Goal: Information Seeking & Learning: Learn about a topic

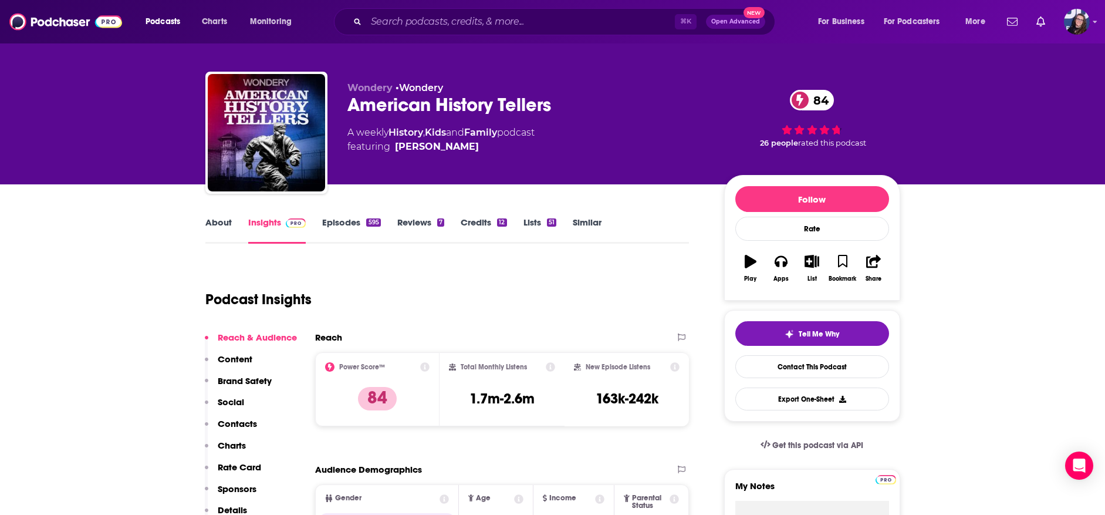
scroll to position [9, 0]
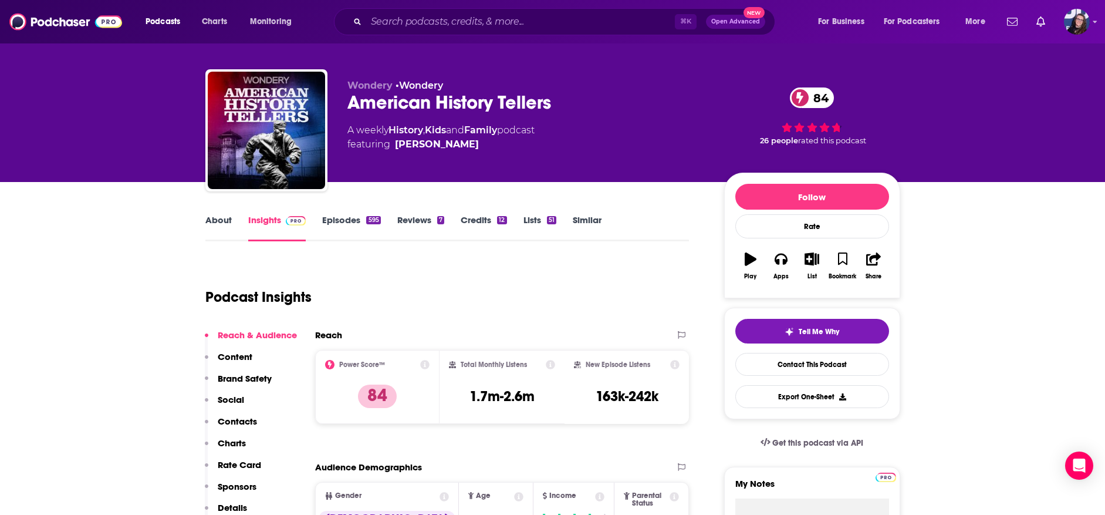
click at [813, 256] on icon "button" at bounding box center [812, 258] width 15 height 13
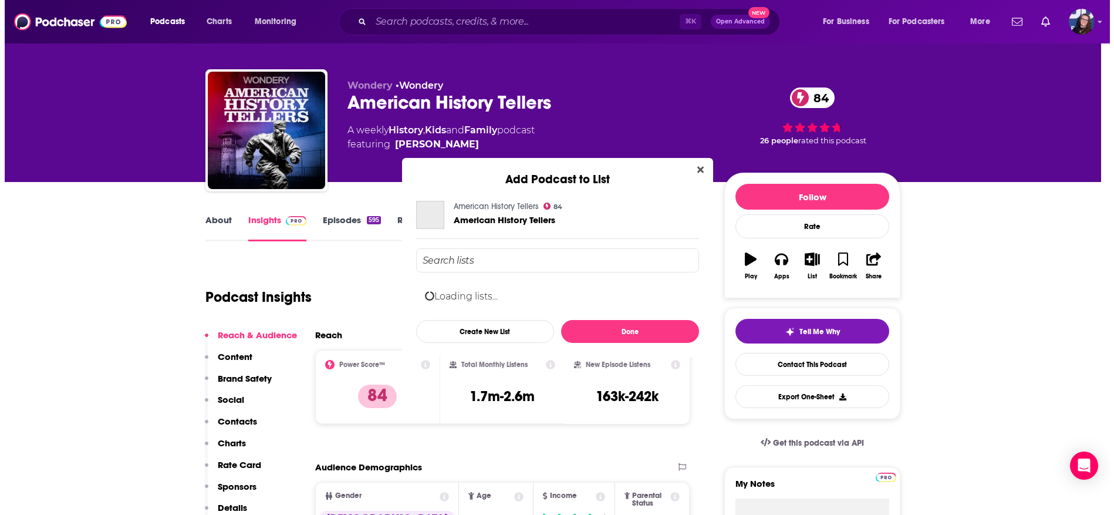
scroll to position [0, 0]
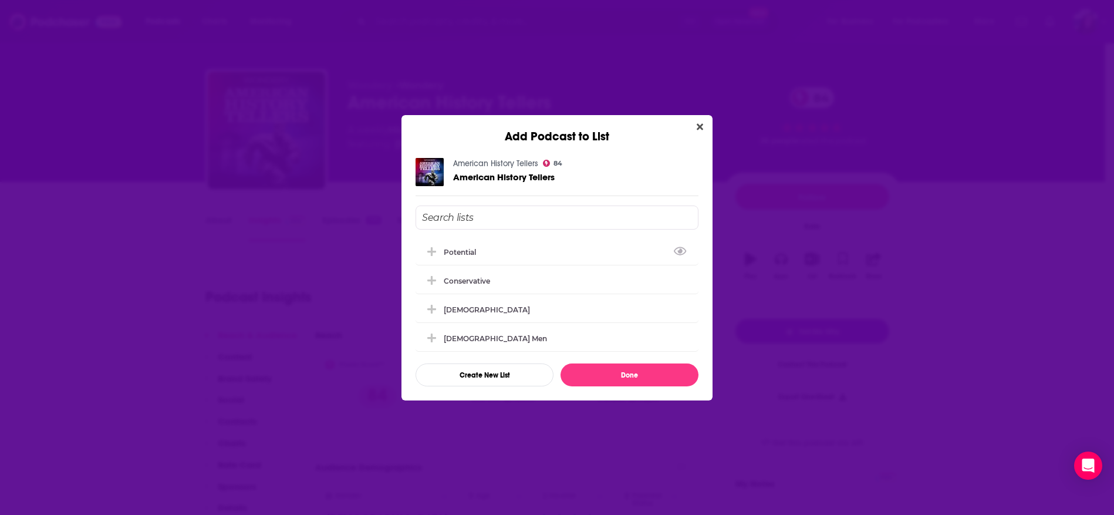
click at [465, 211] on input "Add Podcast To List" at bounding box center [556, 217] width 283 height 24
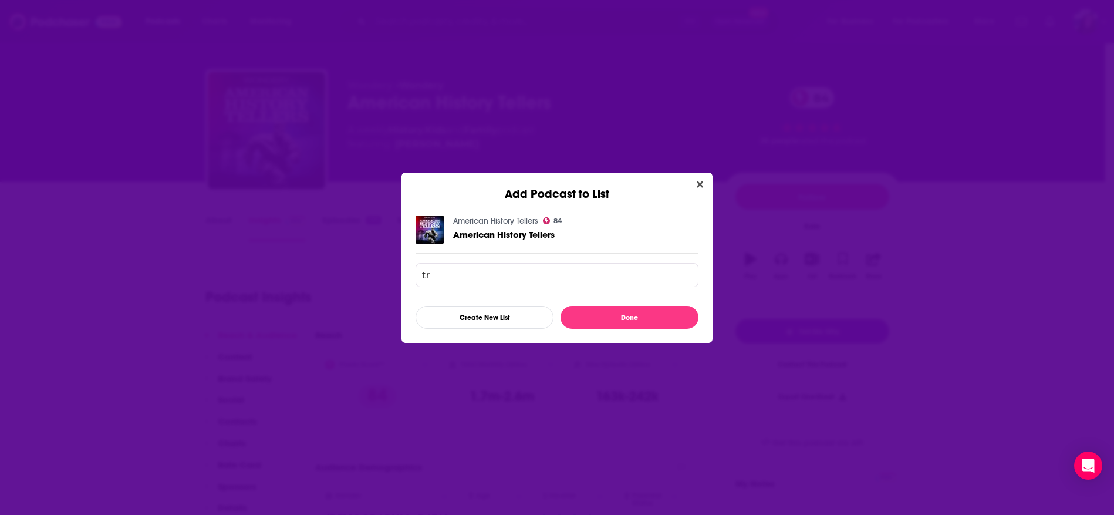
type input "t"
type input "Truth & Treason"
click at [587, 309] on button "Done" at bounding box center [629, 317] width 138 height 23
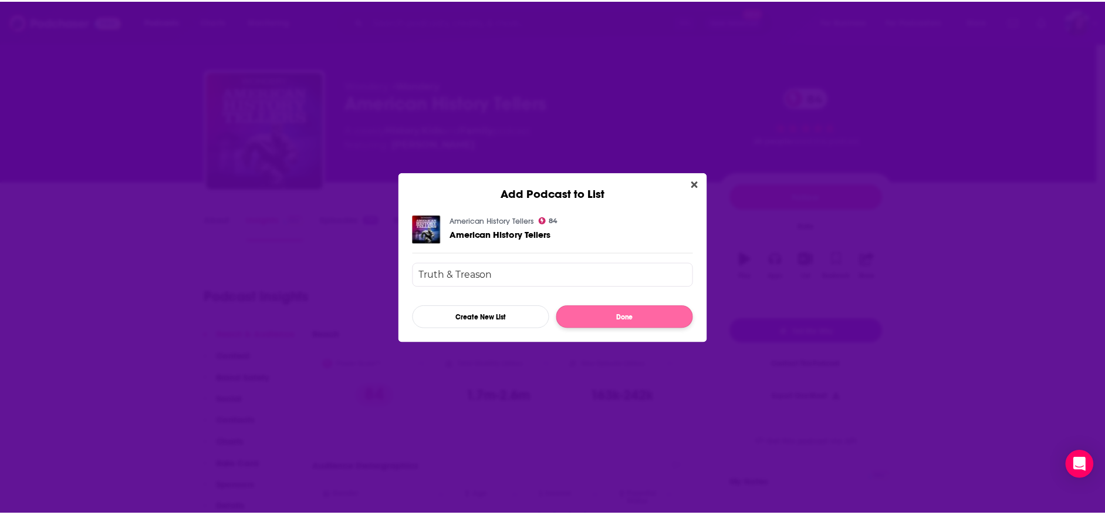
scroll to position [9, 0]
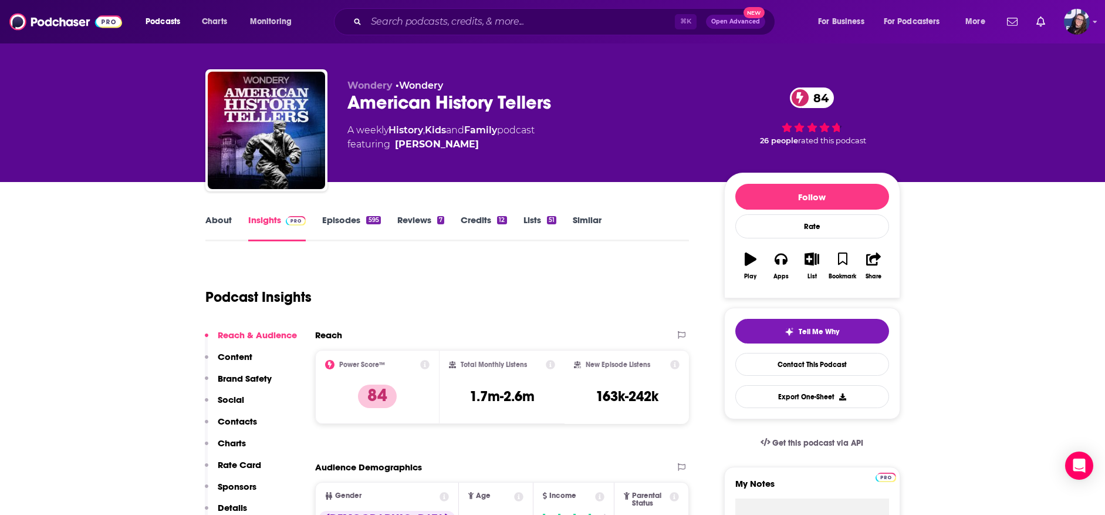
click at [813, 261] on icon "button" at bounding box center [812, 258] width 15 height 13
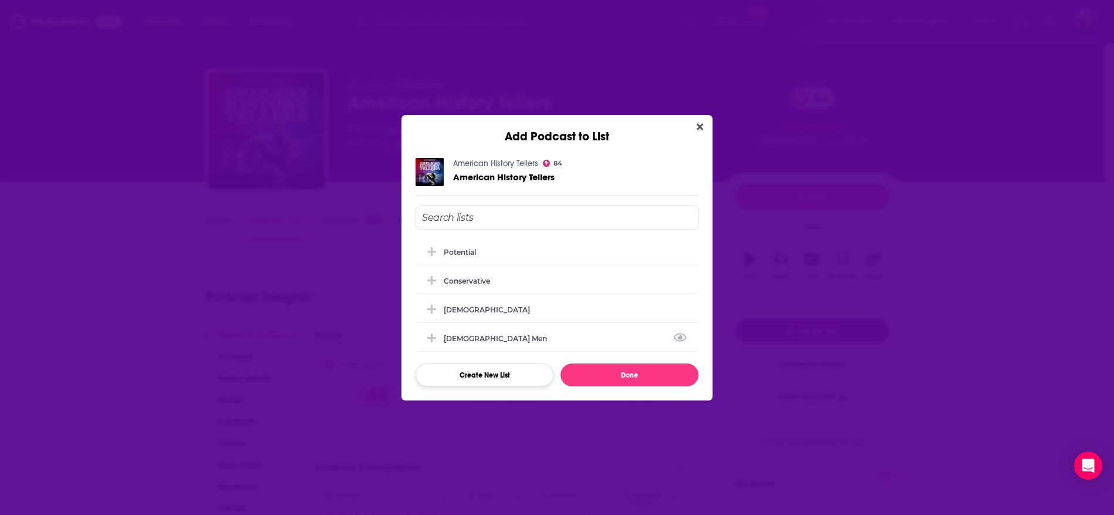
click at [498, 379] on button "Create New List" at bounding box center [484, 374] width 138 height 23
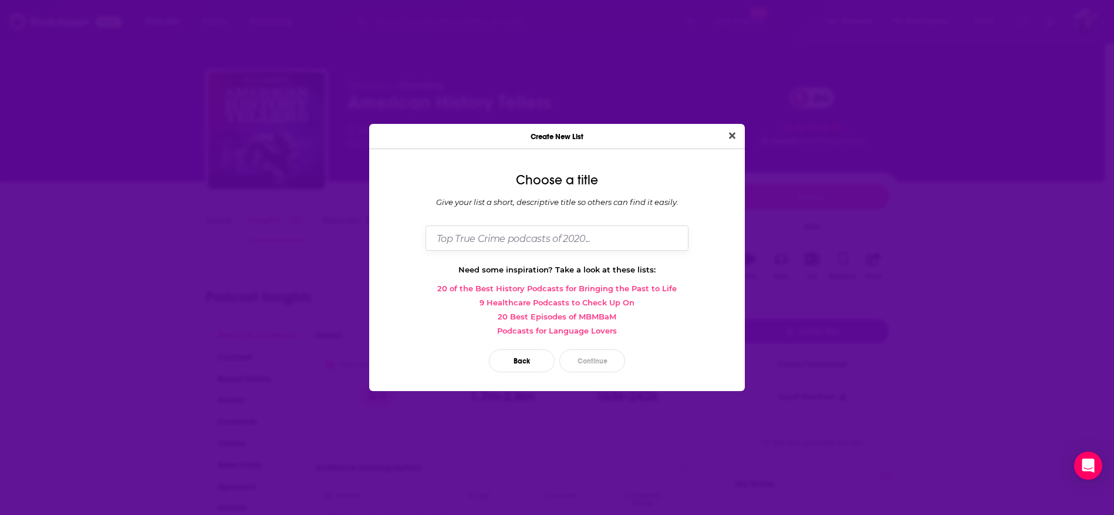
click at [492, 244] on input "Dialog" at bounding box center [556, 237] width 263 height 25
type input "Truth & Treason"
click at [605, 356] on button "Continue" at bounding box center [592, 360] width 66 height 23
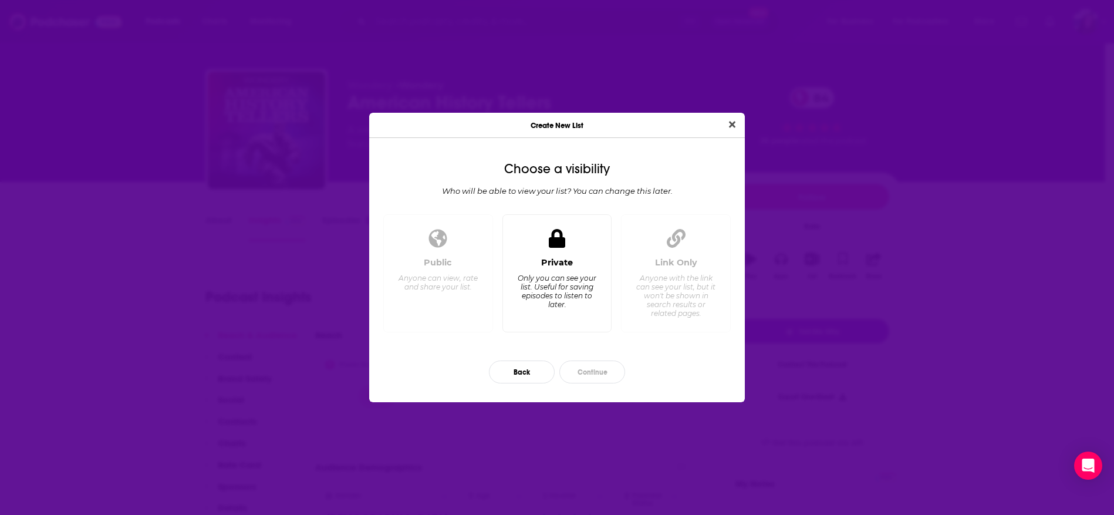
click at [549, 272] on div "Private Only you can see your list. Useful for saving episodes to listen to lat…" at bounding box center [557, 289] width 90 height 65
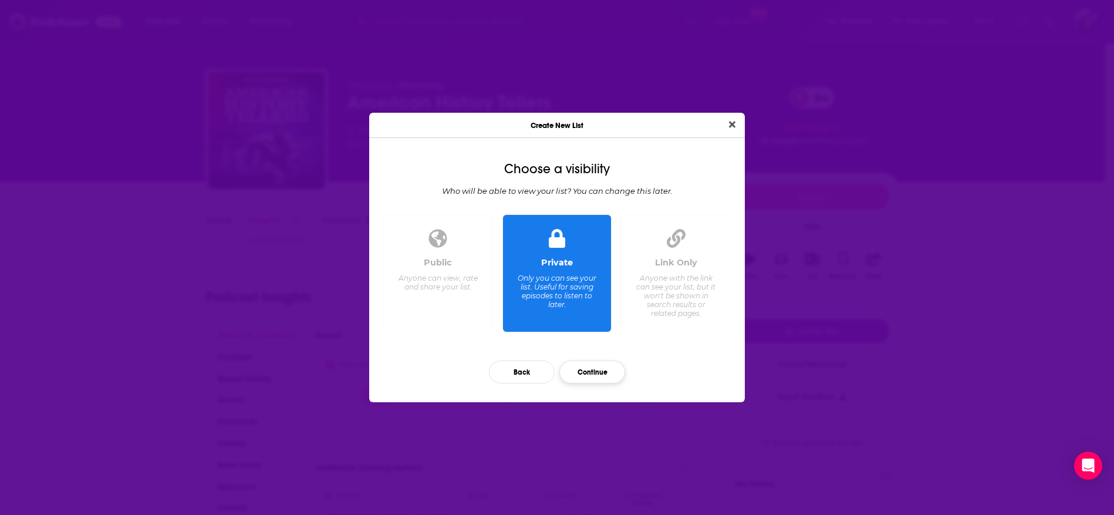
click at [601, 369] on button "Continue" at bounding box center [592, 371] width 66 height 23
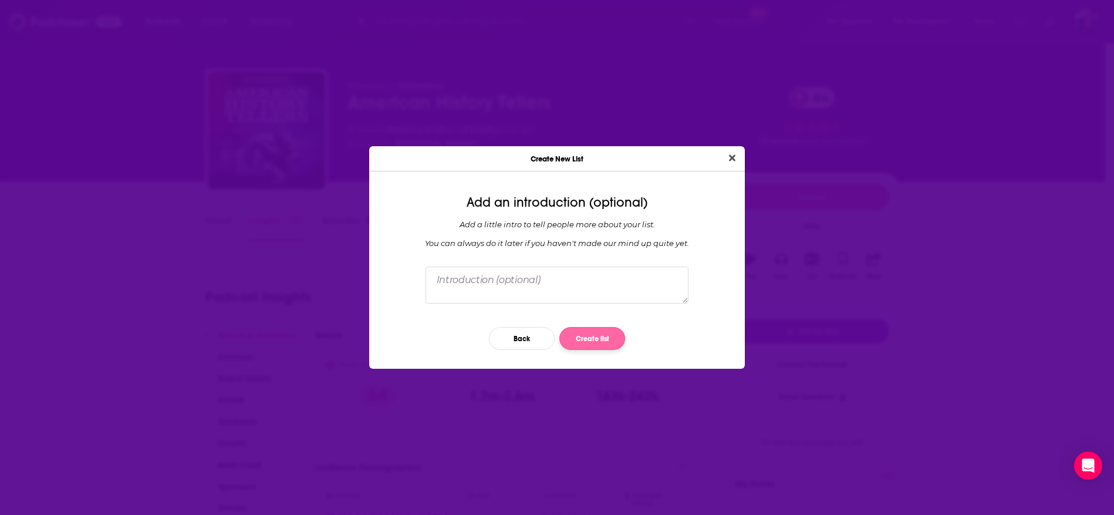
click at [580, 332] on button "Create list" at bounding box center [592, 338] width 66 height 23
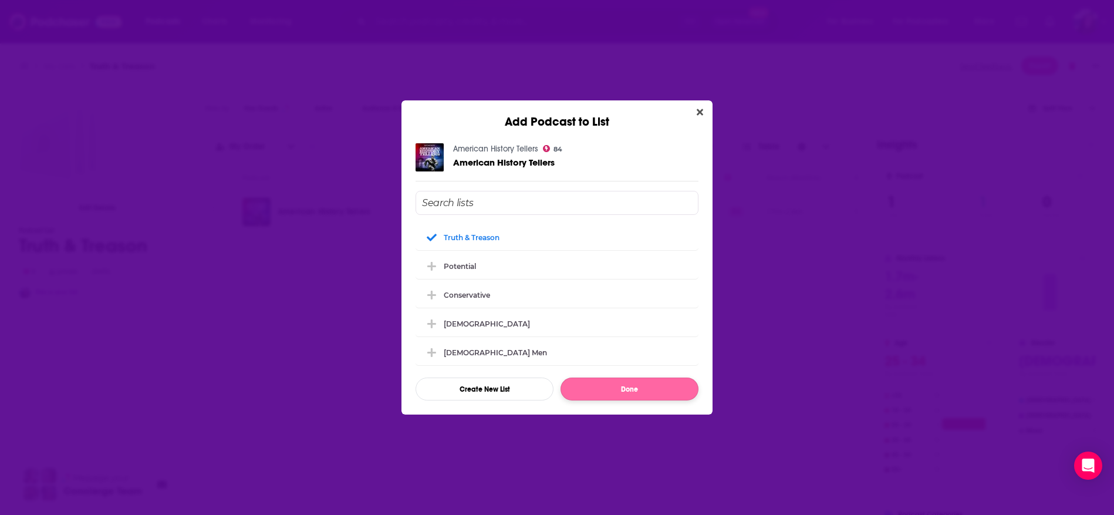
click at [651, 390] on button "Done" at bounding box center [629, 388] width 138 height 23
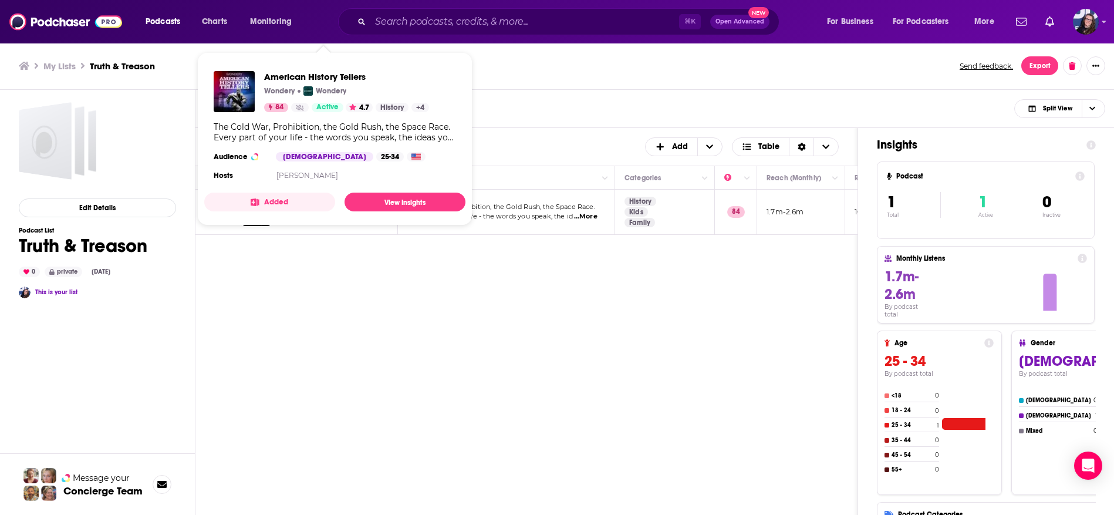
click at [292, 209] on button "Added" at bounding box center [269, 201] width 131 height 19
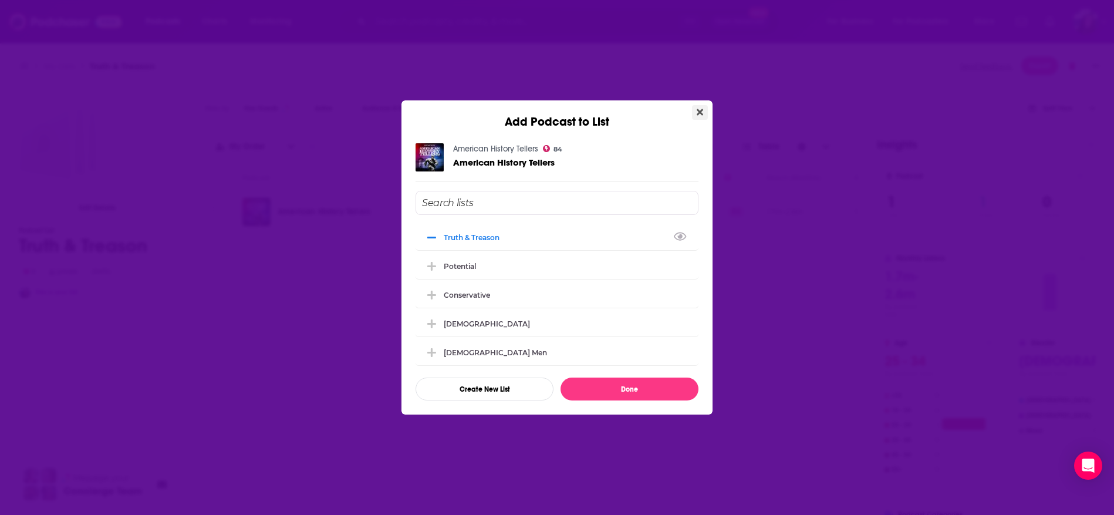
click at [700, 109] on icon "Close" at bounding box center [700, 112] width 6 height 6
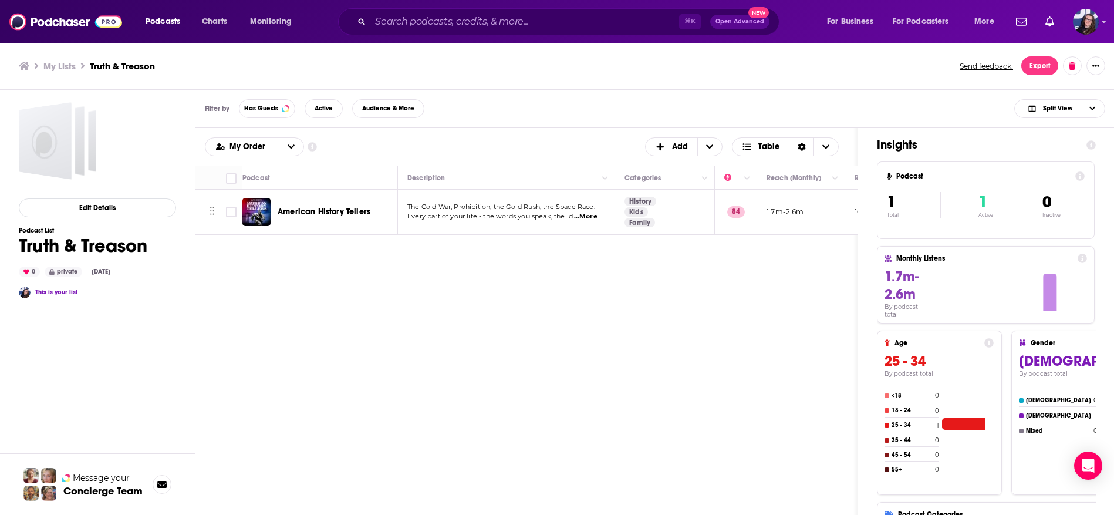
click at [266, 208] on img "American History Tellers" at bounding box center [256, 212] width 28 height 28
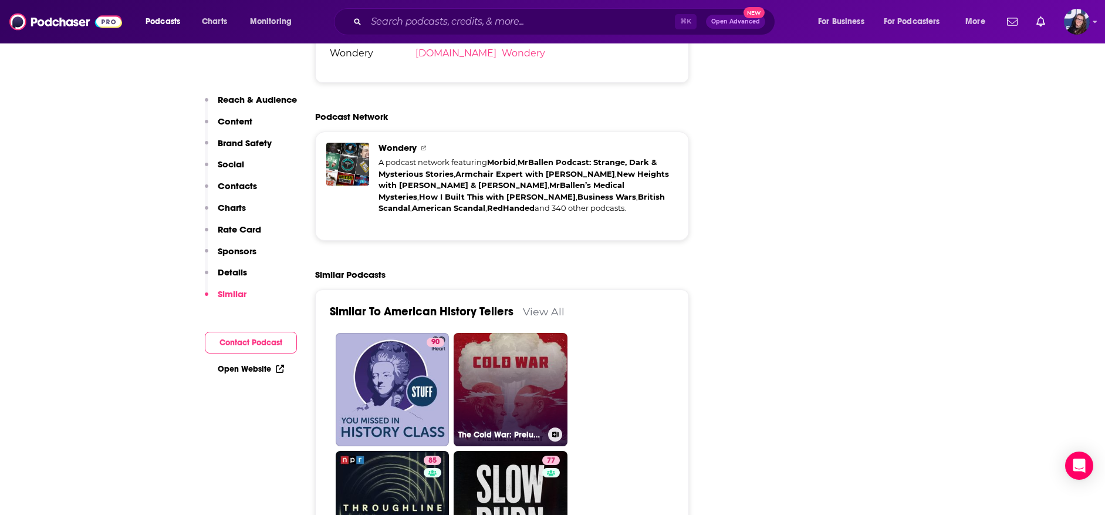
scroll to position [2807, 0]
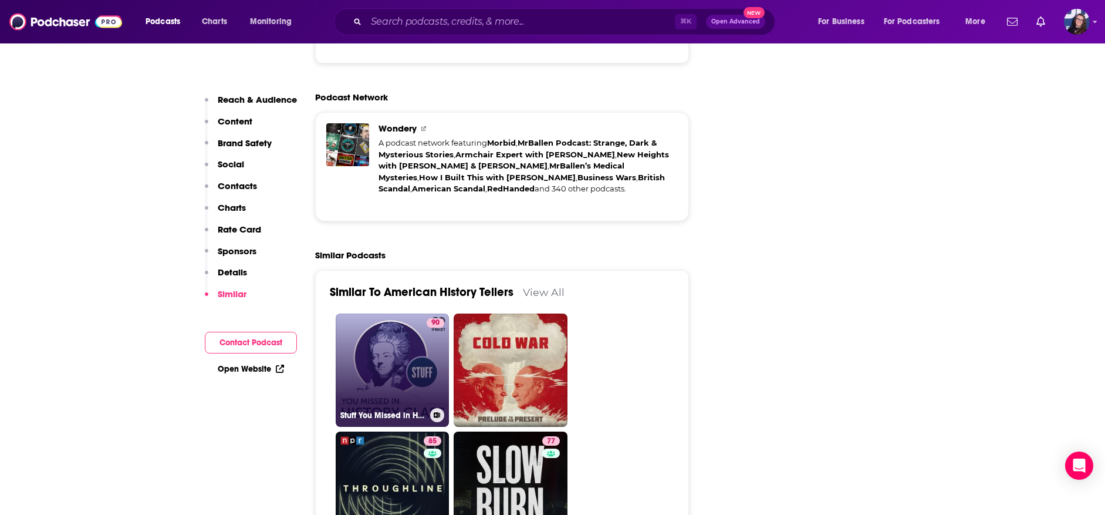
click at [397, 313] on link "90 Stuff You Missed in History Class" at bounding box center [393, 370] width 114 height 114
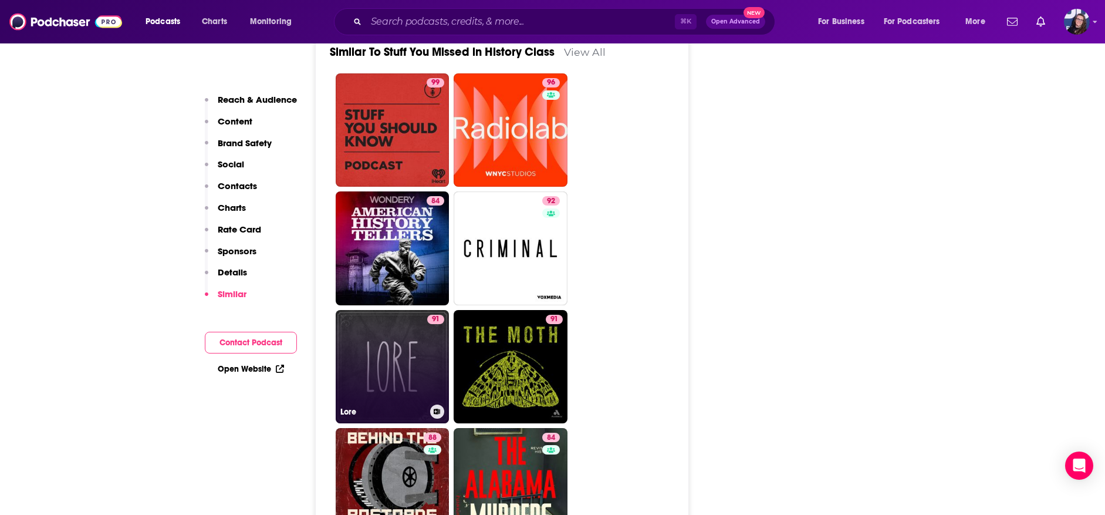
scroll to position [2911, 0]
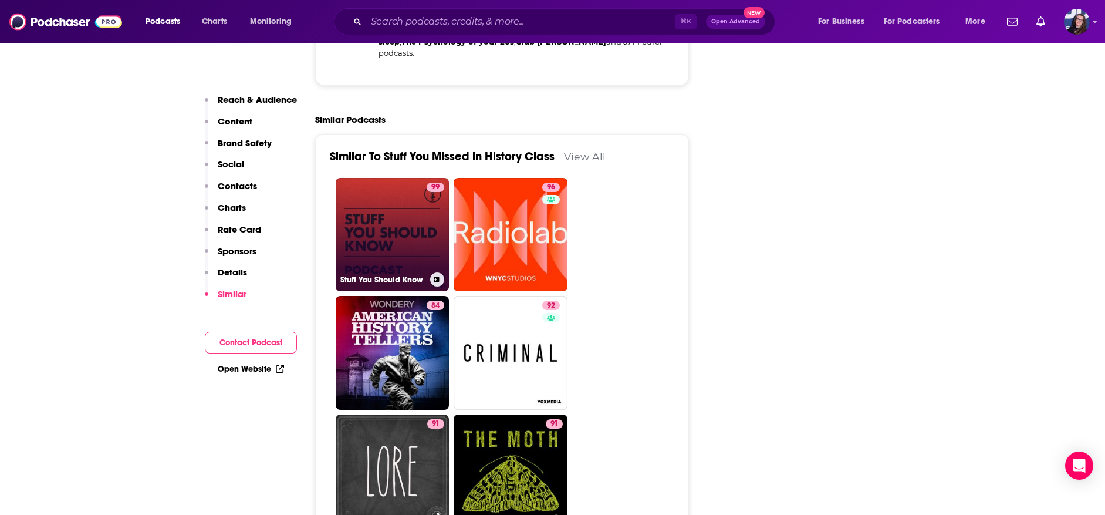
click at [399, 178] on link "99 Stuff You Should Know" at bounding box center [393, 235] width 114 height 114
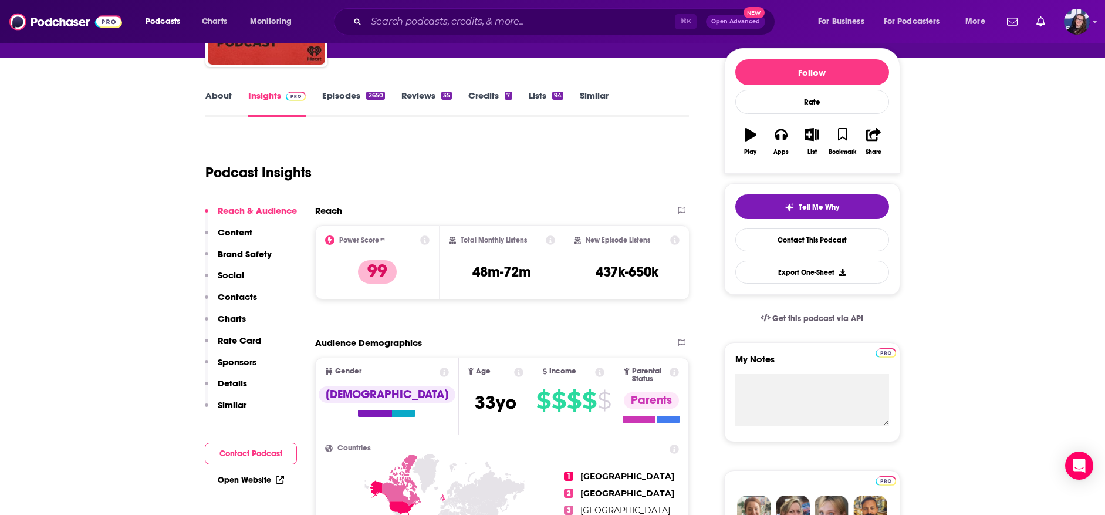
scroll to position [113, 0]
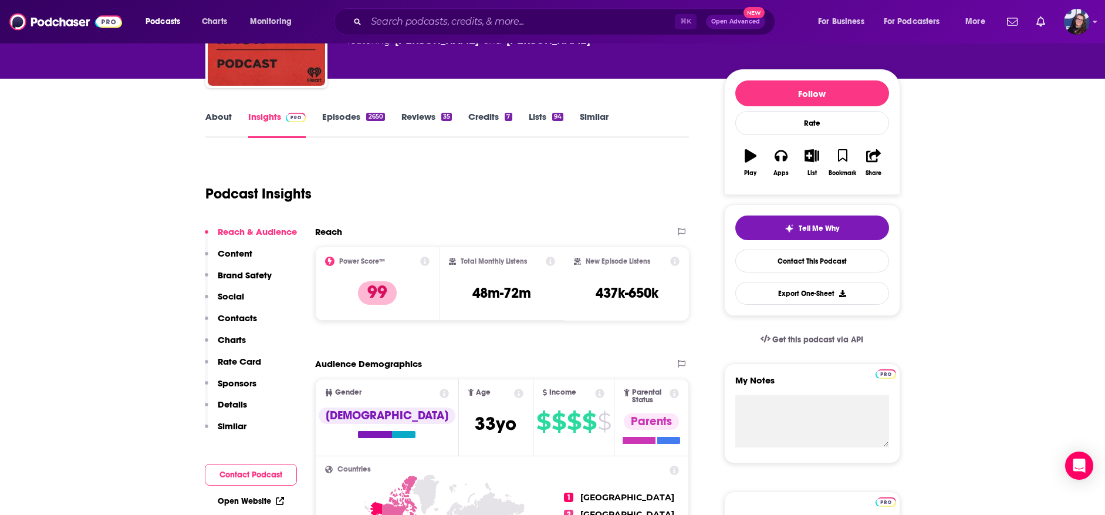
click at [812, 156] on icon "button" at bounding box center [812, 155] width 15 height 13
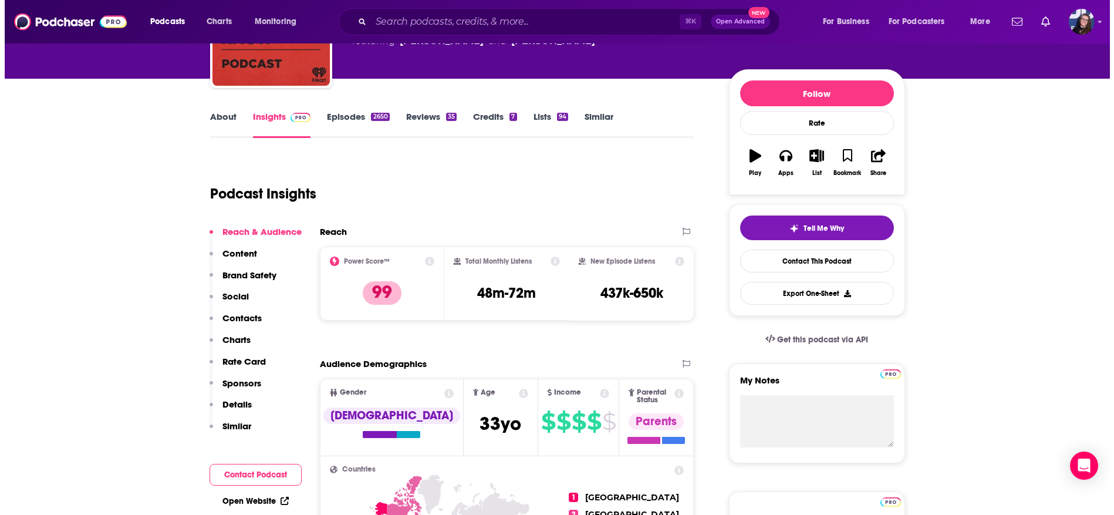
scroll to position [0, 0]
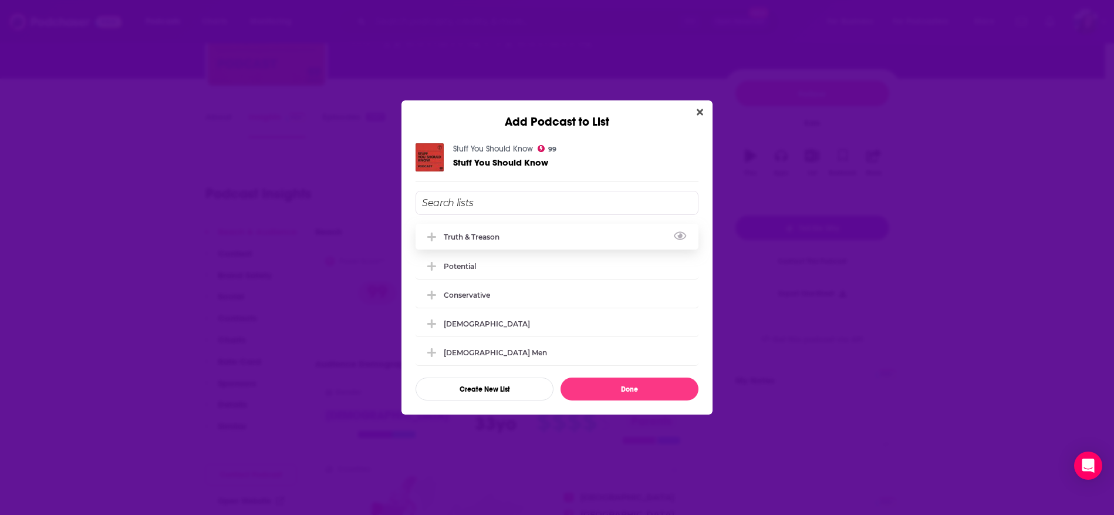
click at [583, 229] on div "Truth & Treason" at bounding box center [556, 237] width 283 height 26
click at [628, 390] on button "Done" at bounding box center [629, 388] width 138 height 23
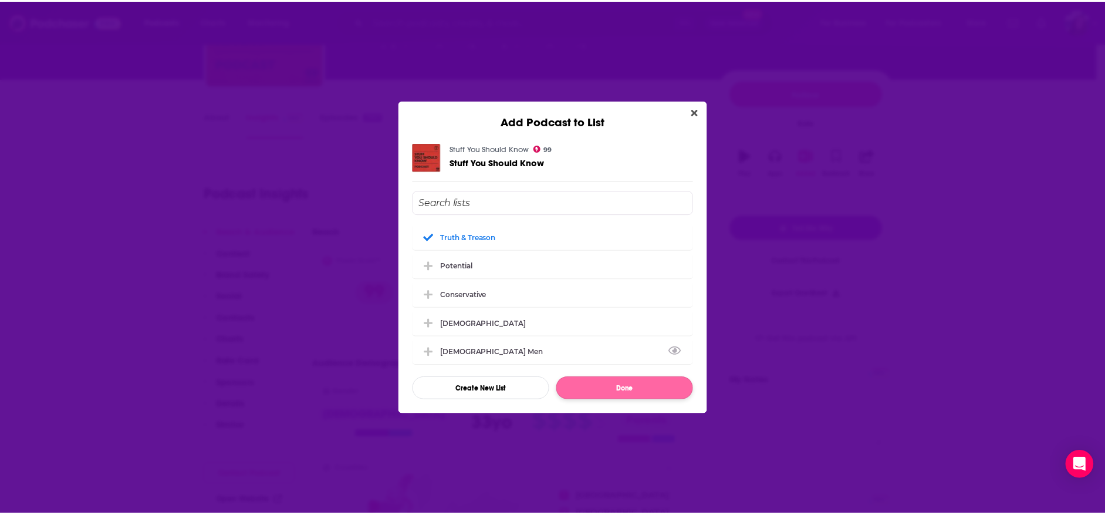
scroll to position [113, 0]
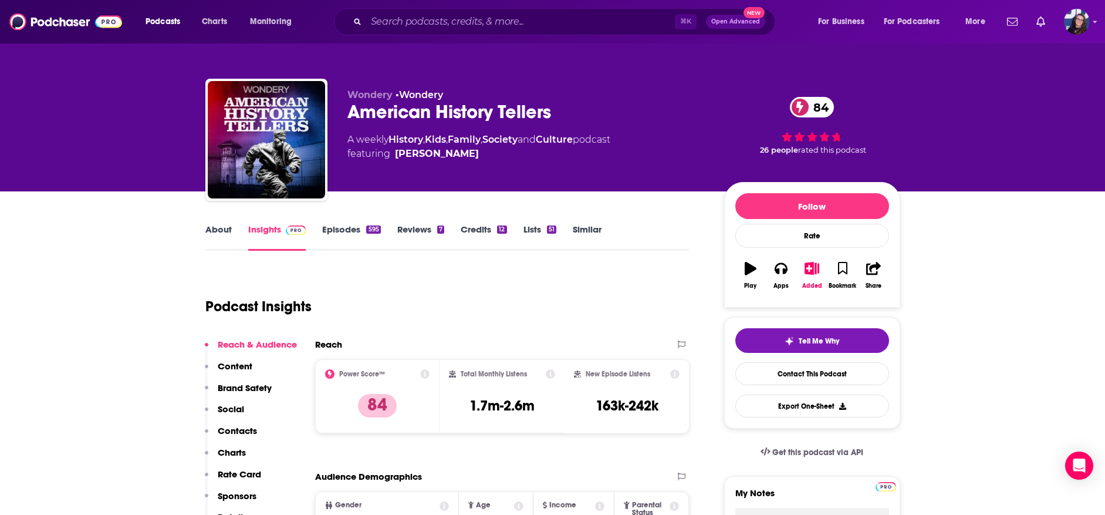
type input "[URL][DOMAIN_NAME]"
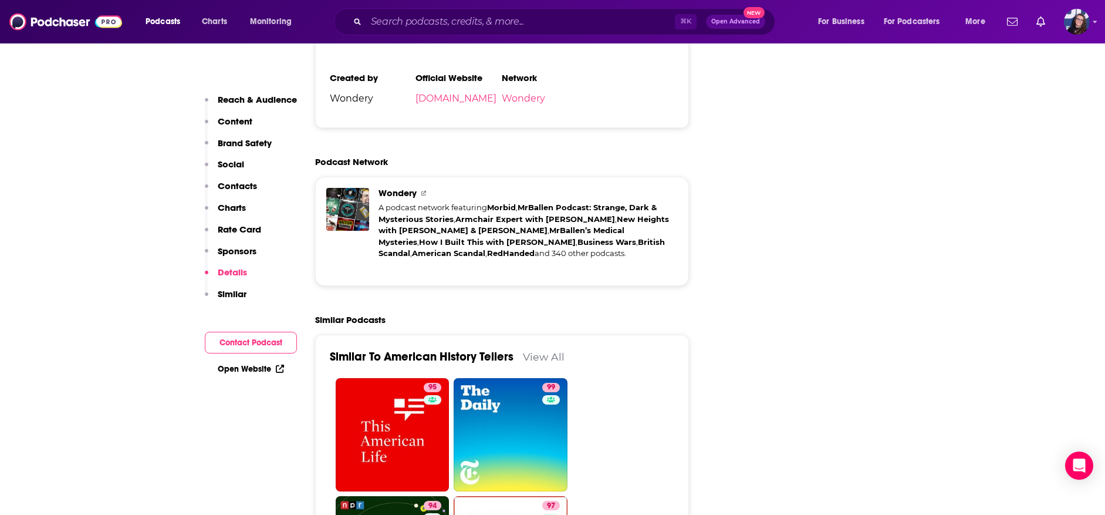
scroll to position [2755, 0]
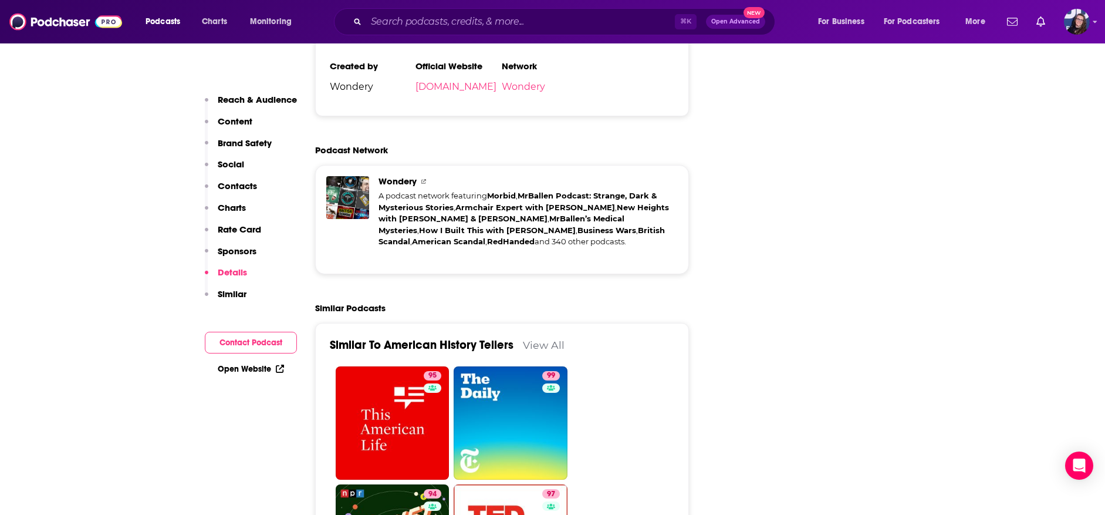
click at [543, 339] on link "View All" at bounding box center [544, 345] width 42 height 12
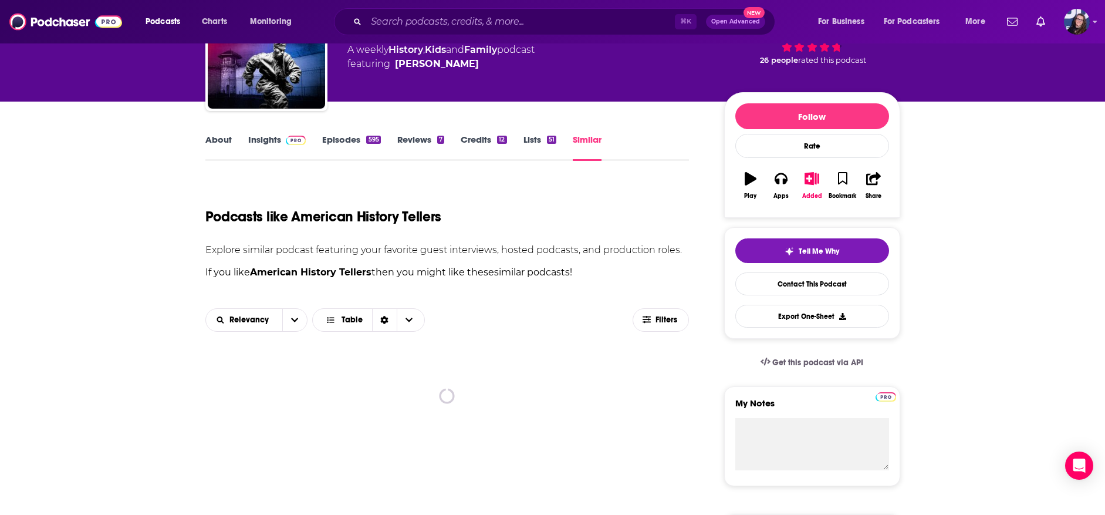
scroll to position [290, 0]
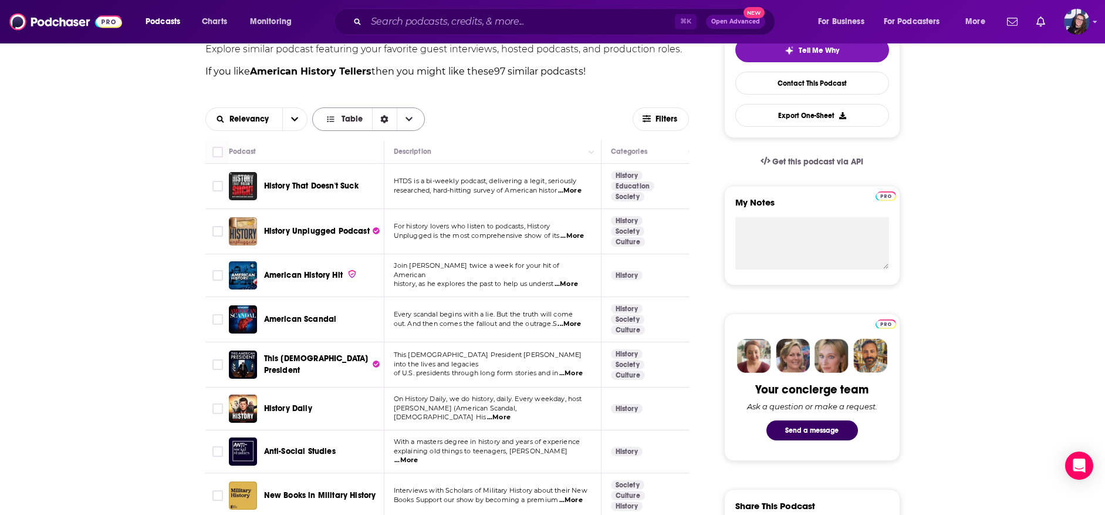
click at [418, 117] on span "Choose View" at bounding box center [409, 119] width 25 height 22
click at [347, 159] on span "Gallery" at bounding box center [375, 160] width 79 height 6
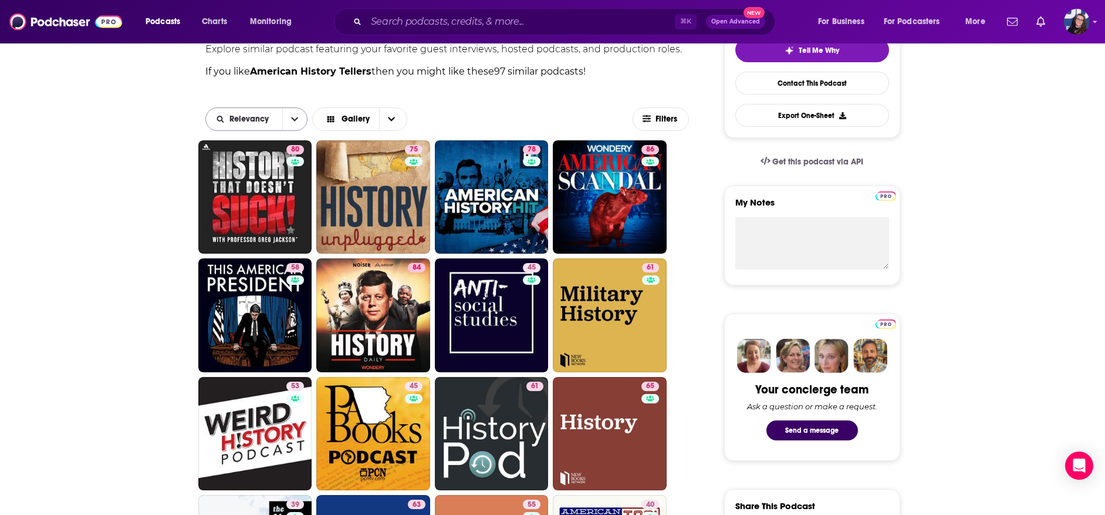
click at [303, 120] on button "open menu" at bounding box center [294, 119] width 25 height 22
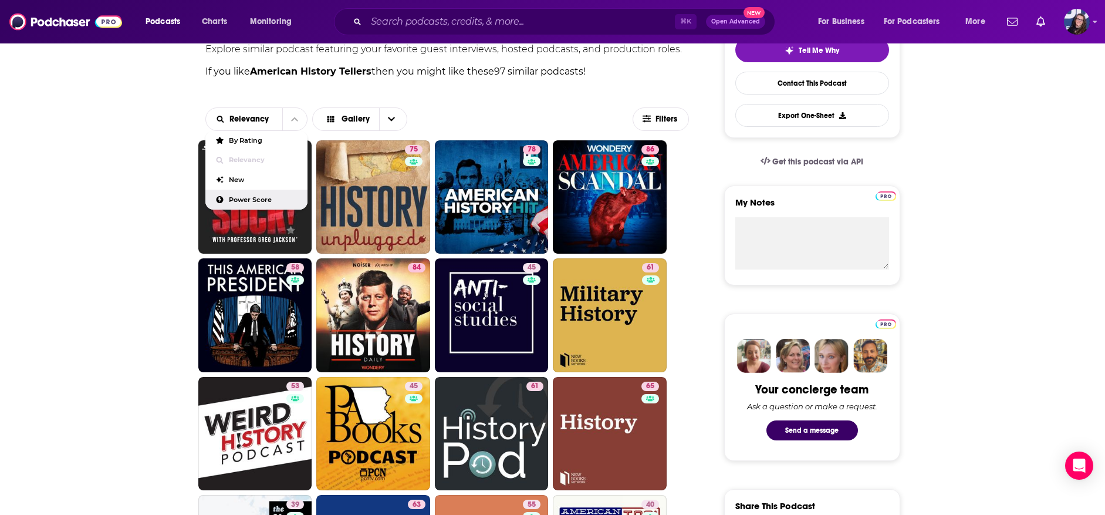
click at [244, 197] on span "Power Score" at bounding box center [263, 200] width 69 height 6
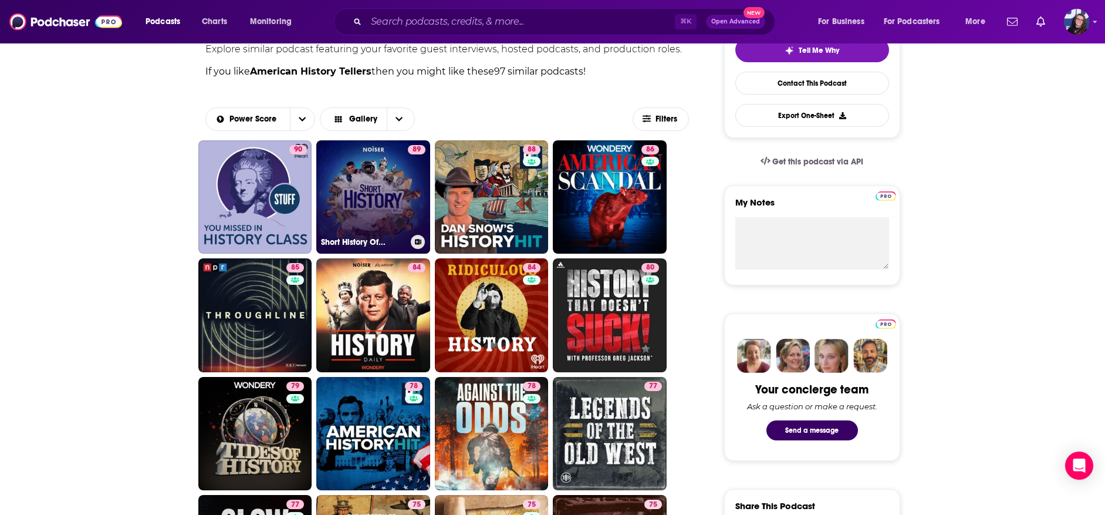
click at [373, 201] on link "89 Short History Of..." at bounding box center [373, 197] width 114 height 114
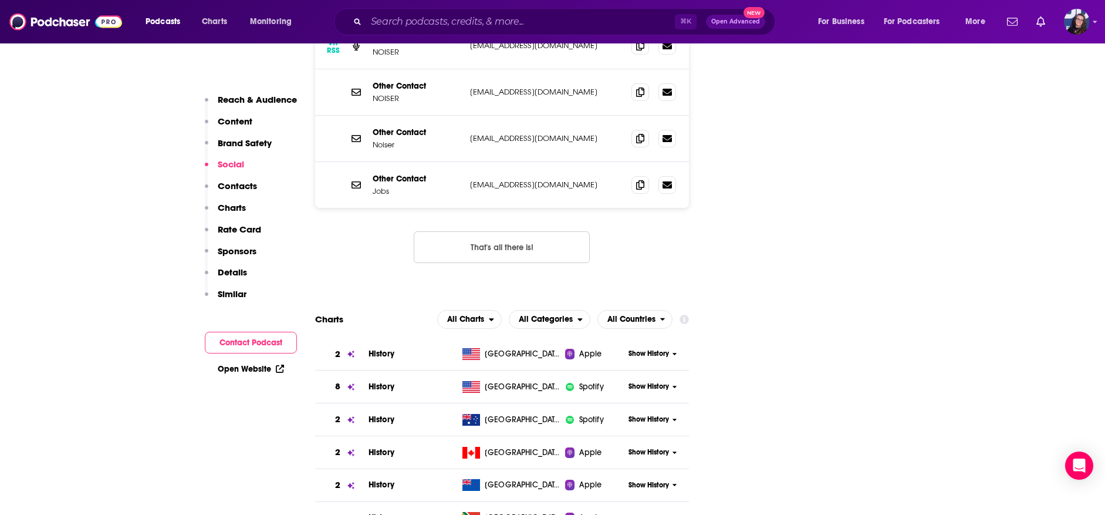
scroll to position [766, 0]
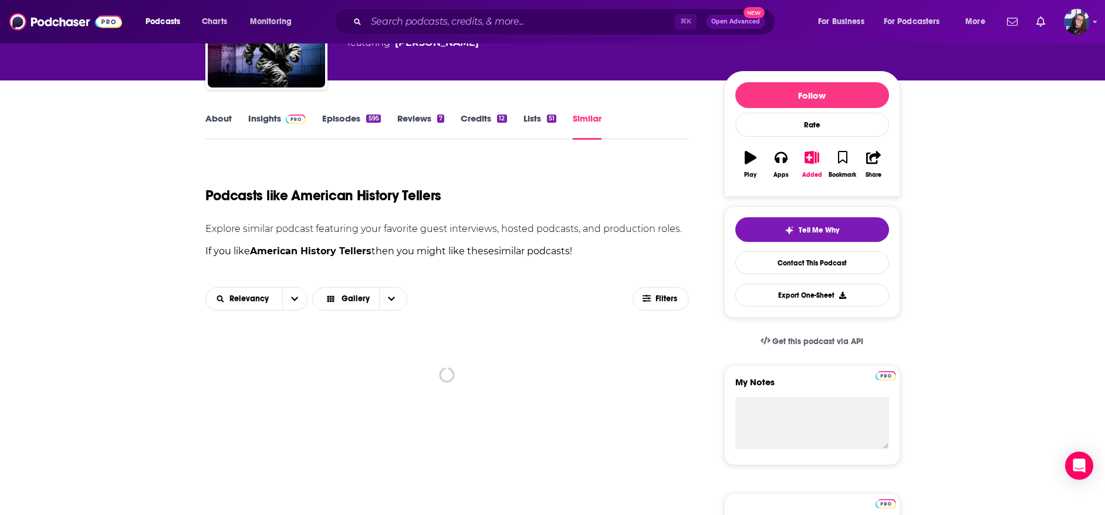
scroll to position [218, 0]
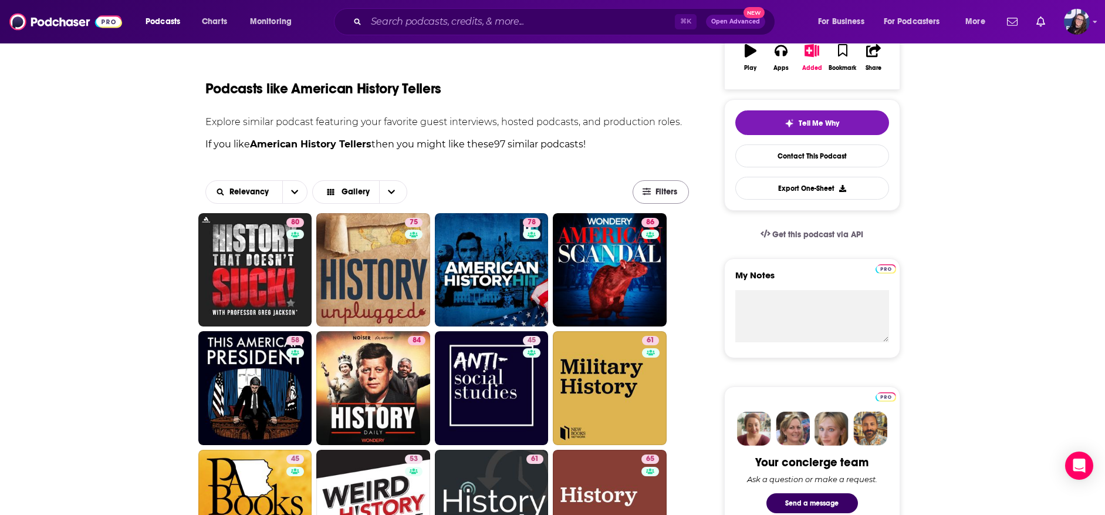
click at [662, 191] on span "Filters" at bounding box center [666, 192] width 23 height 8
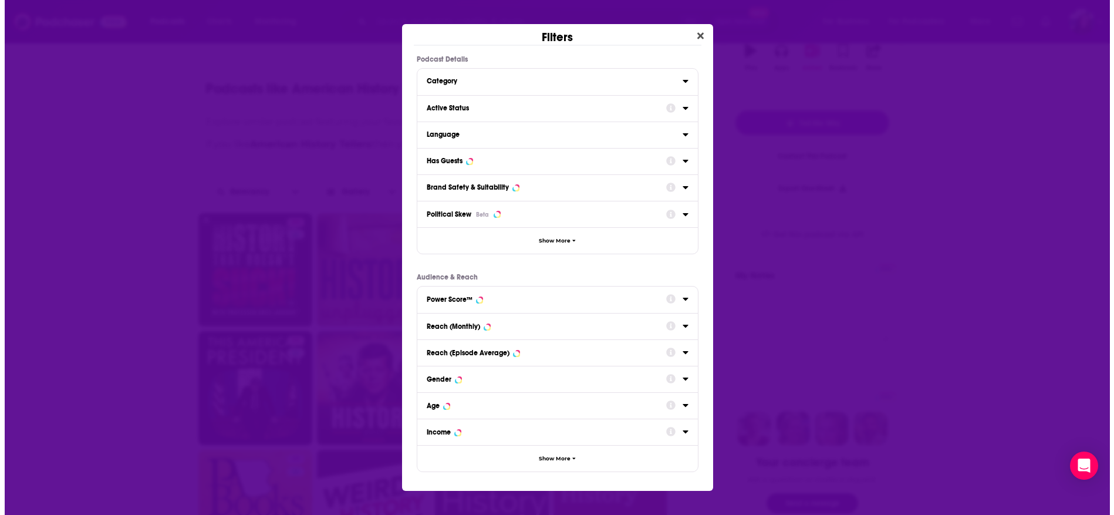
scroll to position [0, 0]
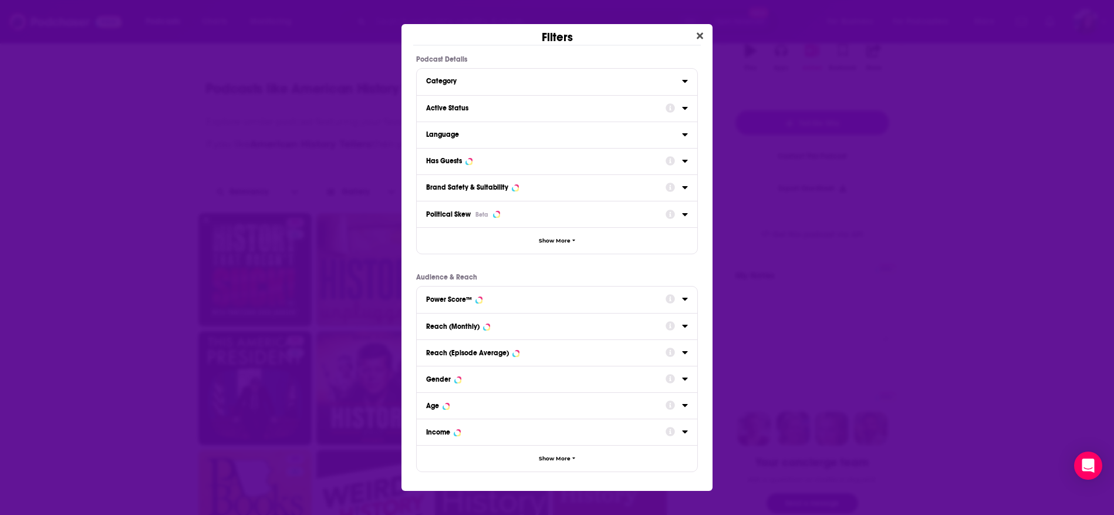
click at [684, 161] on icon "Dialog" at bounding box center [684, 161] width 5 height 3
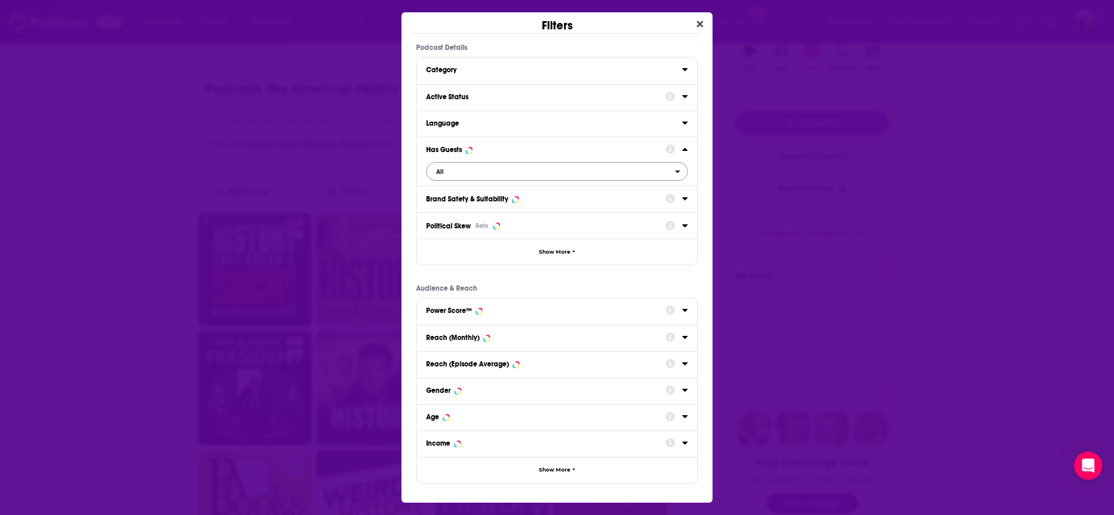
click at [681, 170] on div "open menu" at bounding box center [681, 171] width 12 height 8
click at [530, 221] on div "Has guests 51" at bounding box center [557, 228] width 262 height 19
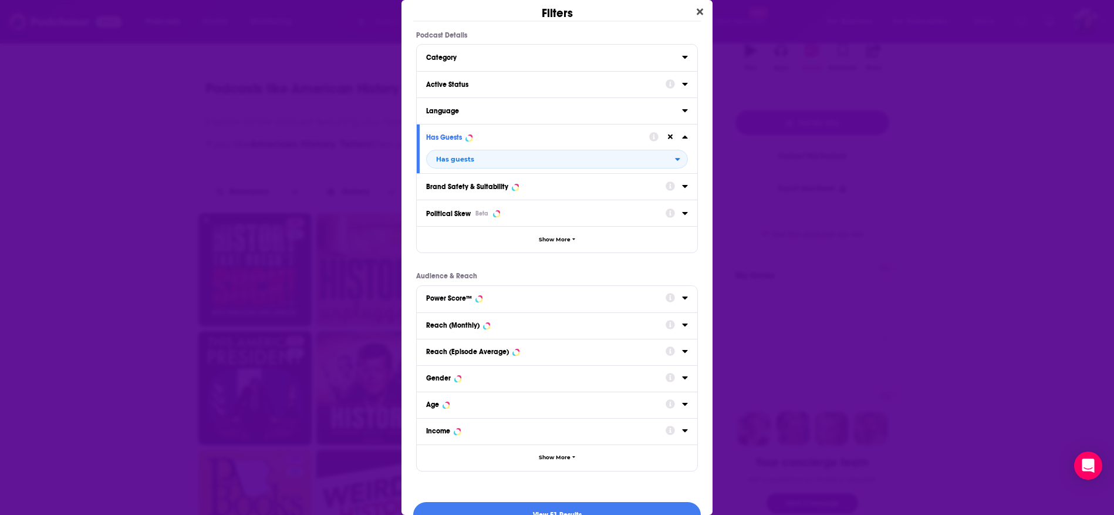
scroll to position [24, 0]
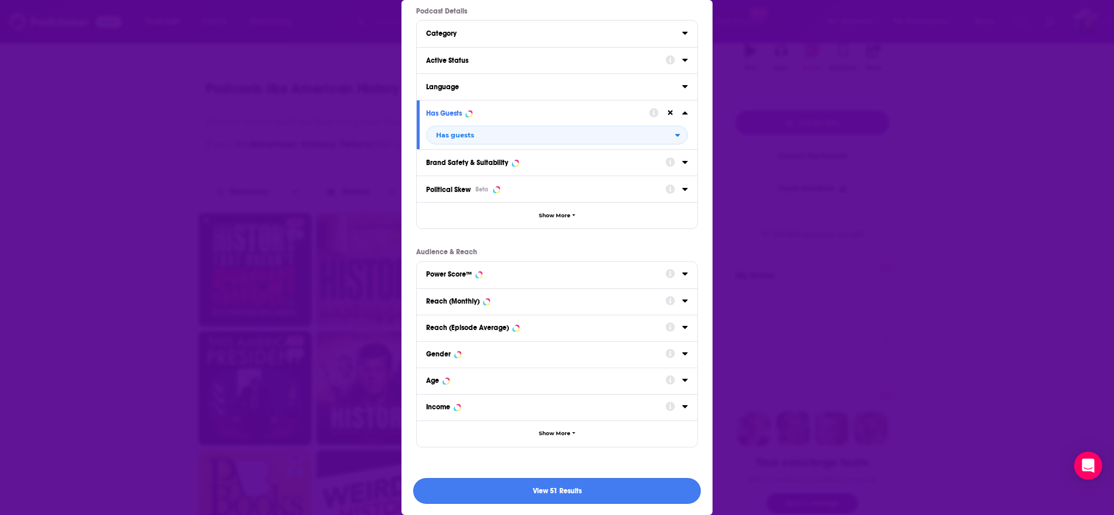
click at [584, 487] on button "View 51 Results" at bounding box center [557, 491] width 288 height 26
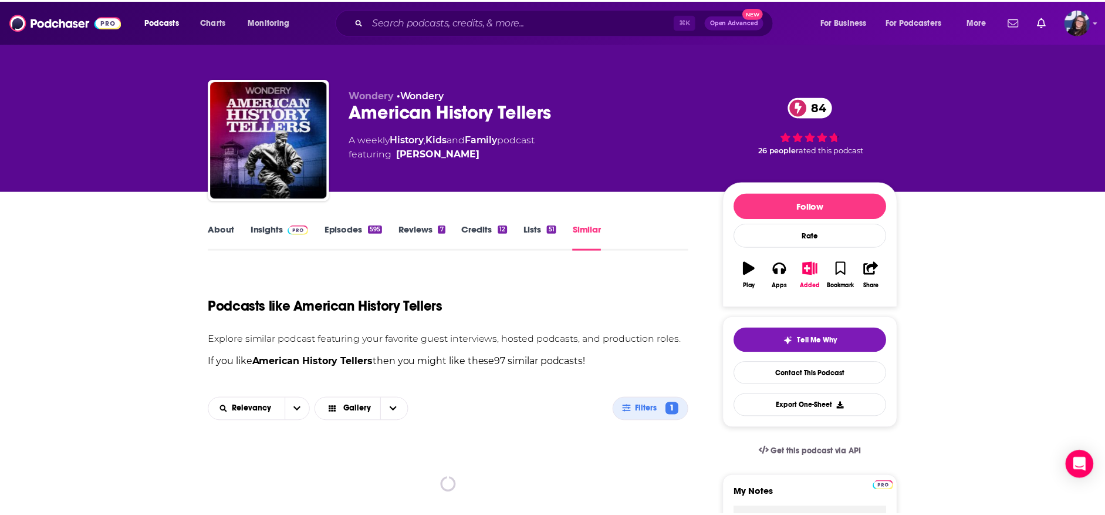
scroll to position [218, 0]
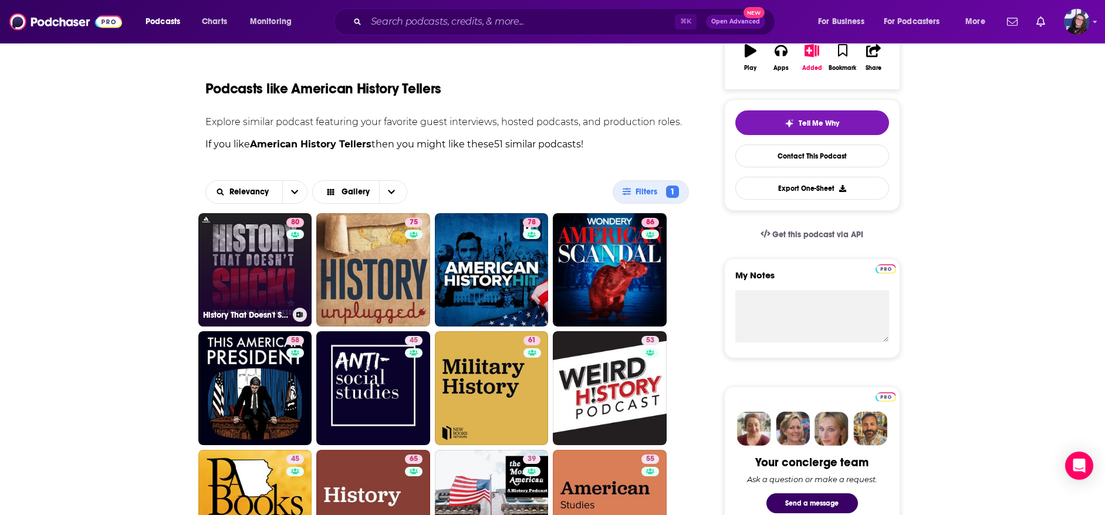
click at [235, 267] on link "80 History That Doesn't Suck" at bounding box center [255, 270] width 114 height 114
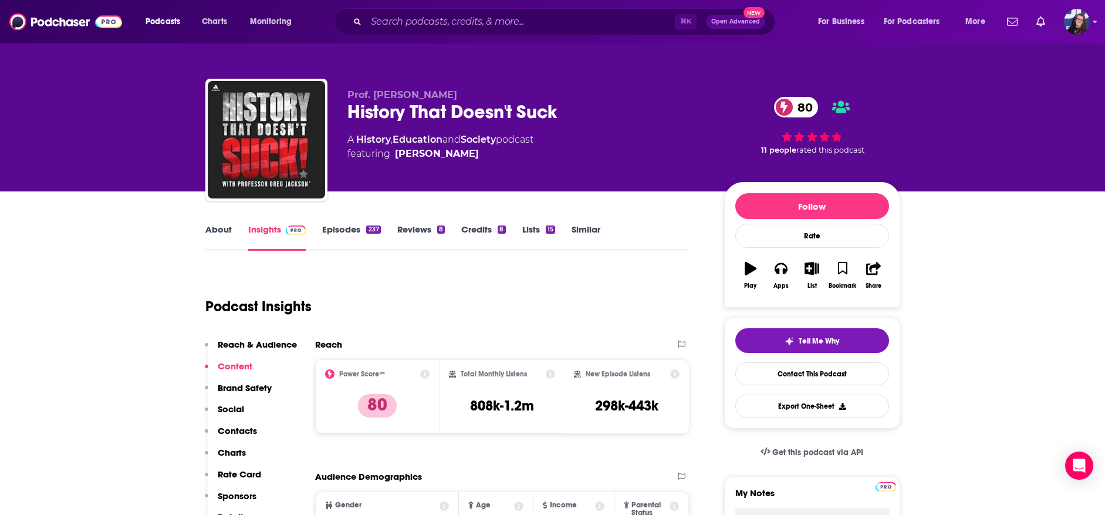
click at [810, 265] on icon "button" at bounding box center [812, 268] width 15 height 13
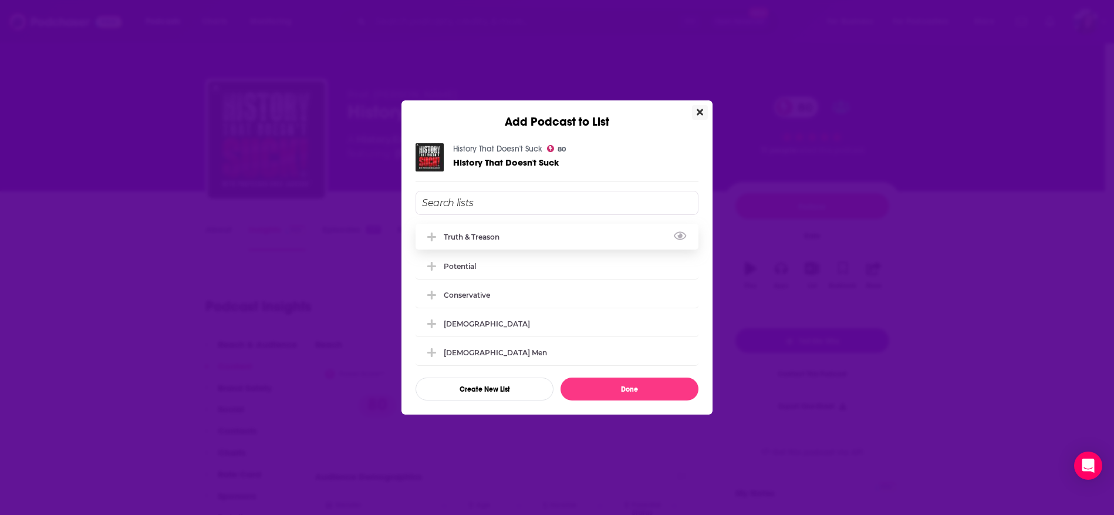
click at [502, 232] on div "Truth & Treason" at bounding box center [475, 236] width 63 height 9
click at [619, 390] on button "Done" at bounding box center [629, 388] width 138 height 23
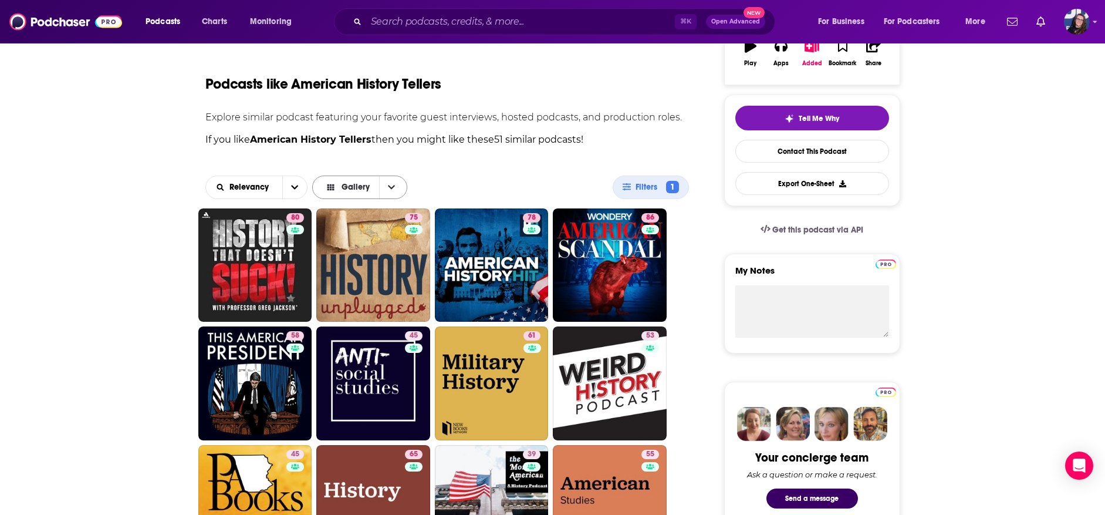
scroll to position [251, 0]
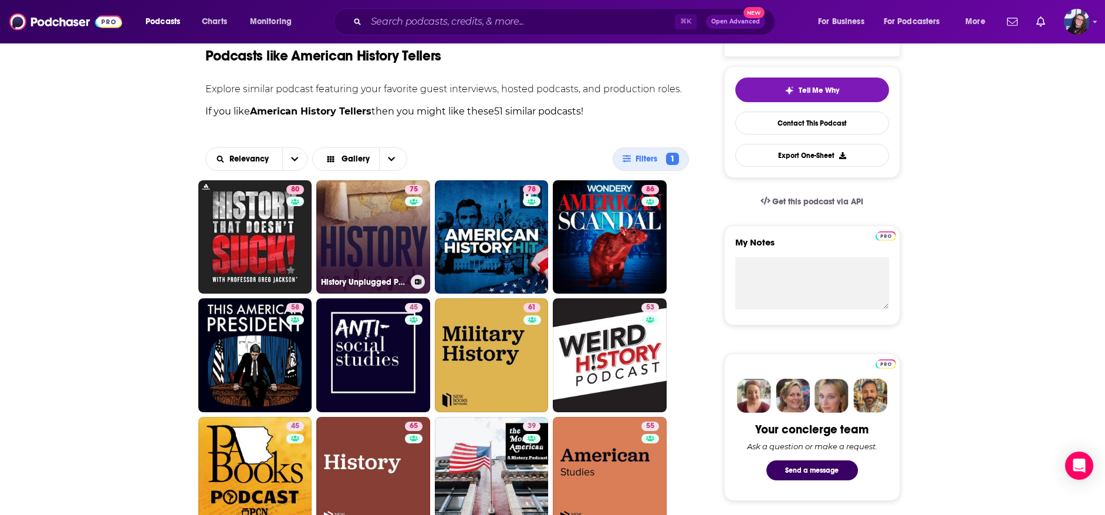
click at [389, 237] on link "75 History Unplugged Podcast" at bounding box center [373, 237] width 114 height 114
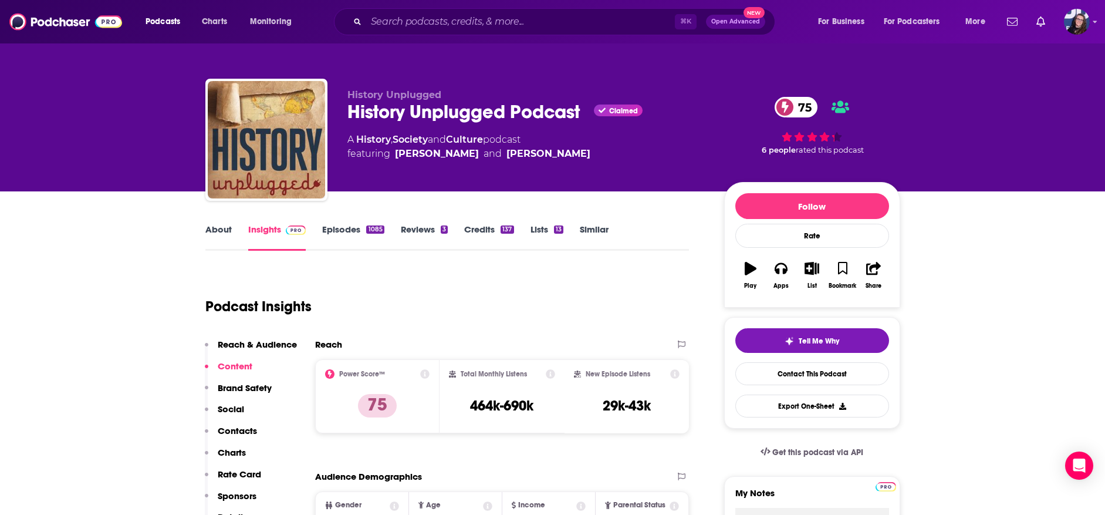
click at [810, 269] on icon "button" at bounding box center [812, 268] width 15 height 13
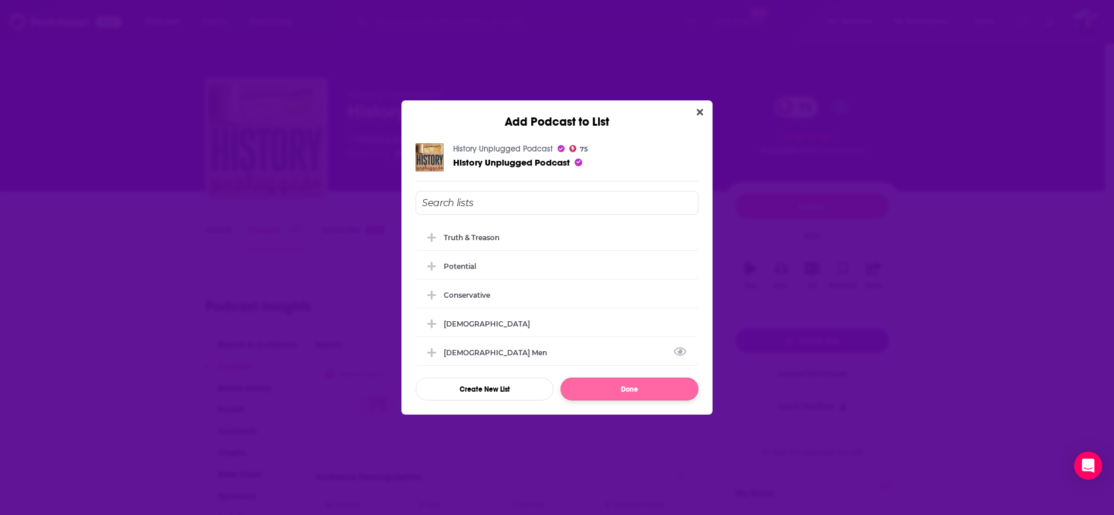
click at [638, 397] on button "Done" at bounding box center [629, 388] width 138 height 23
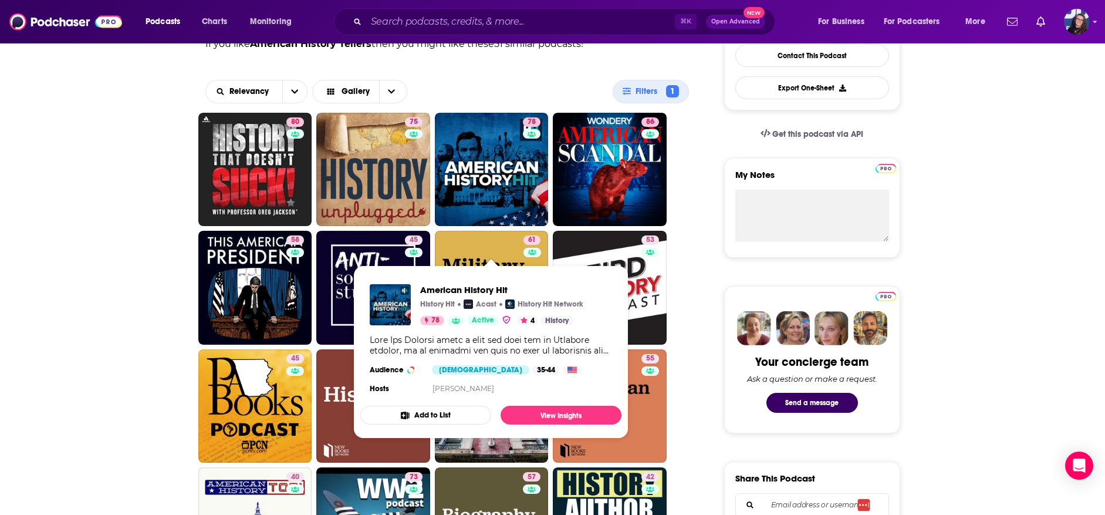
scroll to position [320, 0]
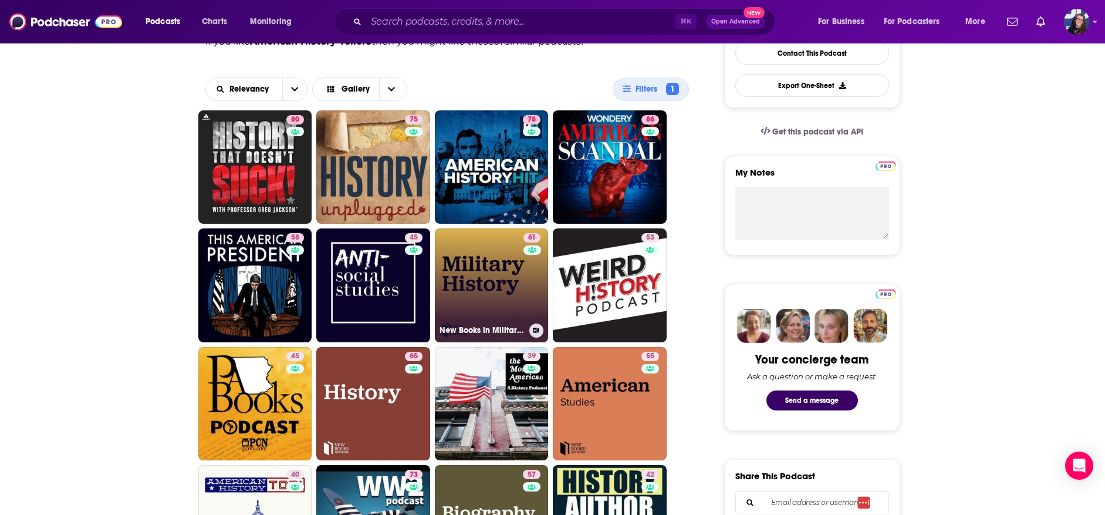
click at [498, 273] on link "61 New Books in Military History" at bounding box center [492, 285] width 114 height 114
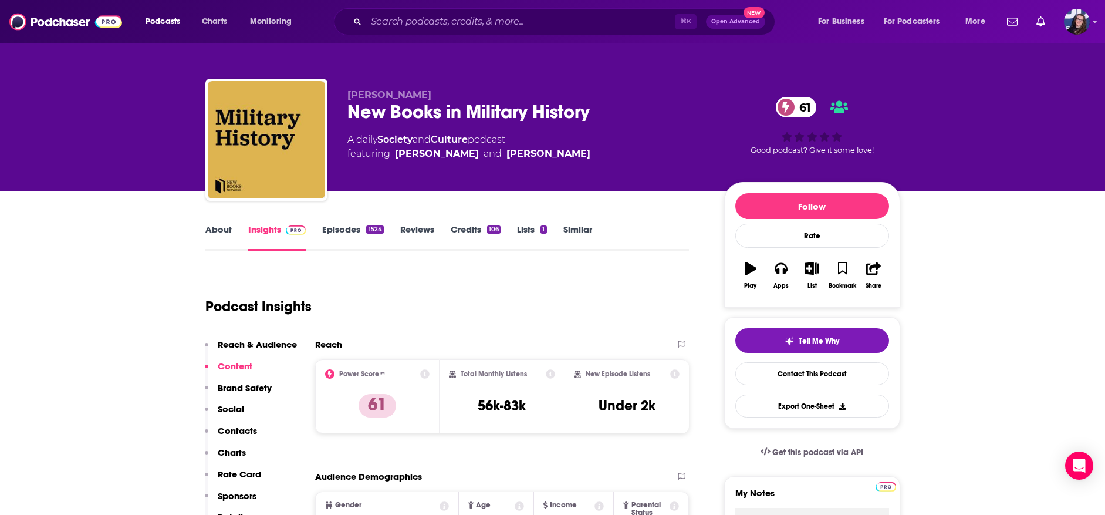
click at [813, 269] on icon "button" at bounding box center [812, 268] width 15 height 13
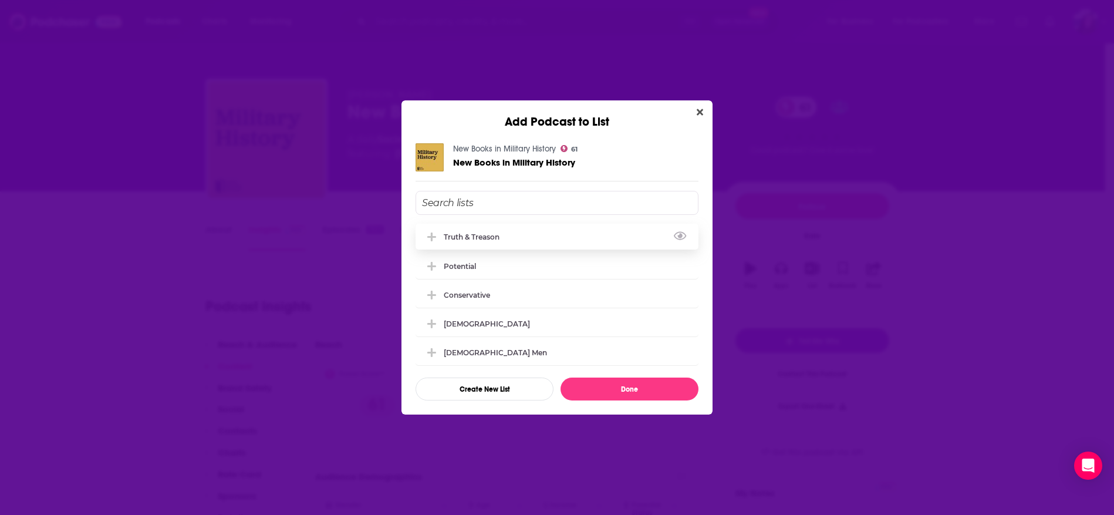
click at [494, 228] on div "Truth & Treason" at bounding box center [556, 237] width 283 height 26
click at [648, 385] on button "Done" at bounding box center [629, 388] width 138 height 23
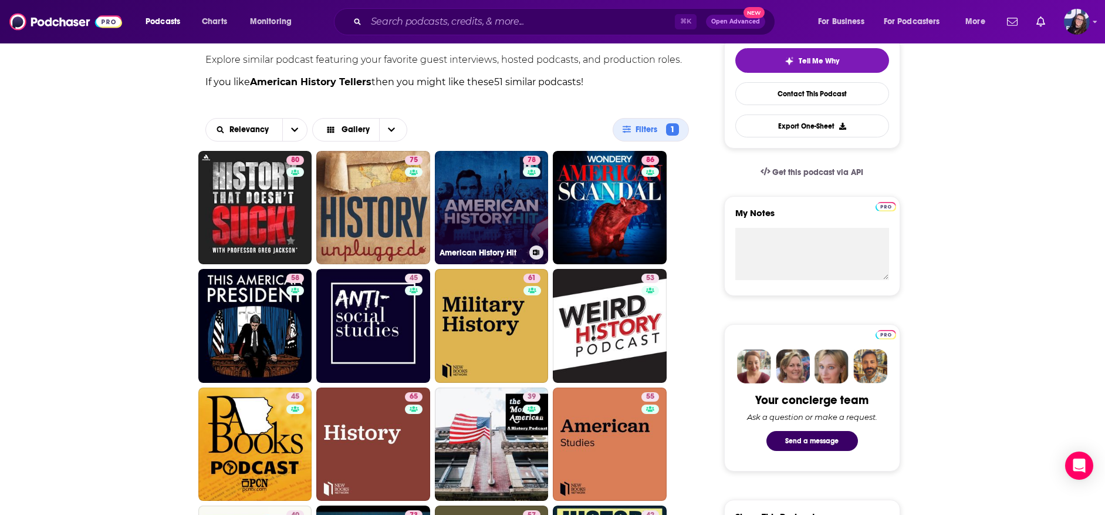
scroll to position [306, 0]
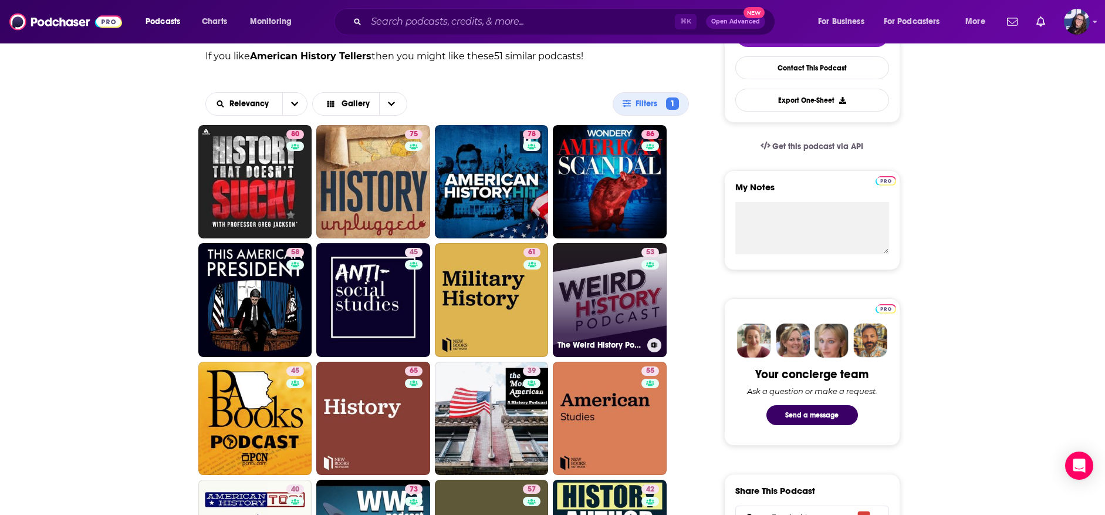
click at [606, 283] on link "53 The Weird History Podcast" at bounding box center [610, 300] width 114 height 114
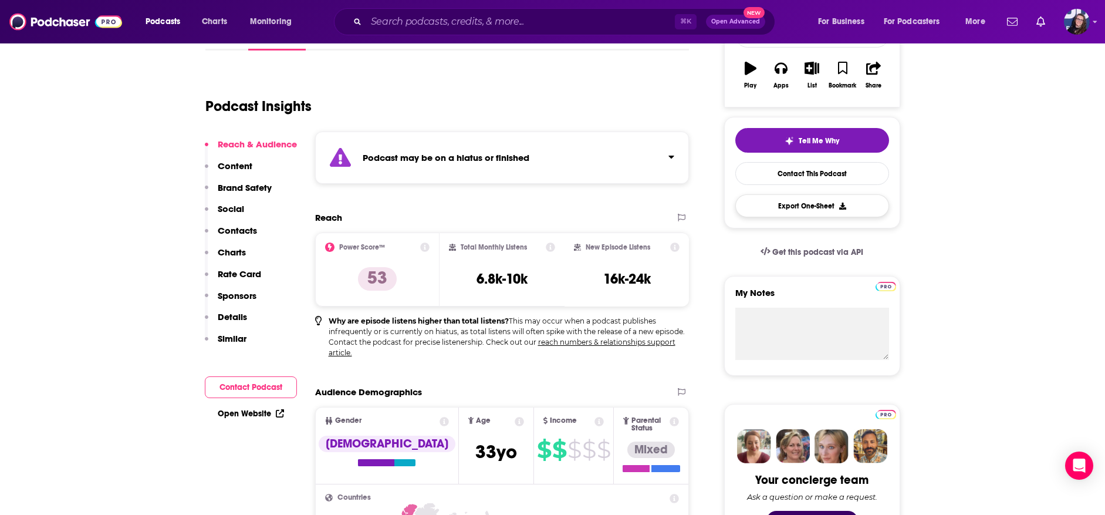
scroll to position [31, 0]
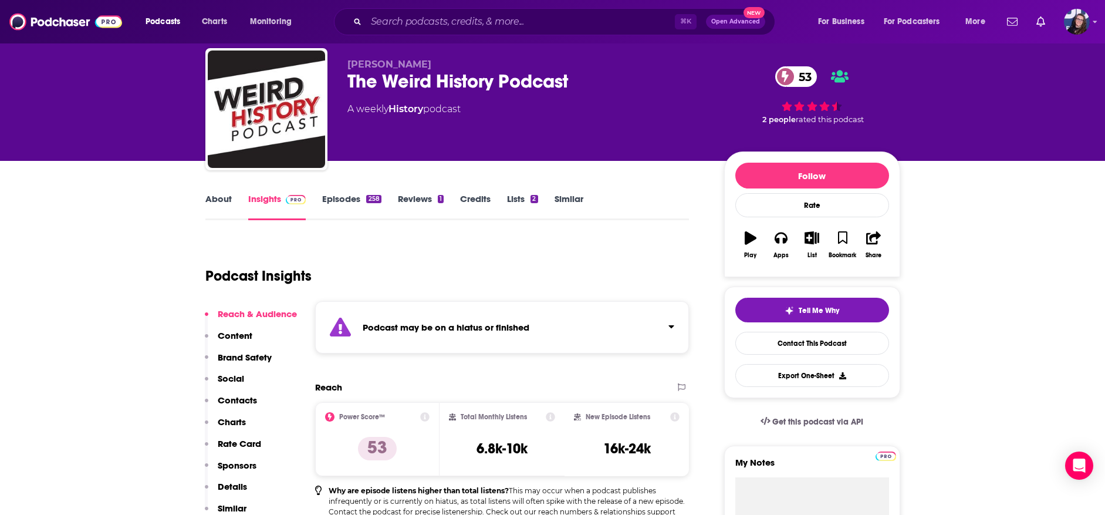
click at [807, 232] on icon "button" at bounding box center [812, 237] width 15 height 13
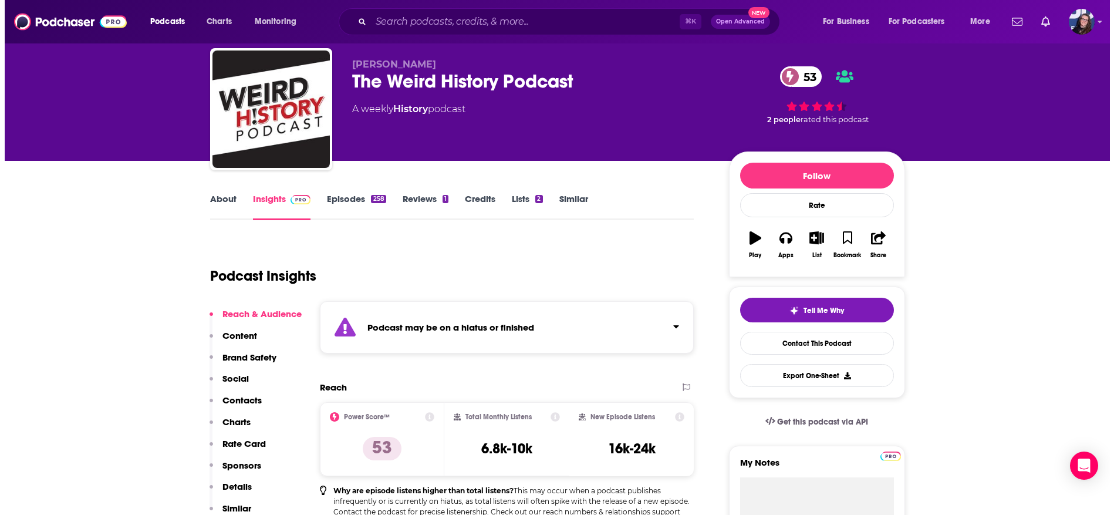
scroll to position [0, 0]
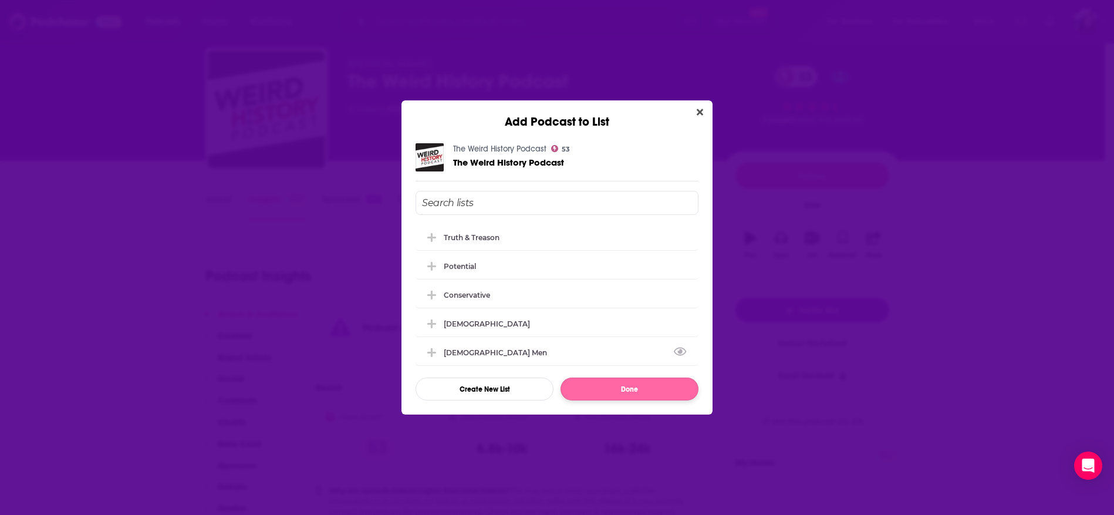
click at [614, 391] on button "Done" at bounding box center [629, 388] width 138 height 23
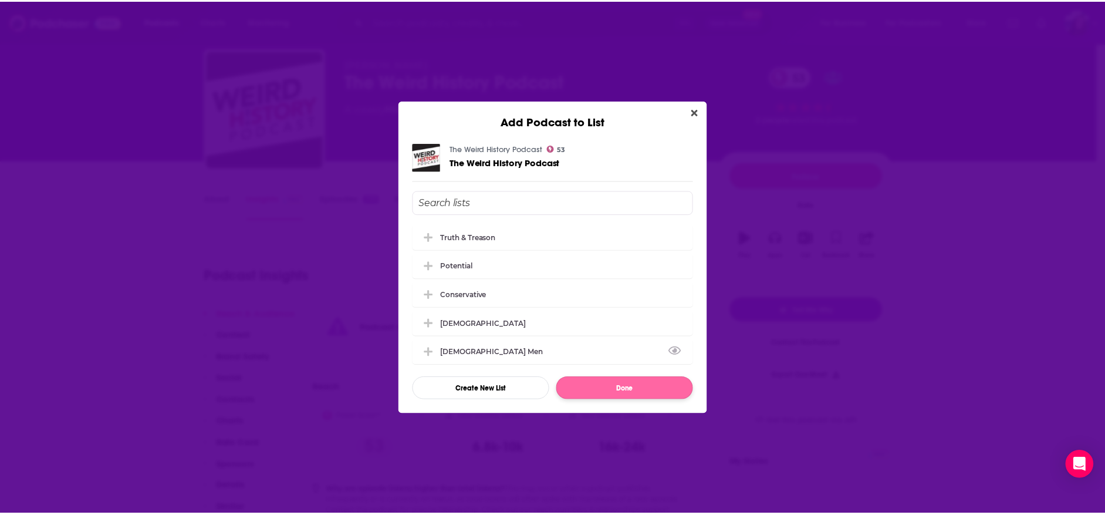
scroll to position [31, 0]
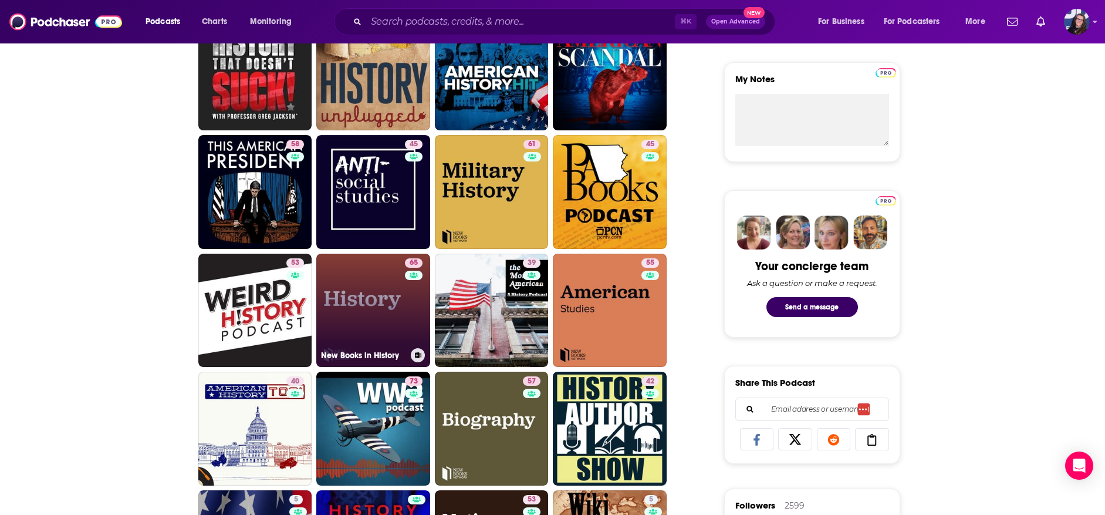
scroll to position [177, 0]
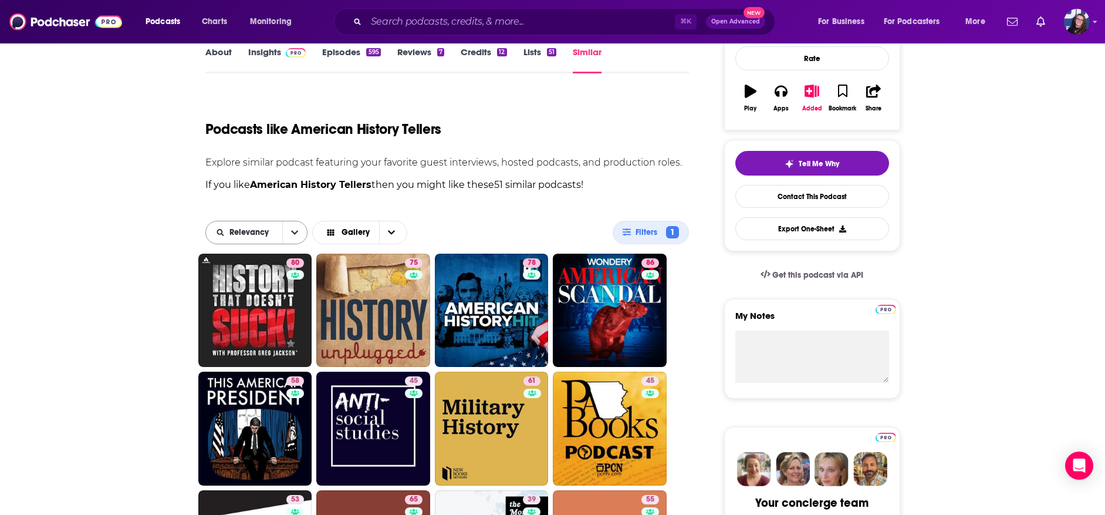
click at [297, 228] on icon "open menu" at bounding box center [294, 232] width 7 height 8
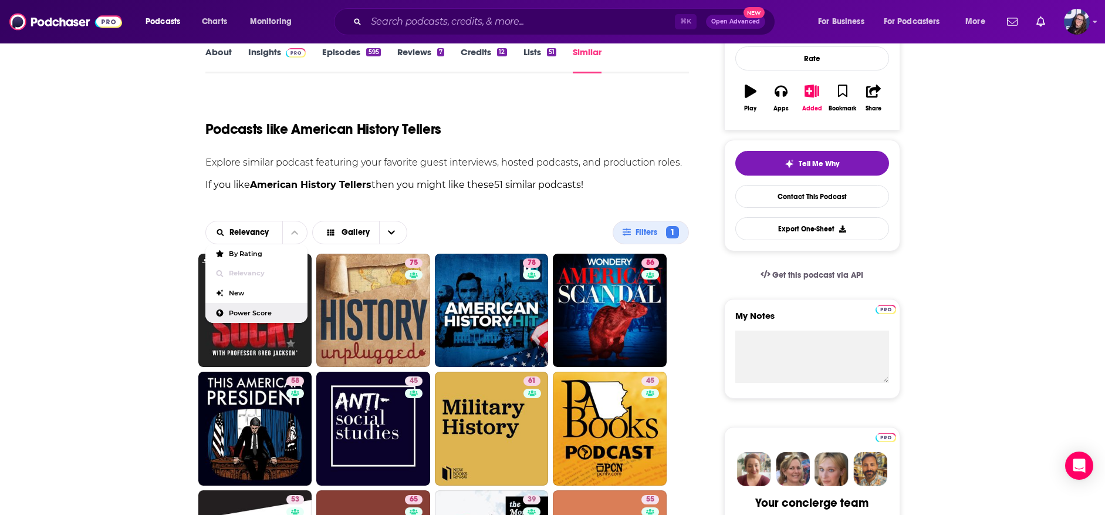
click at [258, 307] on div "Power Score" at bounding box center [256, 313] width 103 height 20
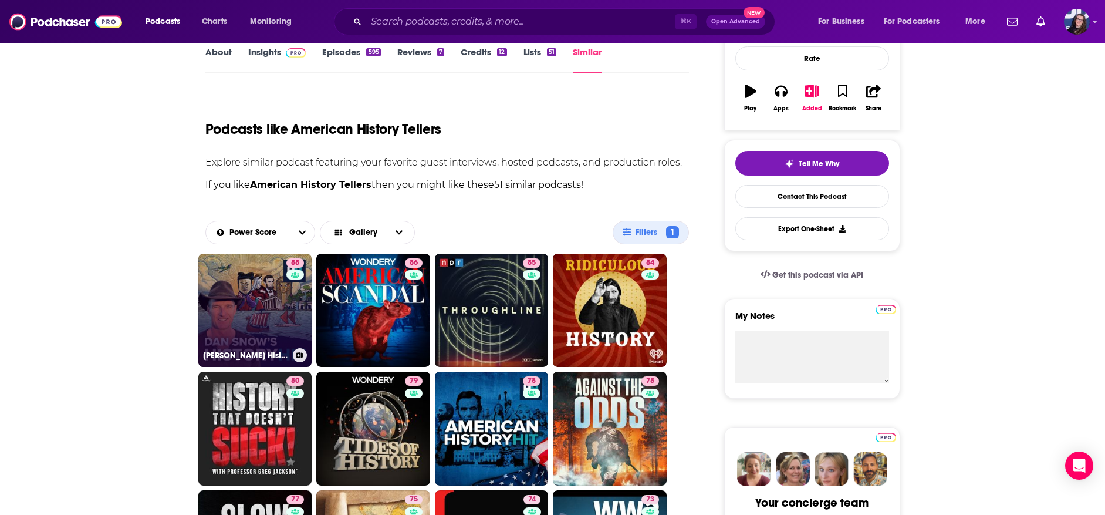
click at [261, 285] on link "88 [PERSON_NAME] History Hit" at bounding box center [255, 311] width 114 height 114
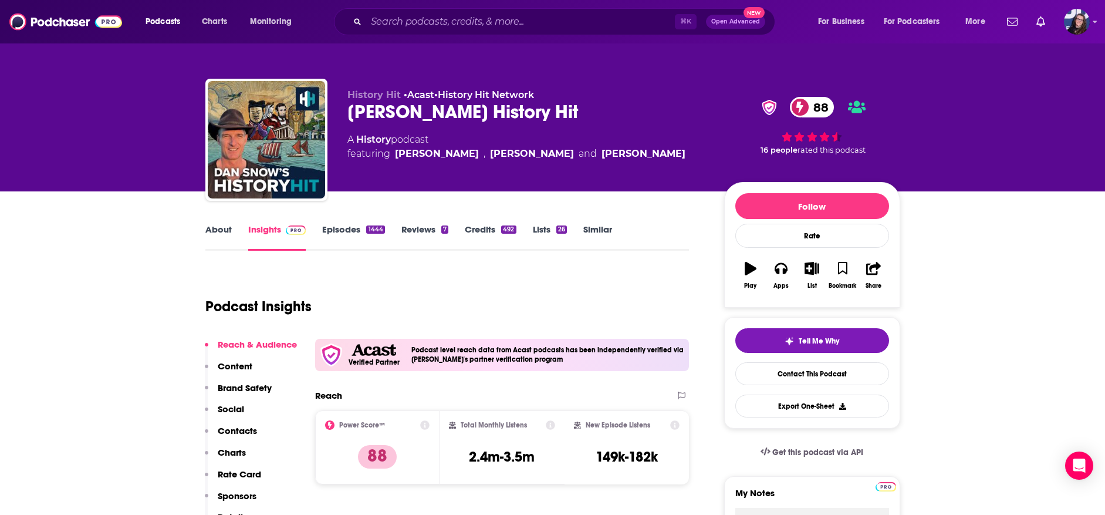
click at [812, 268] on icon "button" at bounding box center [812, 268] width 15 height 13
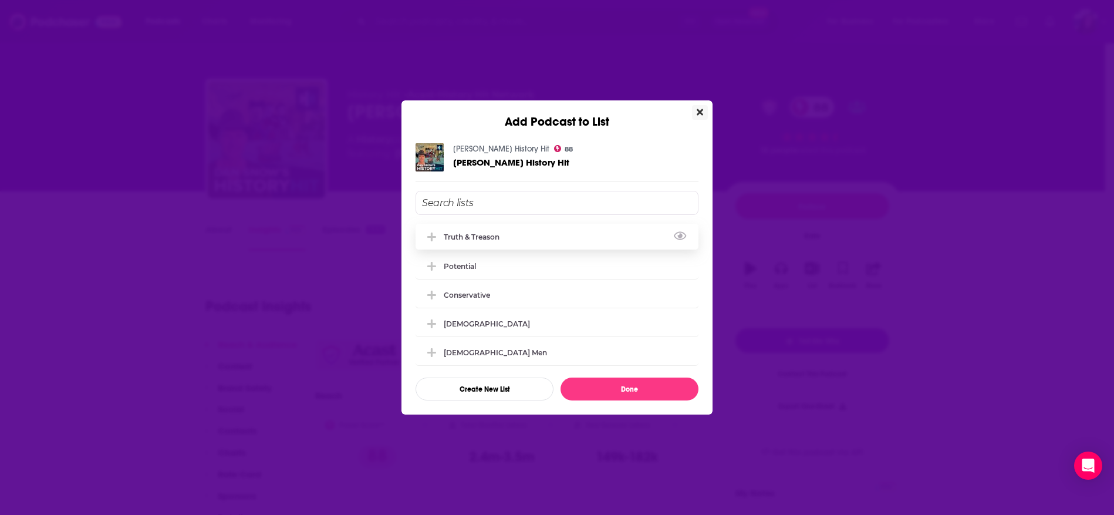
click at [506, 239] on button "View Link" at bounding box center [502, 239] width 7 height 1
click at [515, 224] on div "Truth & Treason" at bounding box center [556, 237] width 283 height 26
click at [605, 390] on button "Done" at bounding box center [629, 388] width 138 height 23
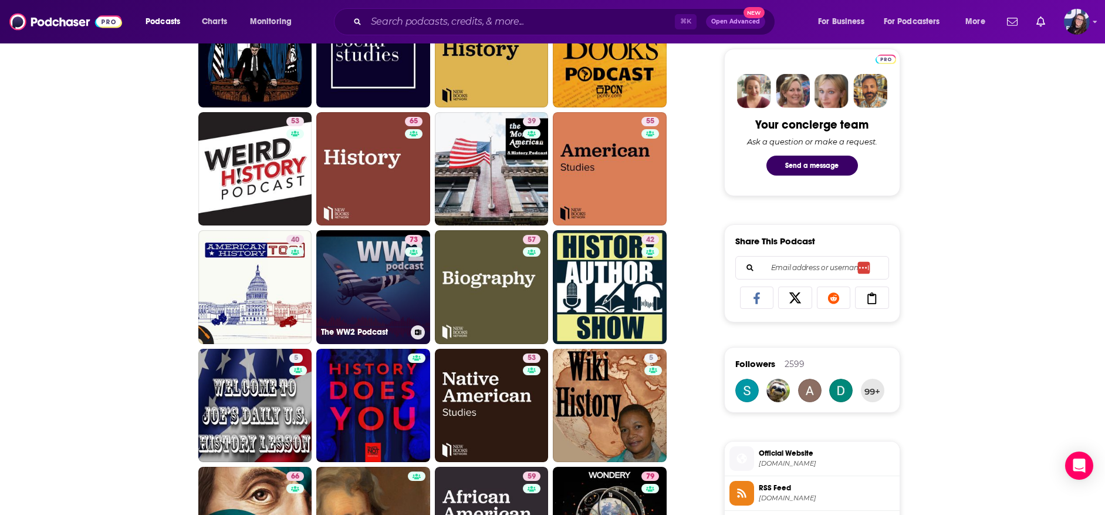
scroll to position [581, 0]
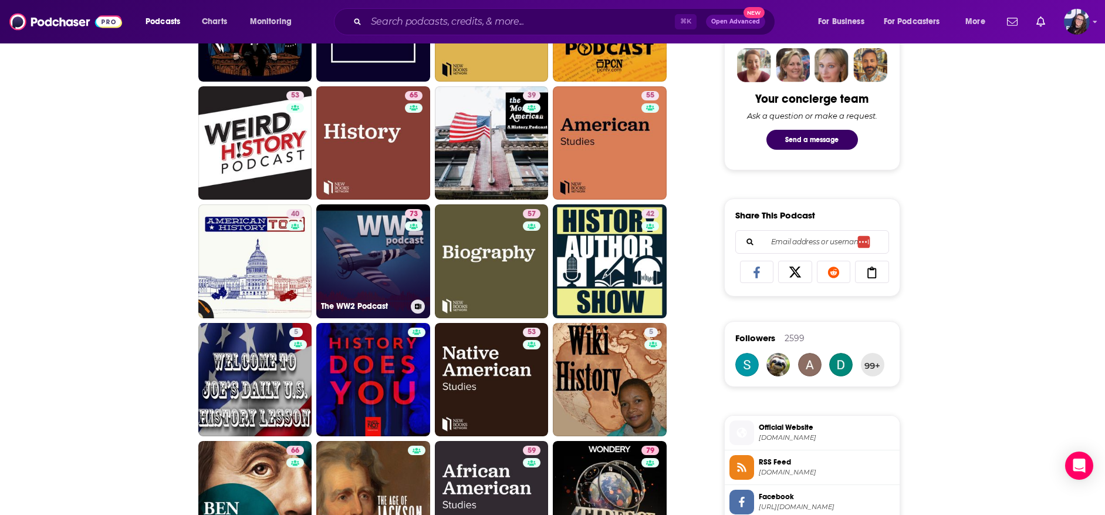
click at [385, 262] on link "73 The WW2 Podcast" at bounding box center [373, 261] width 114 height 114
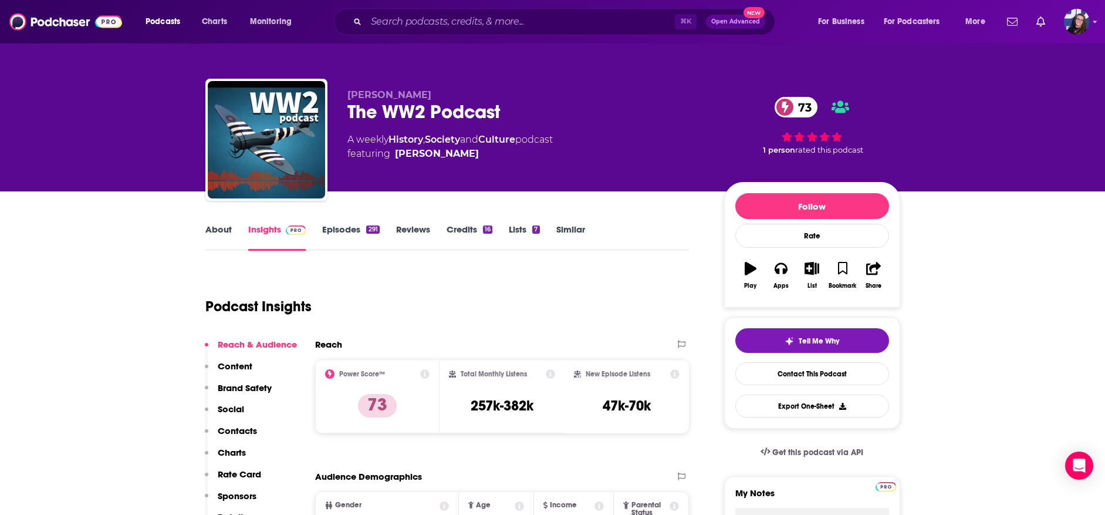
click at [810, 271] on icon "button" at bounding box center [812, 268] width 15 height 13
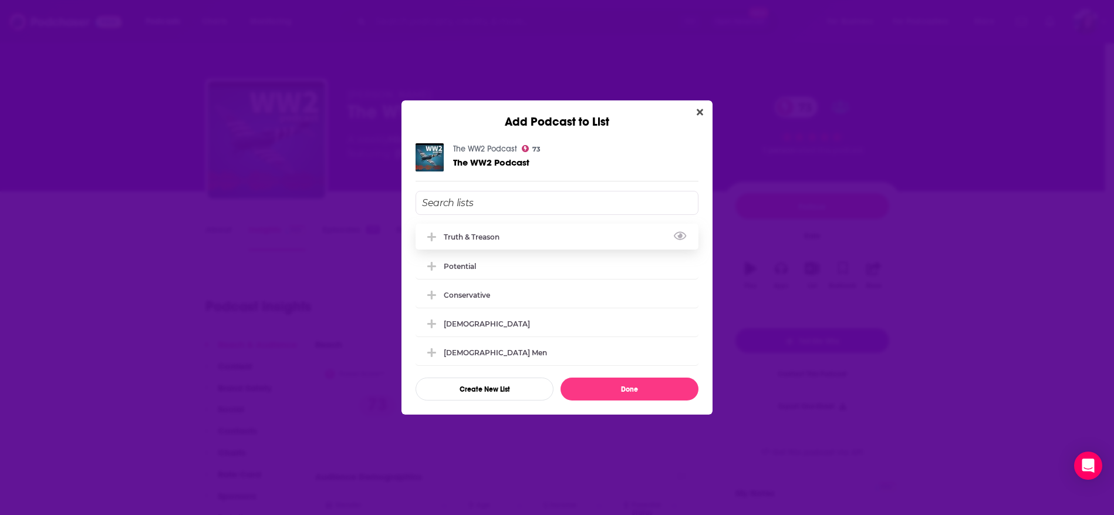
click at [519, 234] on div "Truth & Treason" at bounding box center [556, 237] width 283 height 26
click at [650, 391] on button "Done" at bounding box center [629, 388] width 138 height 23
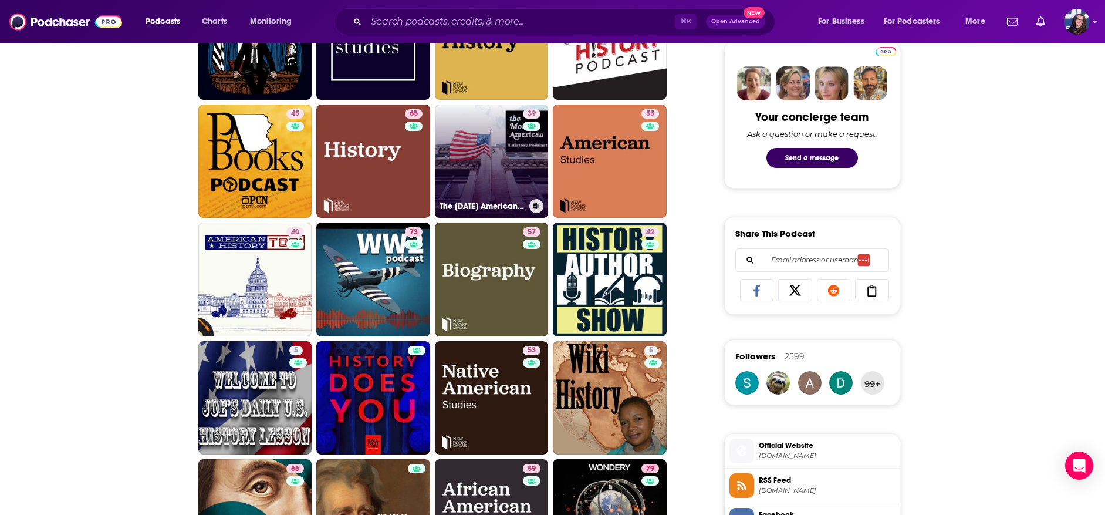
scroll to position [572, 0]
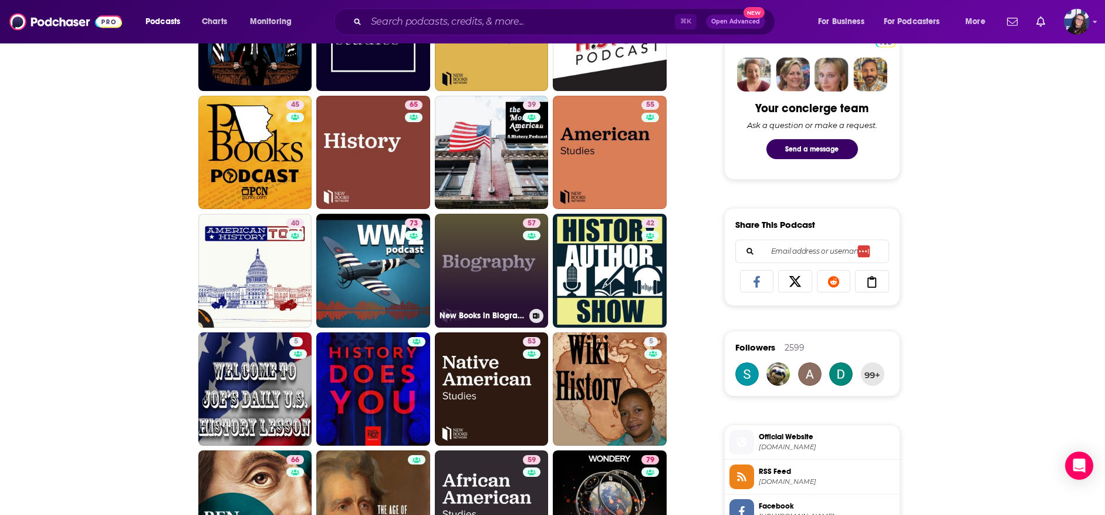
click at [492, 243] on link "57 New Books in Biography" at bounding box center [492, 271] width 114 height 114
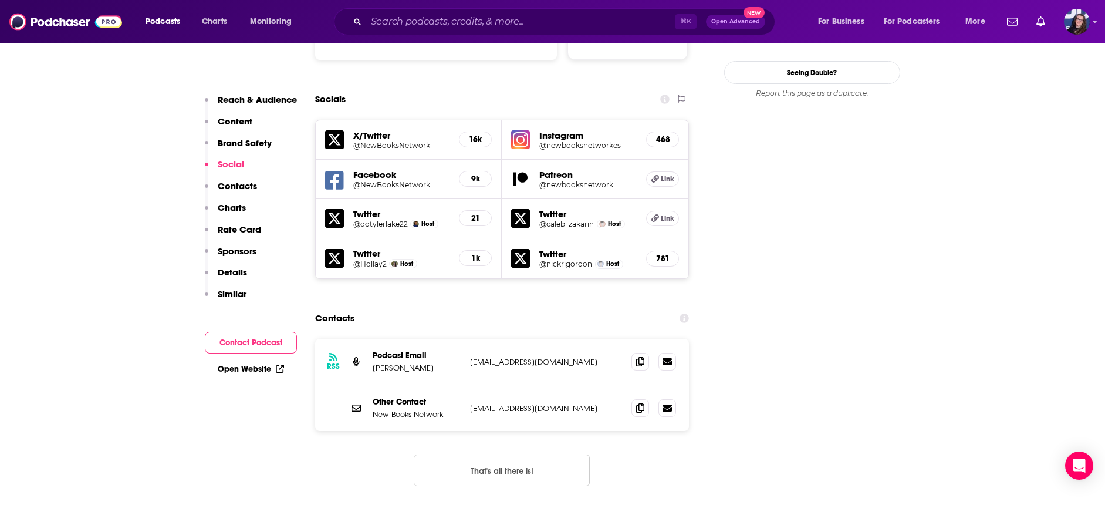
scroll to position [1287, 0]
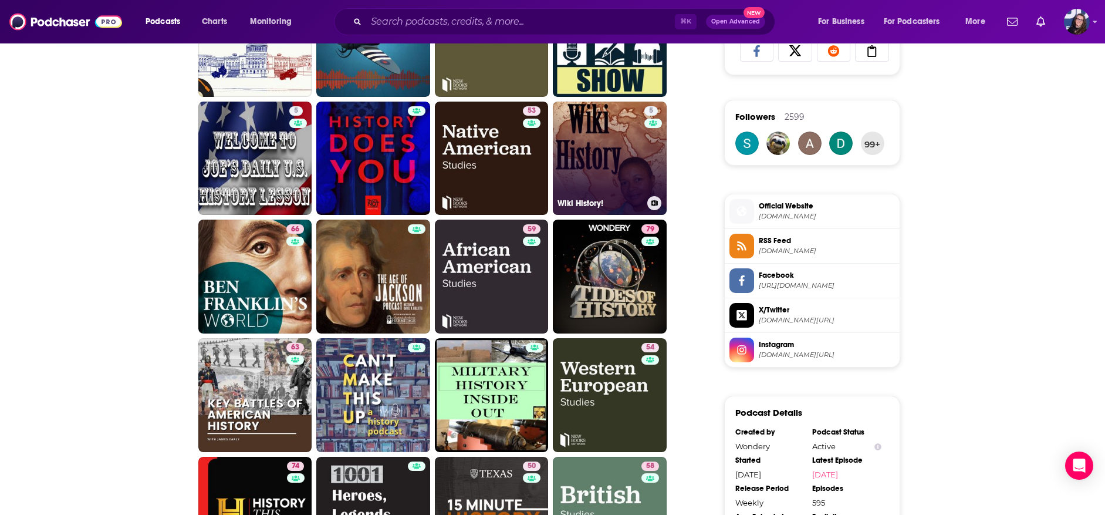
scroll to position [894, 0]
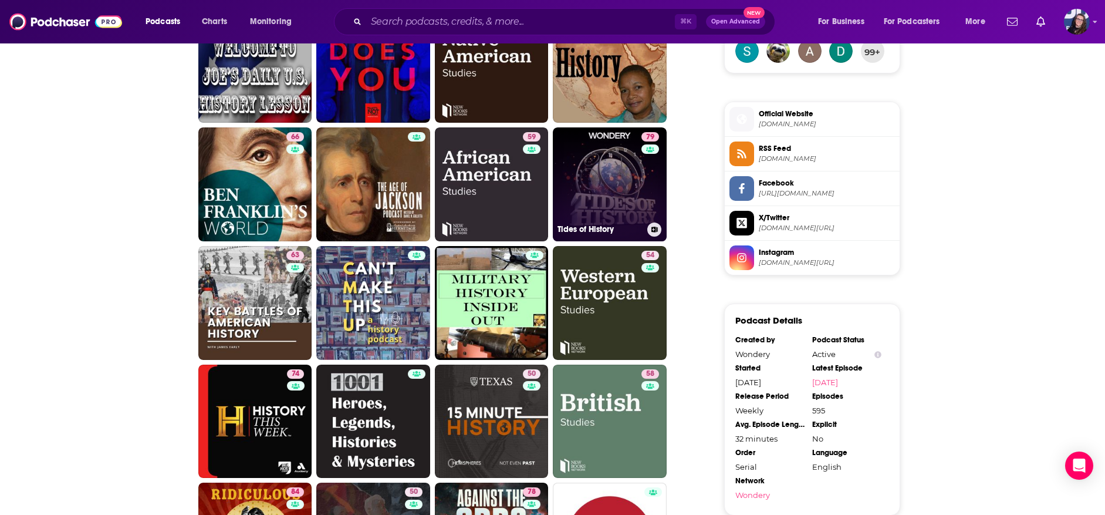
click at [601, 181] on link "79 Tides of History" at bounding box center [610, 184] width 114 height 114
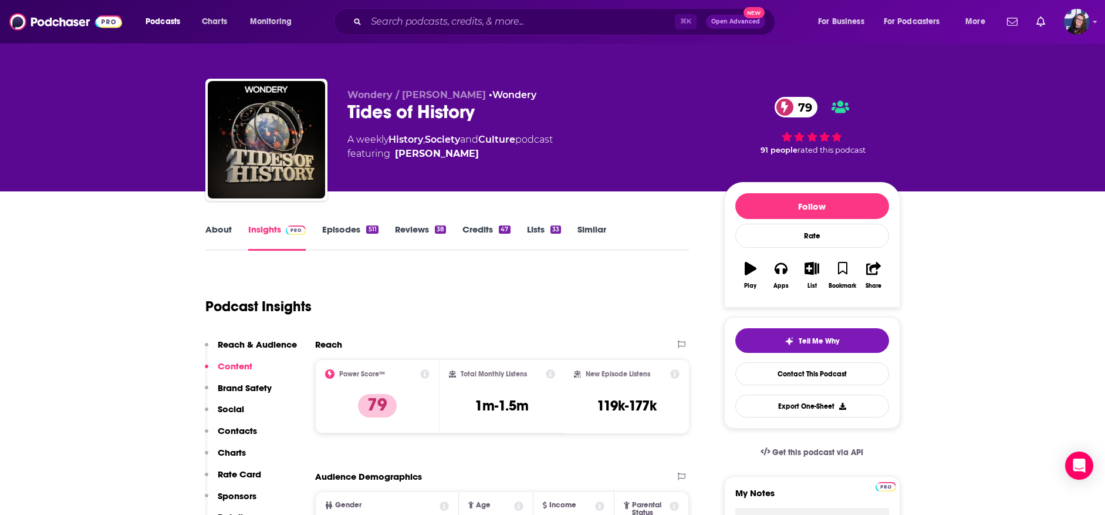
click at [810, 266] on icon "button" at bounding box center [812, 268] width 15 height 13
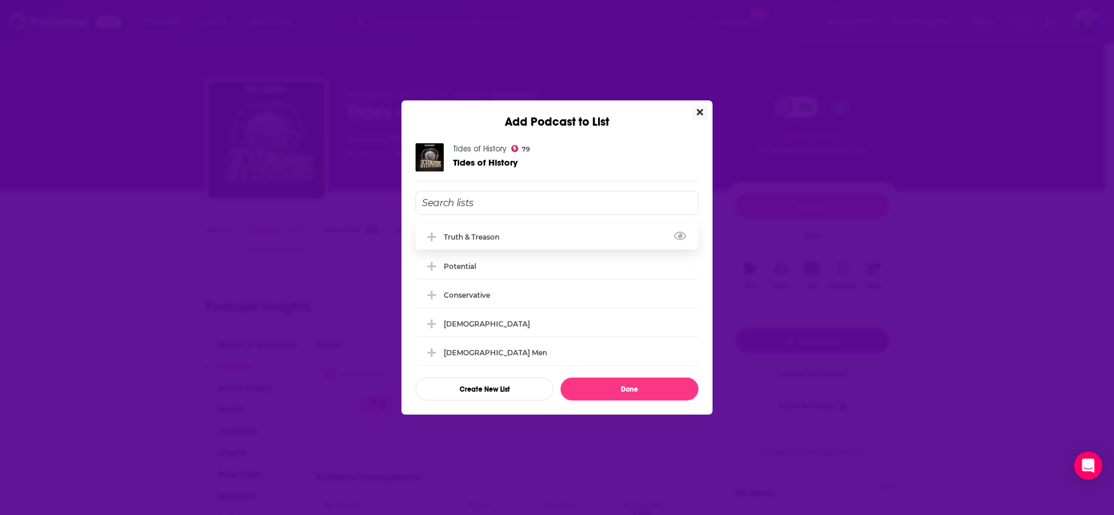
click at [565, 234] on div "Truth & Treason" at bounding box center [556, 237] width 283 height 26
click at [620, 391] on button "Done" at bounding box center [629, 388] width 138 height 23
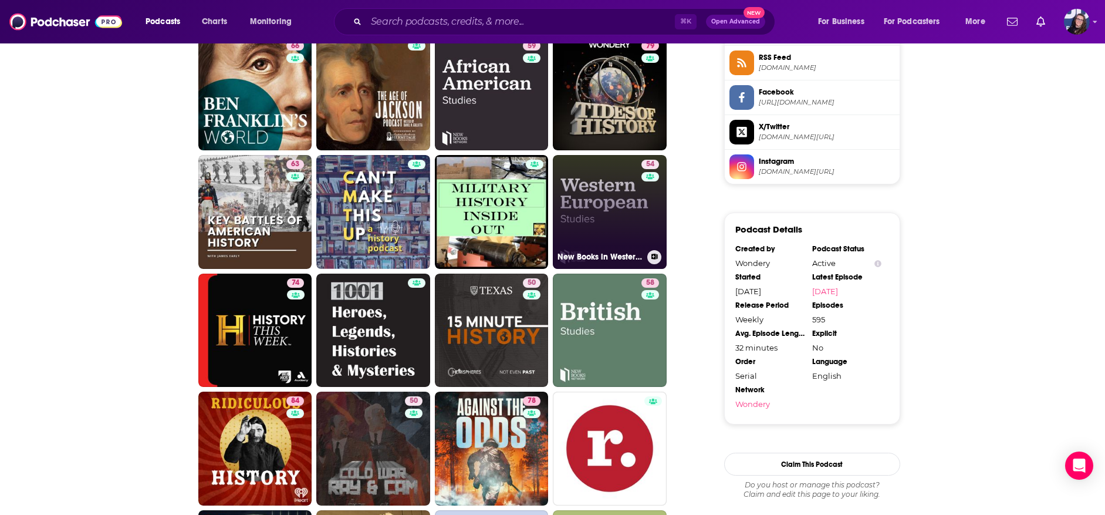
scroll to position [1003, 0]
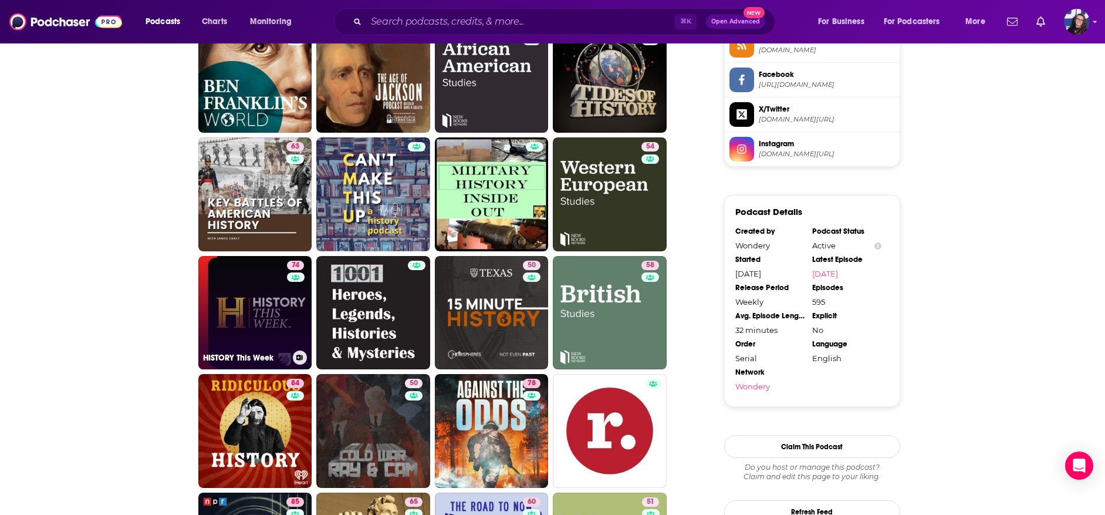
click at [245, 277] on link "74 HISTORY This Week" at bounding box center [255, 313] width 114 height 114
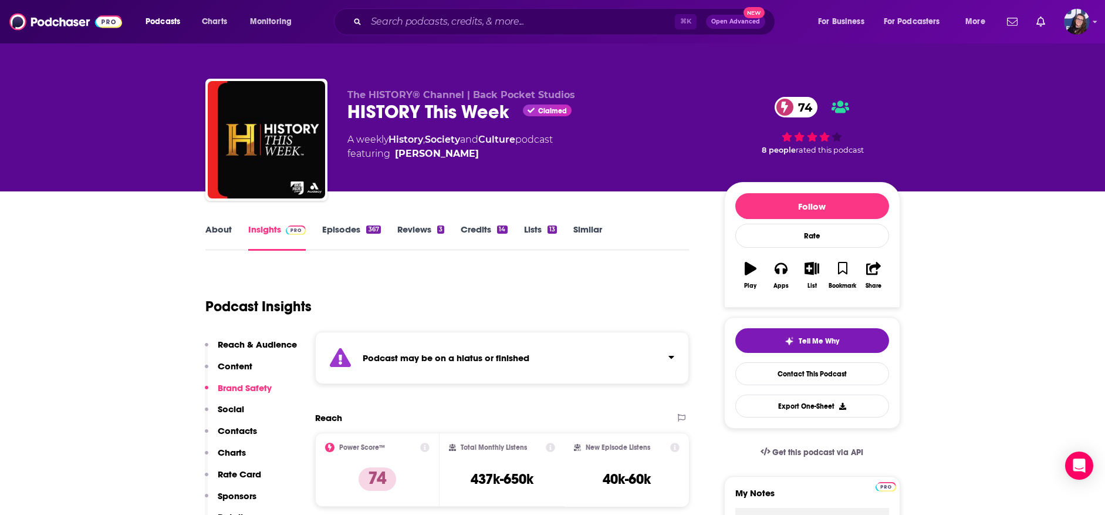
click at [810, 267] on icon "button" at bounding box center [812, 268] width 15 height 13
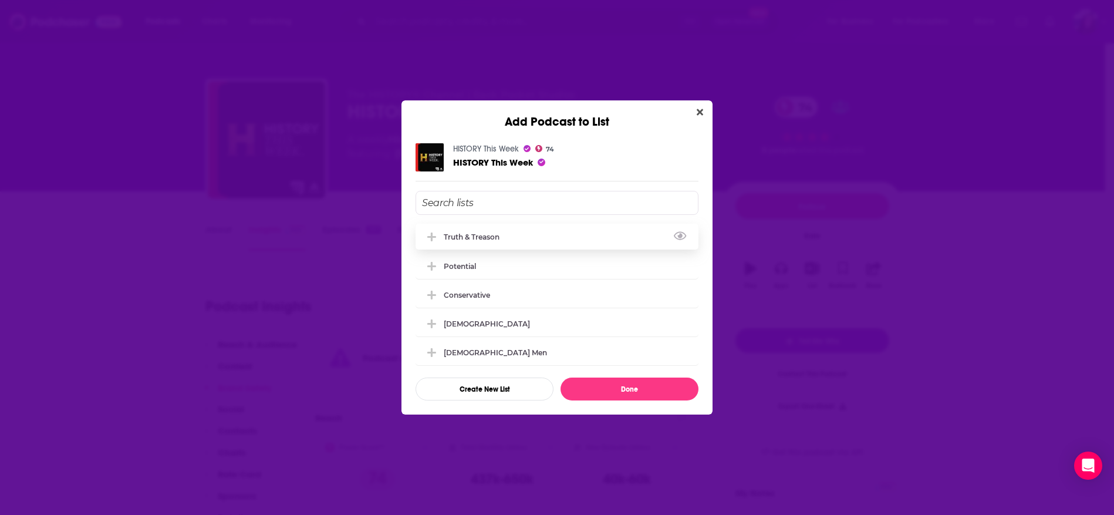
click at [606, 227] on div "Truth & Treason" at bounding box center [556, 237] width 283 height 26
click at [617, 390] on button "Done" at bounding box center [629, 388] width 138 height 23
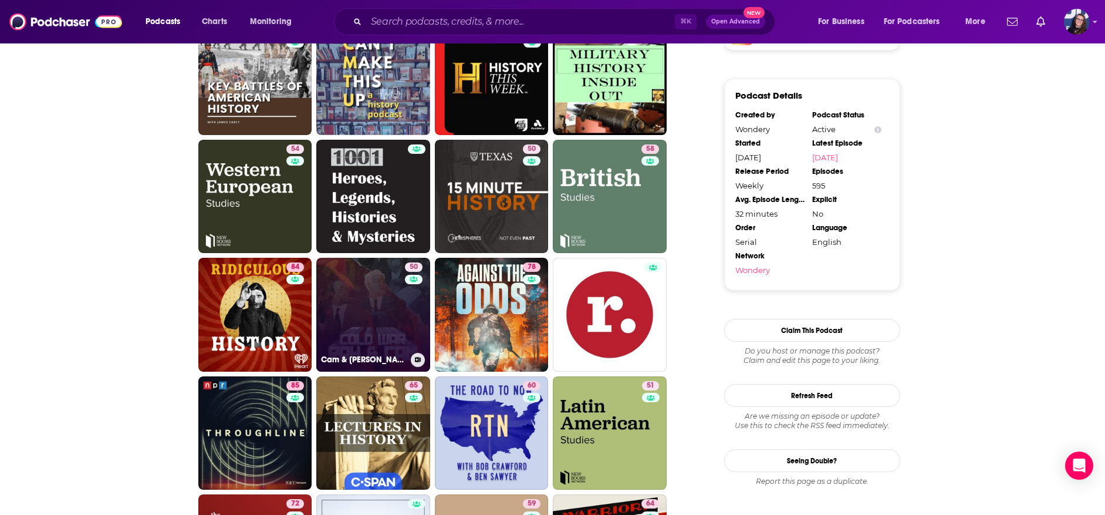
scroll to position [1175, 0]
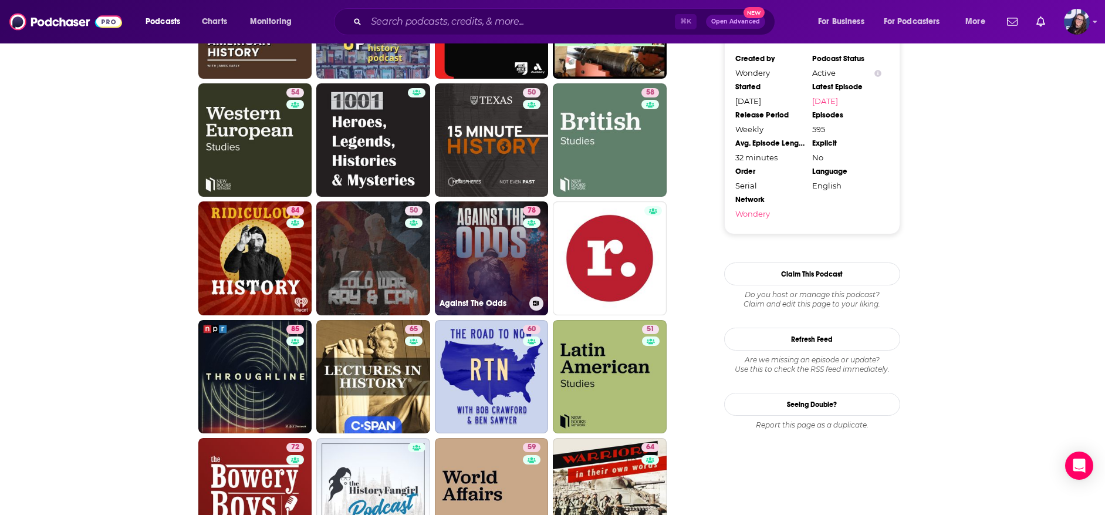
click at [475, 252] on link "78 Against The Odds" at bounding box center [492, 258] width 114 height 114
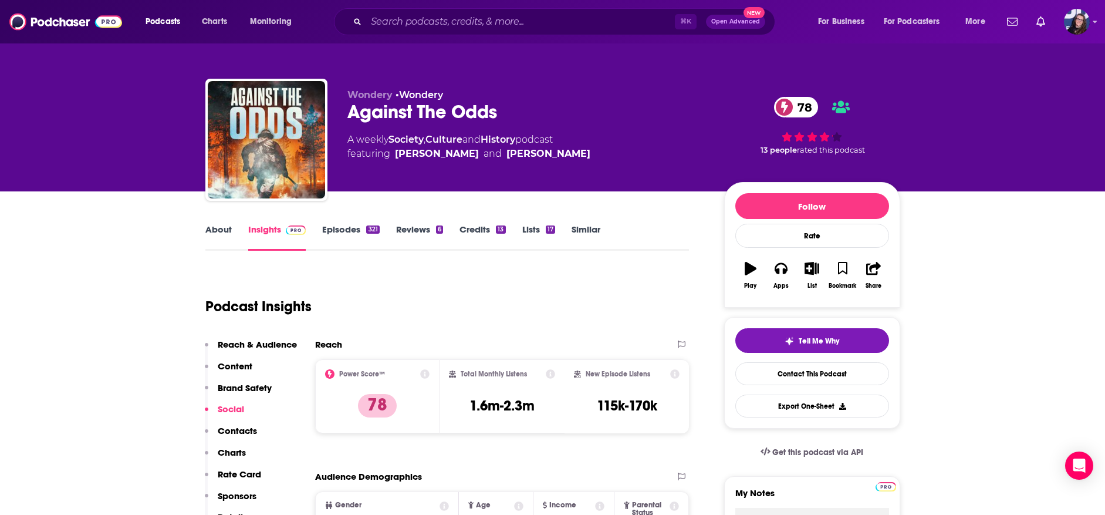
click at [805, 263] on icon "button" at bounding box center [812, 268] width 15 height 13
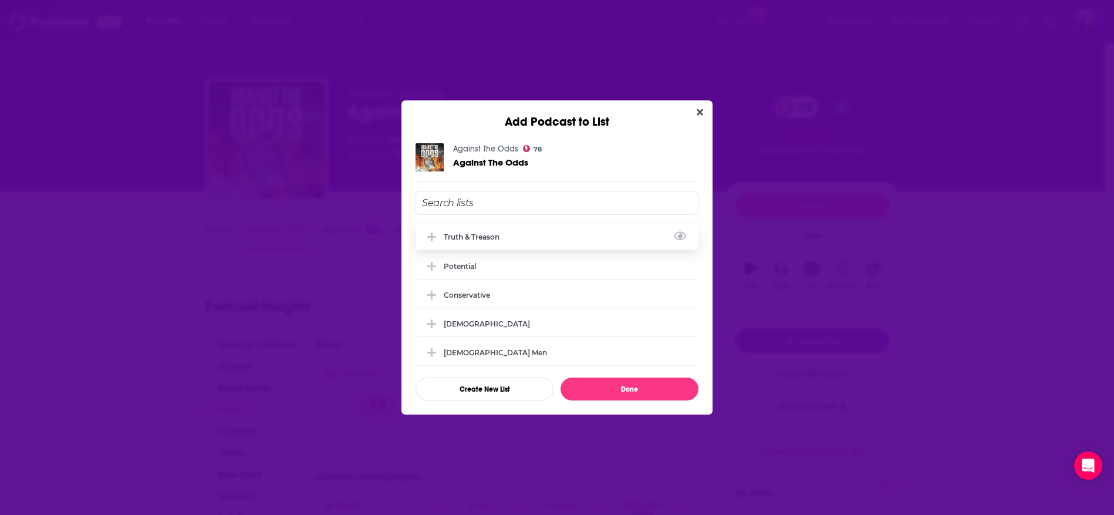
click at [512, 232] on div "Truth & Treason" at bounding box center [556, 237] width 283 height 26
click at [614, 390] on button "Done" at bounding box center [629, 388] width 138 height 23
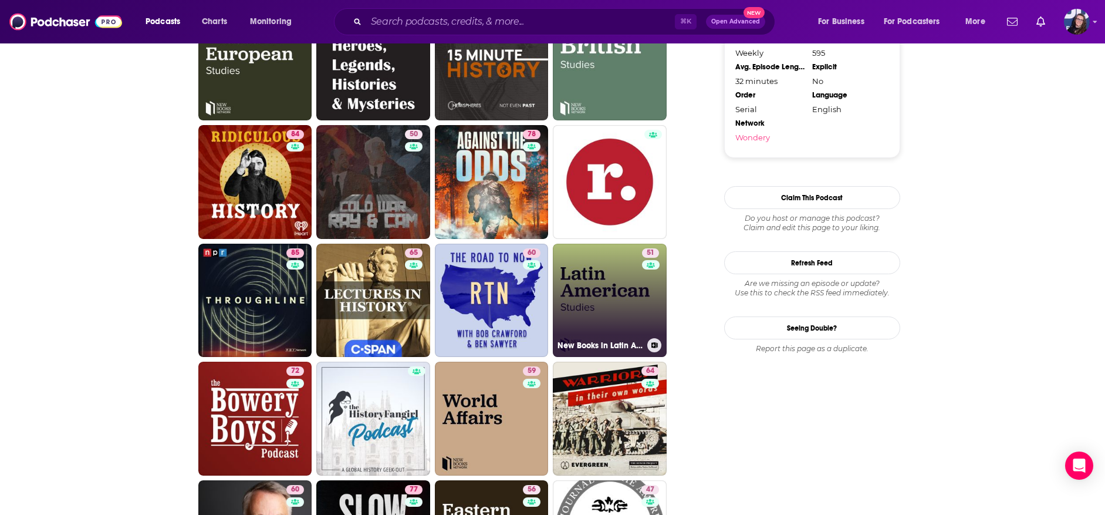
scroll to position [1254, 0]
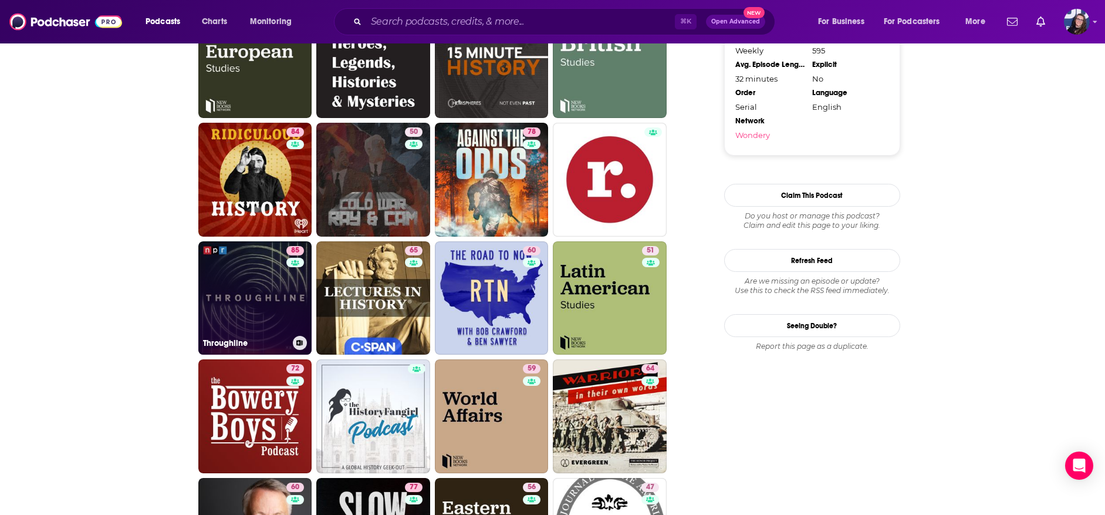
click at [234, 276] on link "85 Throughline" at bounding box center [255, 298] width 114 height 114
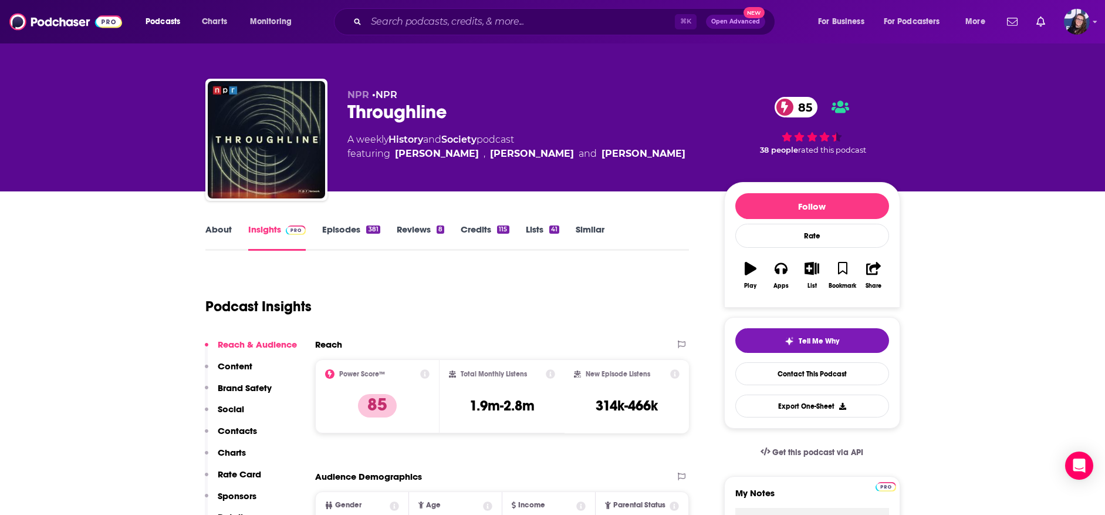
click at [812, 269] on icon "button" at bounding box center [812, 268] width 15 height 13
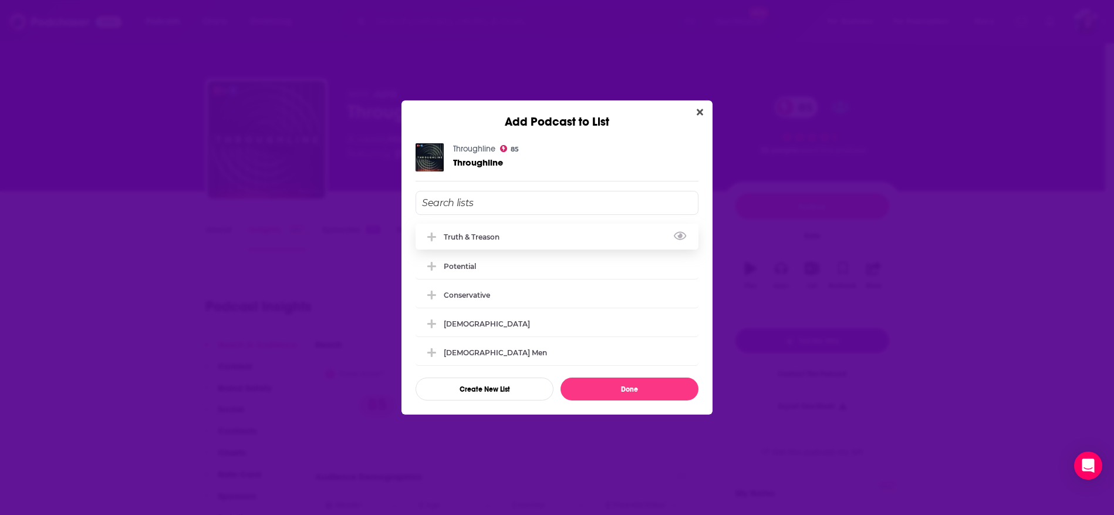
click at [513, 227] on div "Truth & Treason" at bounding box center [556, 237] width 283 height 26
click at [603, 387] on button "Done" at bounding box center [629, 388] width 138 height 23
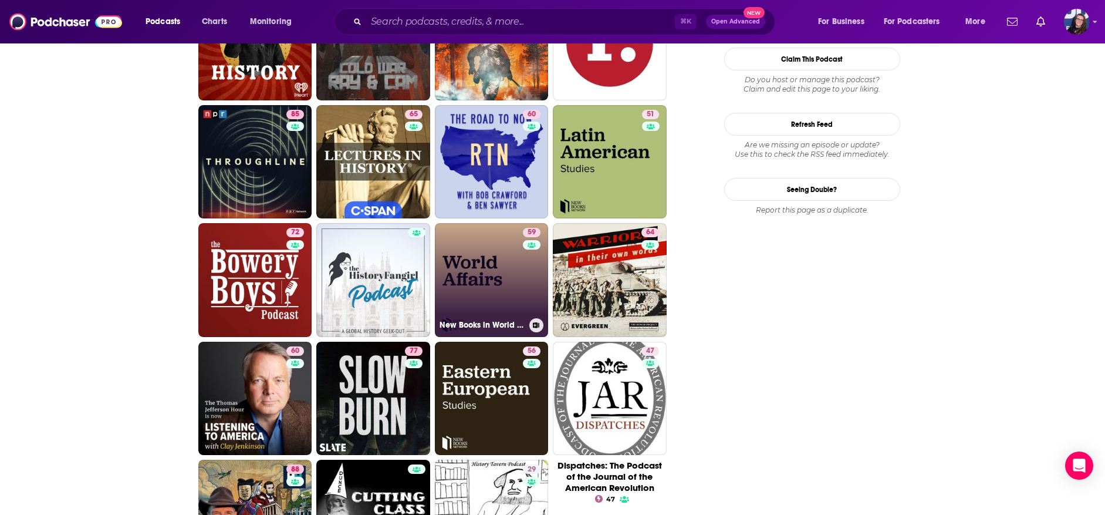
scroll to position [1393, 0]
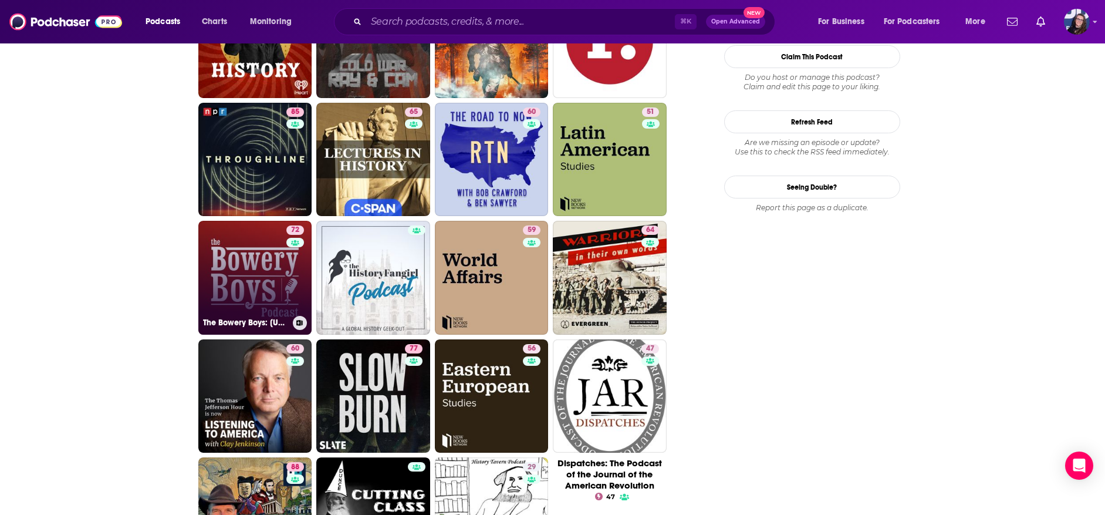
click at [229, 255] on link "72 The Bowery Boys: [US_STATE] City History" at bounding box center [255, 278] width 114 height 114
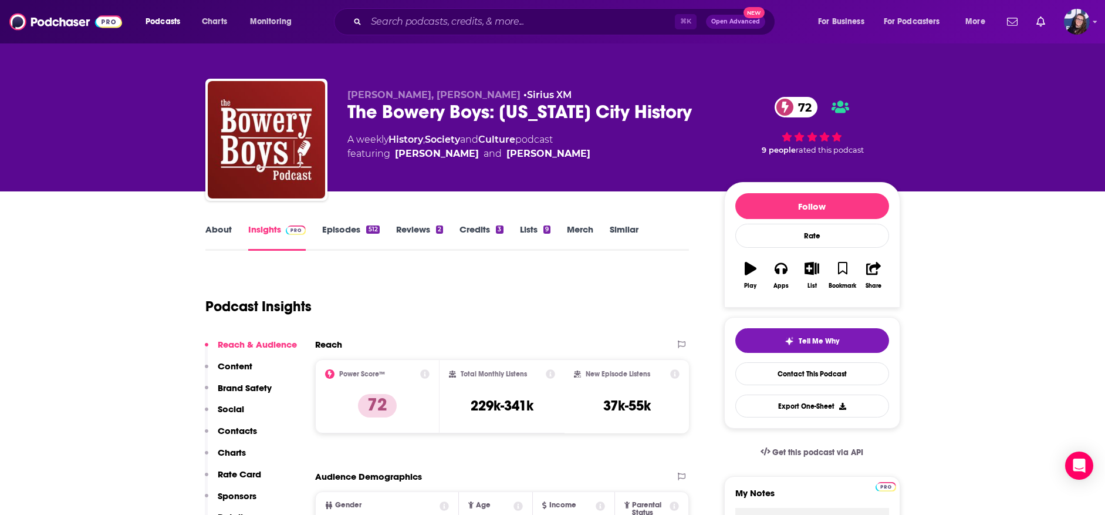
click at [812, 269] on icon "button" at bounding box center [812, 268] width 15 height 13
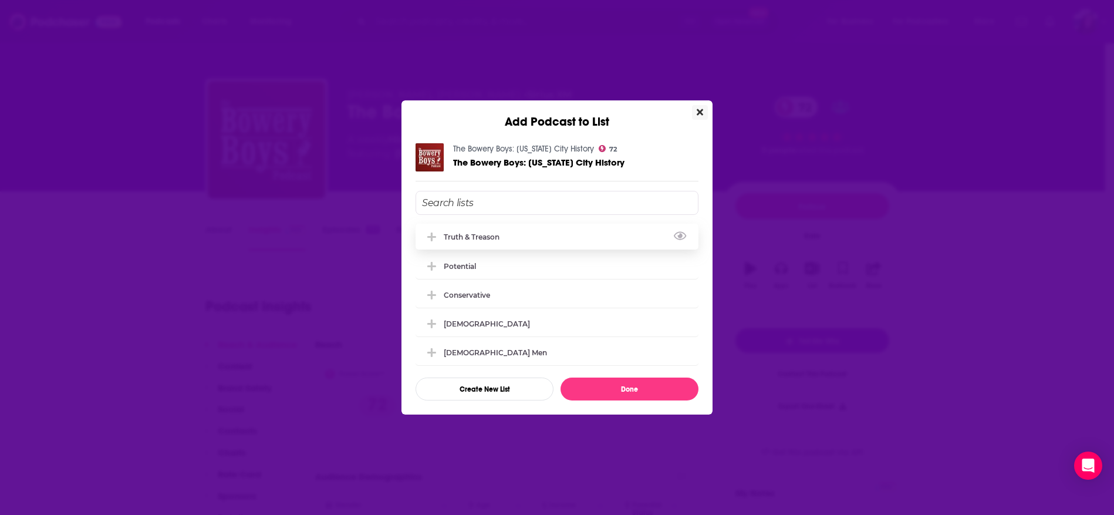
click at [543, 232] on div "Truth & Treason" at bounding box center [556, 237] width 283 height 26
click at [620, 390] on button "Done" at bounding box center [629, 388] width 138 height 23
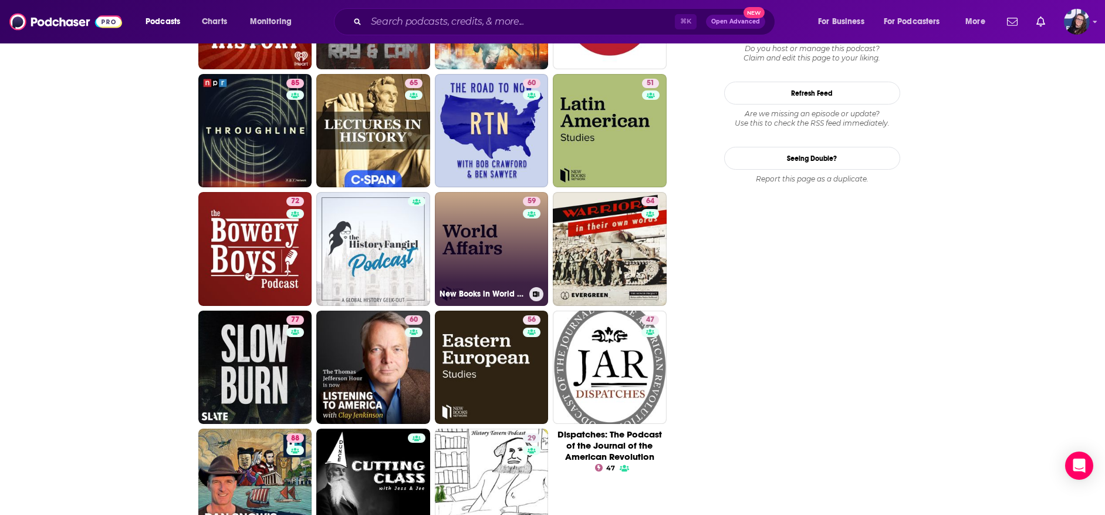
scroll to position [1439, 0]
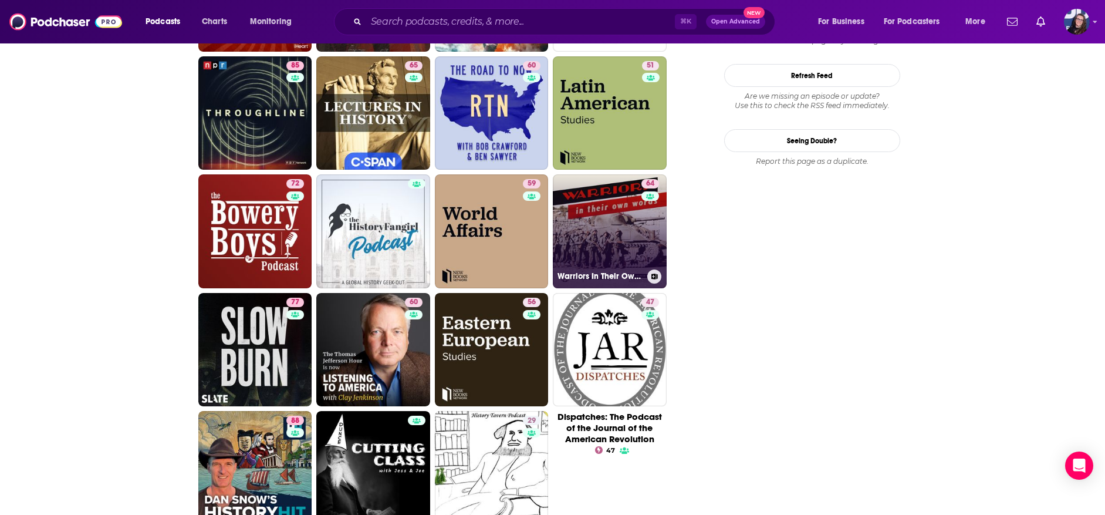
click at [595, 241] on link "64 Warriors In Their Own Words | First Person War Stories" at bounding box center [610, 231] width 114 height 114
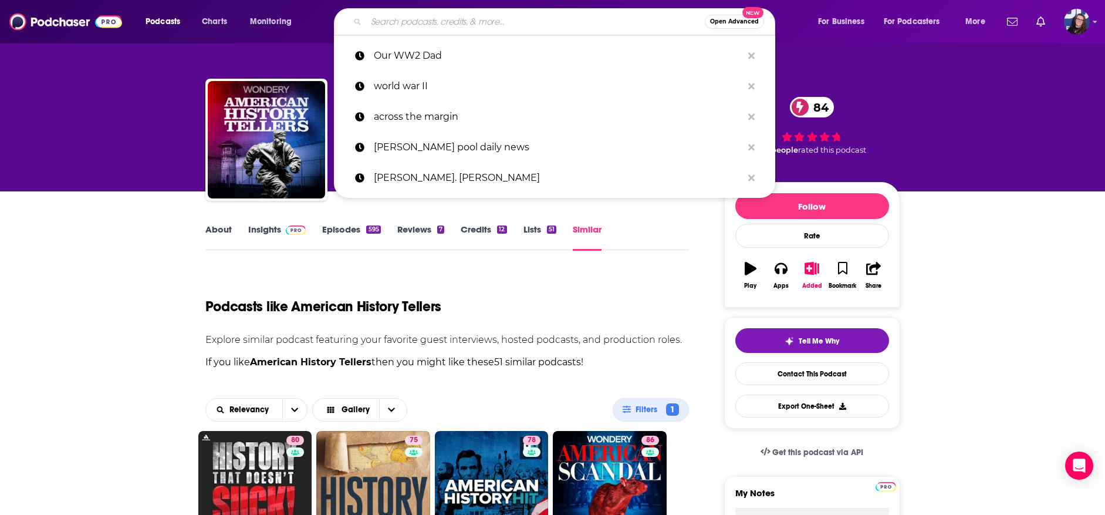
click at [446, 20] on input "Search podcasts, credits, & more..." at bounding box center [535, 21] width 339 height 19
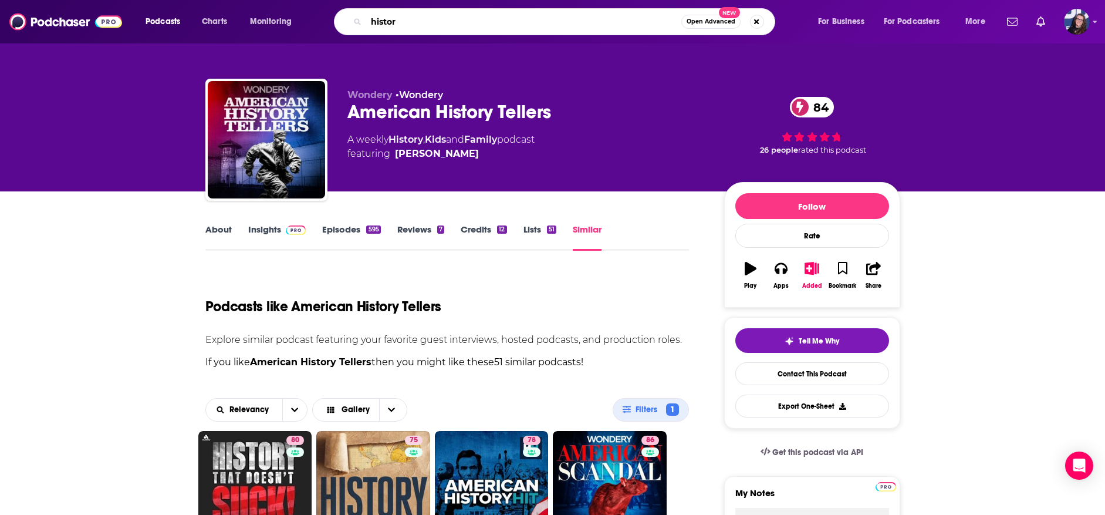
type input "history"
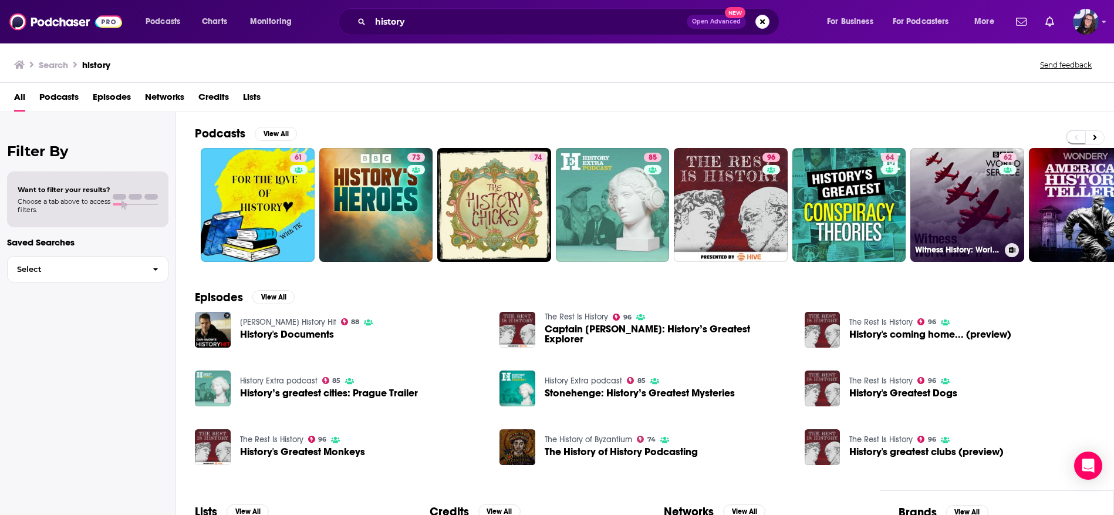
click at [949, 188] on link "62 Witness History: World War Two history" at bounding box center [967, 205] width 114 height 114
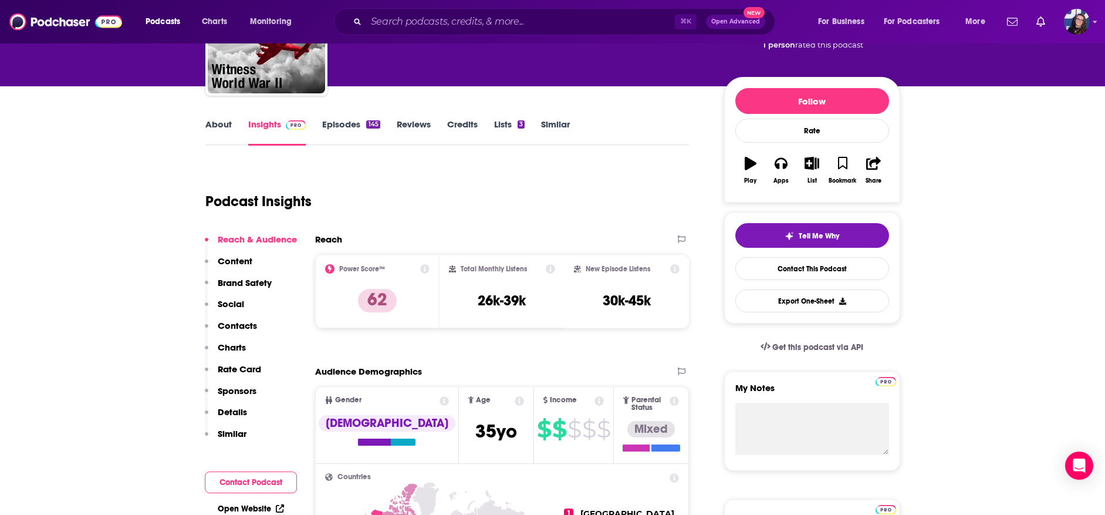
scroll to position [107, 0]
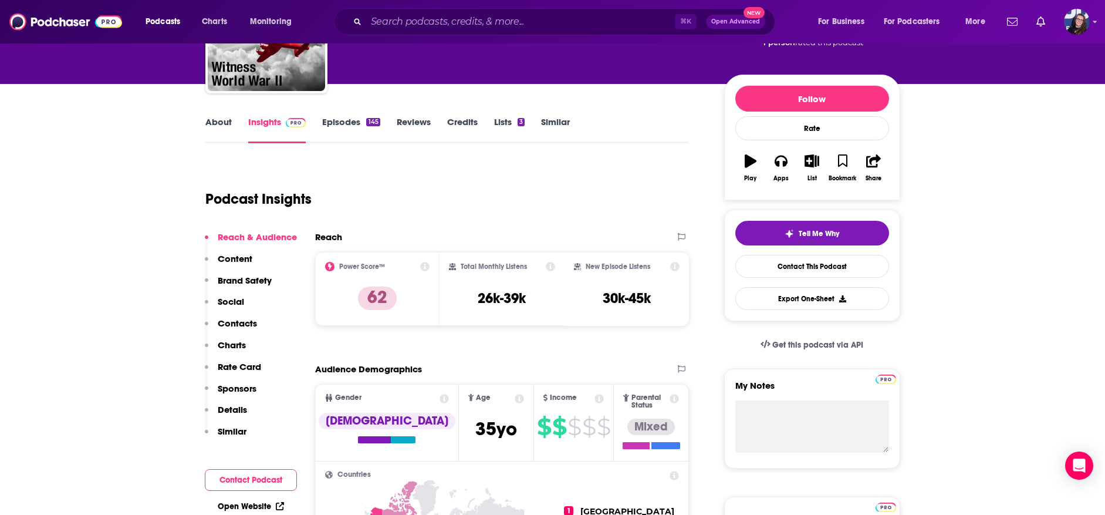
click at [810, 163] on icon "button" at bounding box center [812, 160] width 15 height 13
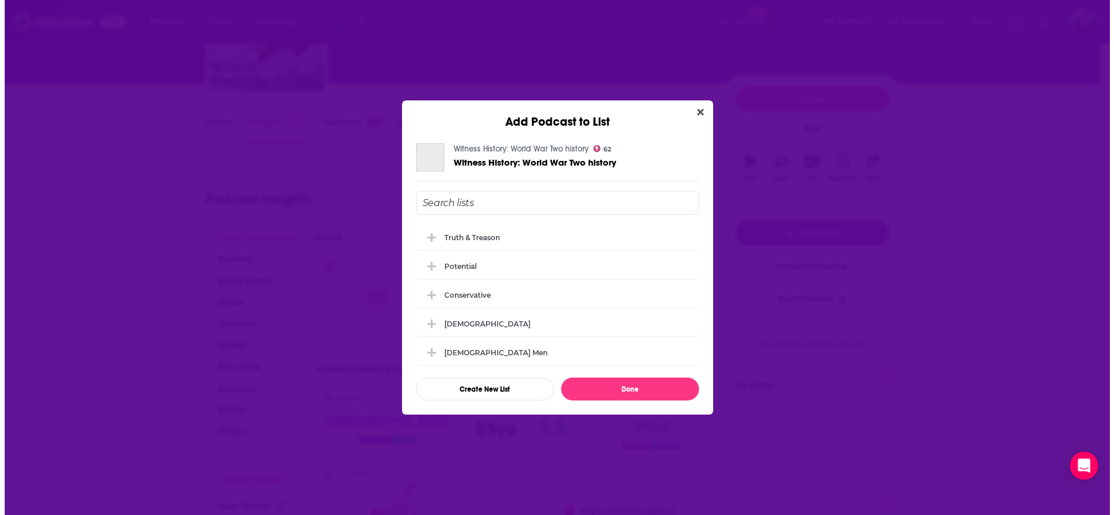
scroll to position [0, 0]
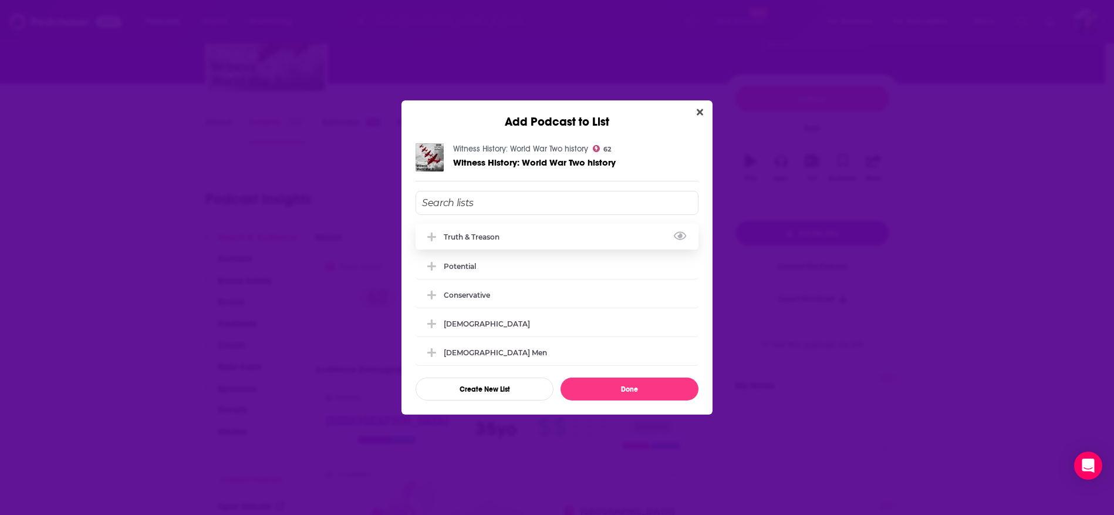
click at [474, 232] on div "Truth & Treason" at bounding box center [475, 236] width 63 height 9
click at [615, 387] on button "Done" at bounding box center [629, 388] width 138 height 23
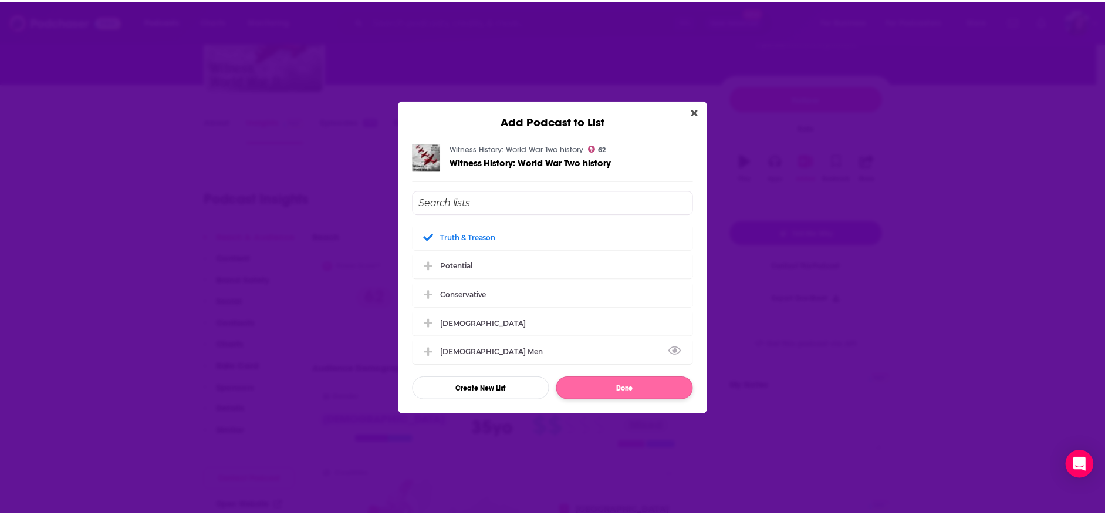
scroll to position [107, 0]
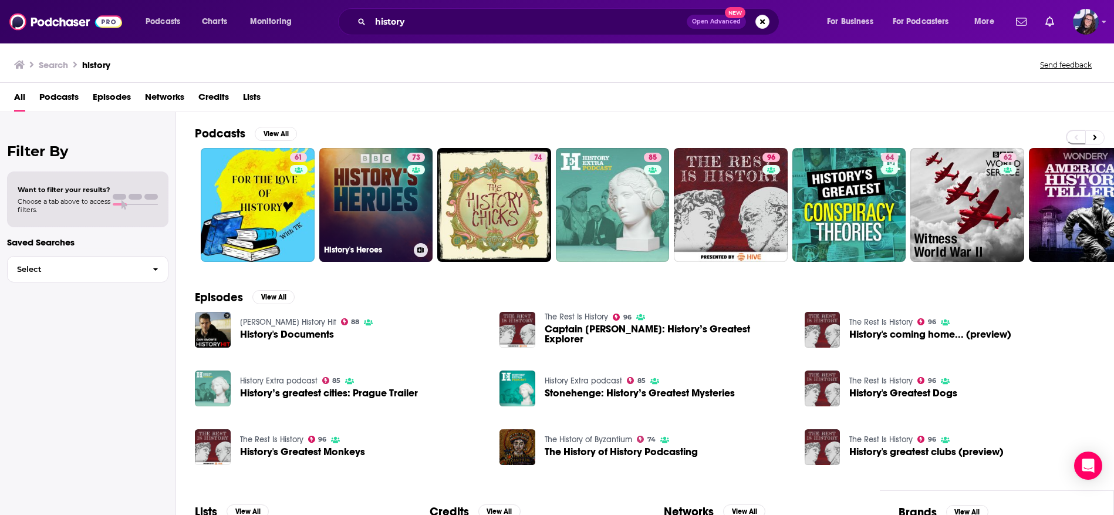
click at [375, 219] on link "73 History's Heroes" at bounding box center [376, 205] width 114 height 114
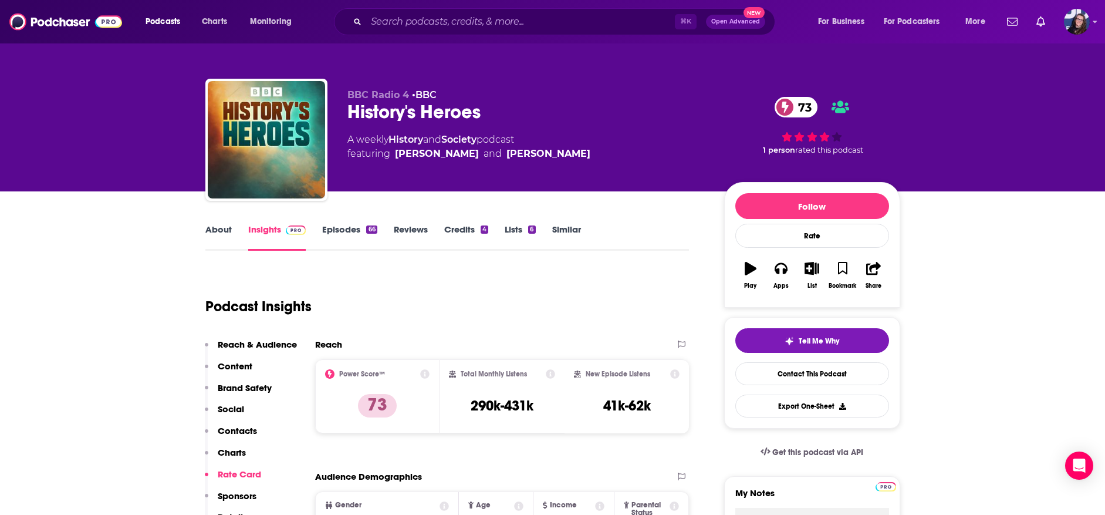
click at [815, 268] on icon "button" at bounding box center [812, 268] width 15 height 13
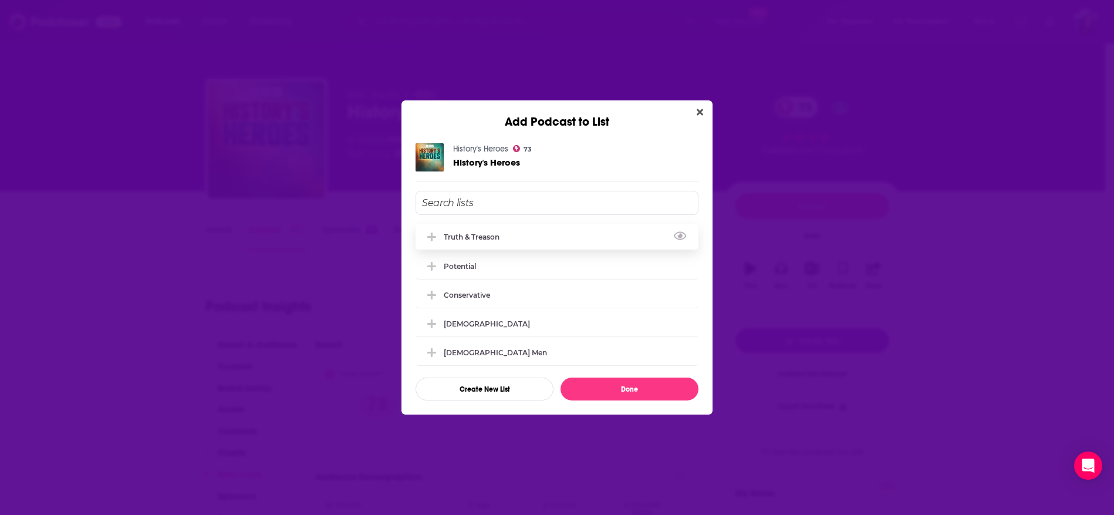
click at [491, 228] on div "Truth & Treason" at bounding box center [556, 237] width 283 height 26
click at [584, 388] on button "Done" at bounding box center [629, 388] width 138 height 23
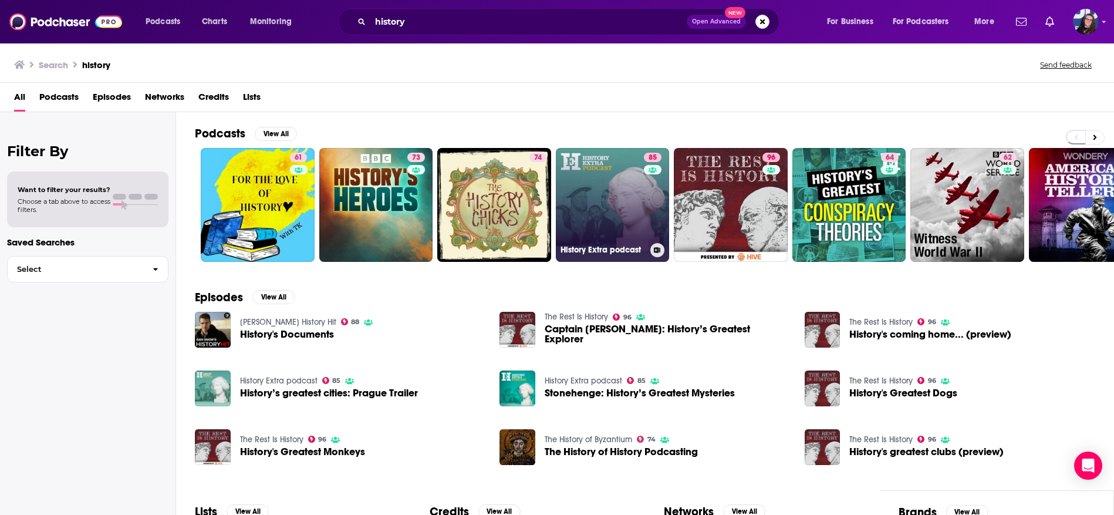
click at [623, 201] on link "85 History Extra podcast" at bounding box center [613, 205] width 114 height 114
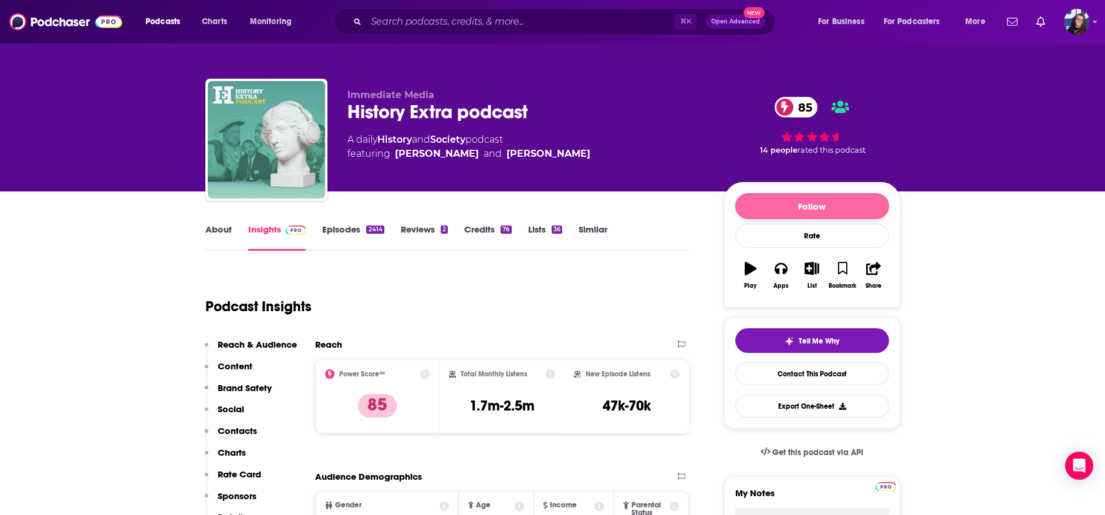
click at [793, 201] on button "Follow" at bounding box center [812, 206] width 154 height 26
click at [832, 204] on icon "button" at bounding box center [833, 205] width 6 height 9
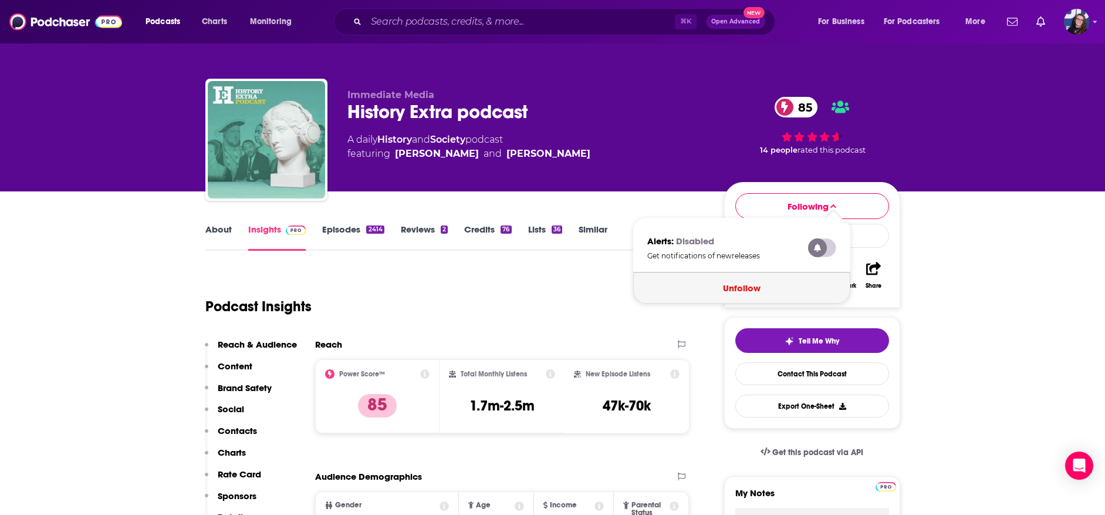
click at [753, 283] on button "Unfollow" at bounding box center [741, 287] width 217 height 31
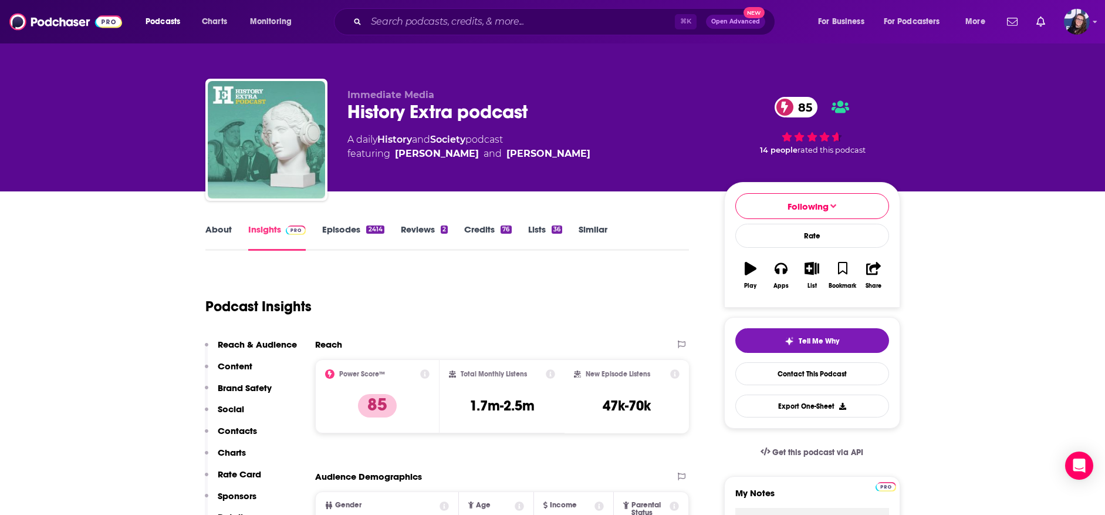
click at [815, 271] on icon "button" at bounding box center [812, 268] width 15 height 13
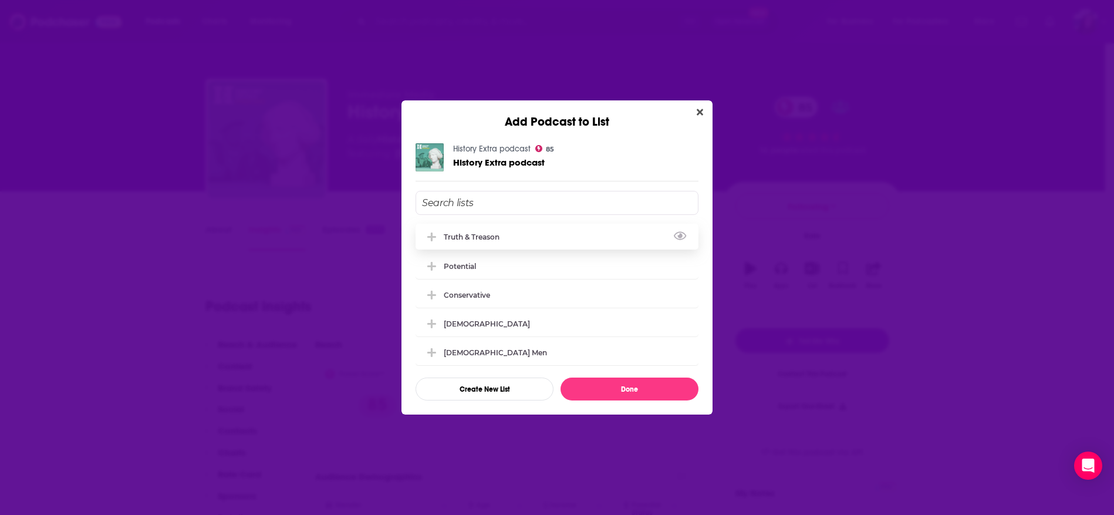
click at [538, 230] on div "Truth & Treason" at bounding box center [556, 237] width 283 height 26
click at [616, 391] on button "Done" at bounding box center [629, 388] width 138 height 23
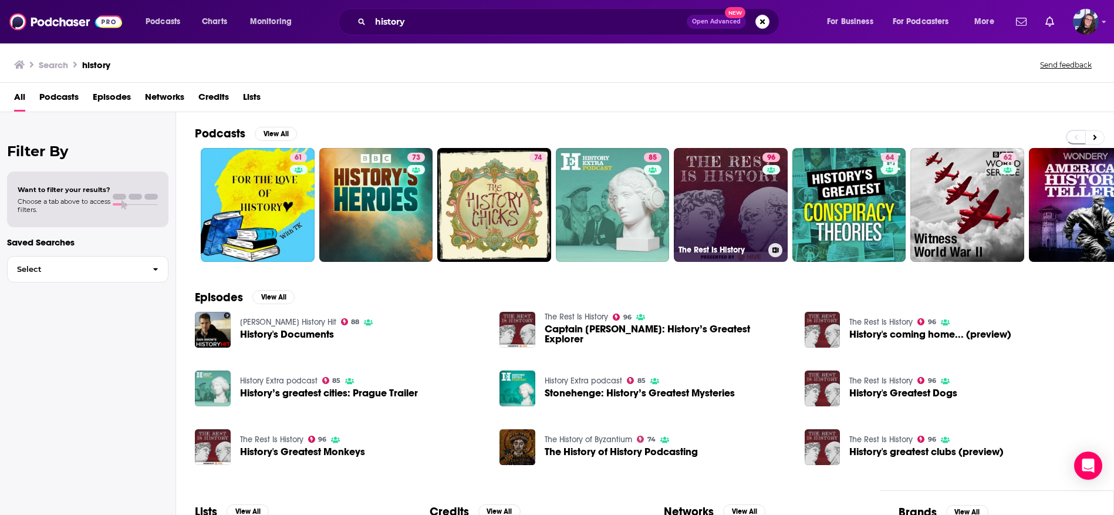
click at [725, 195] on link "96 The Rest Is History" at bounding box center [731, 205] width 114 height 114
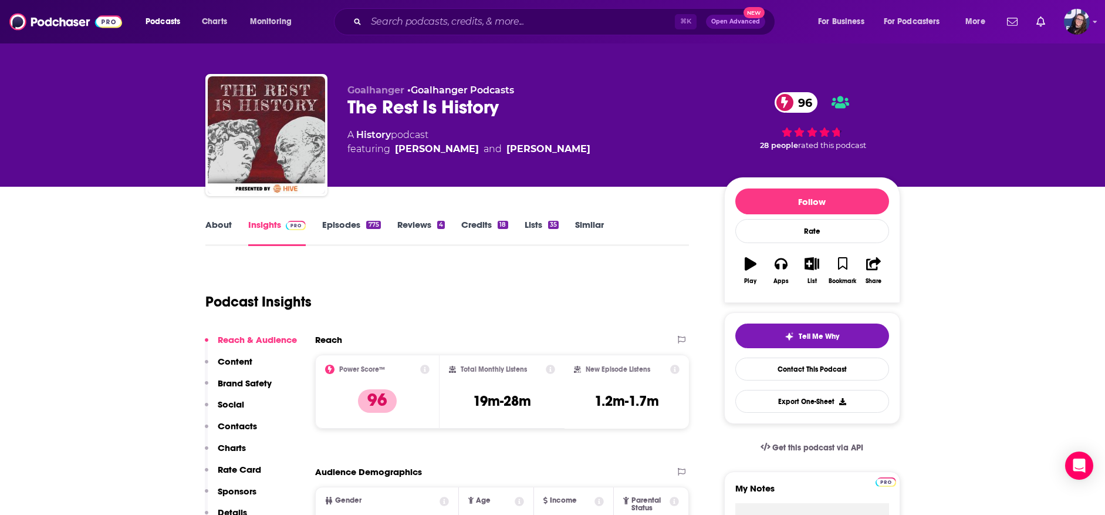
scroll to position [7, 0]
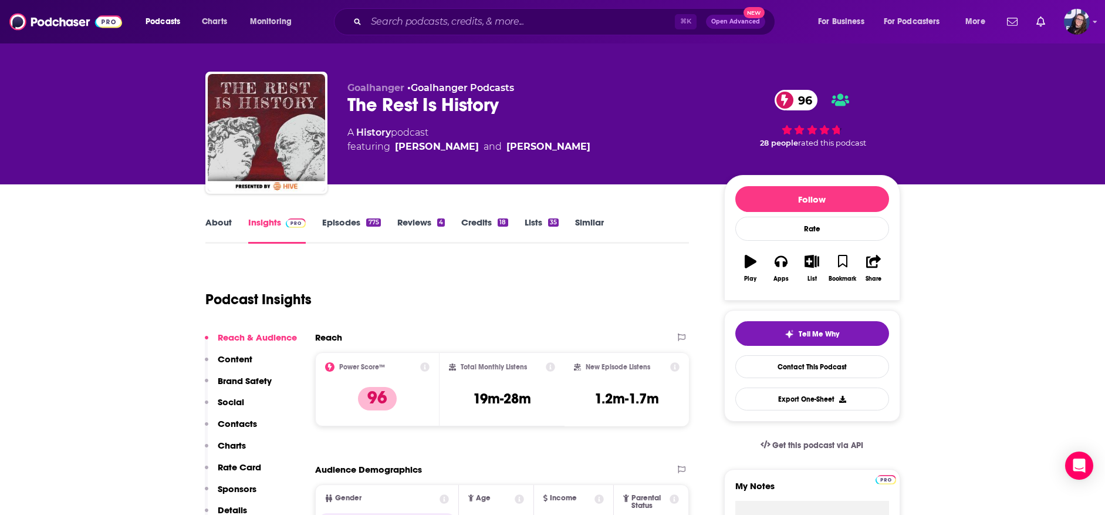
click at [809, 262] on icon "button" at bounding box center [812, 261] width 15 height 13
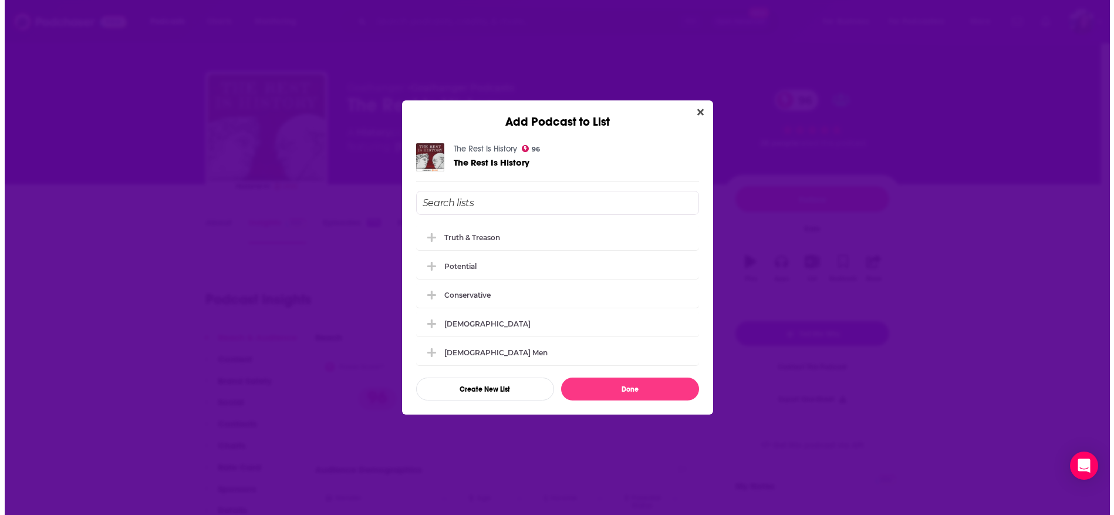
scroll to position [0, 0]
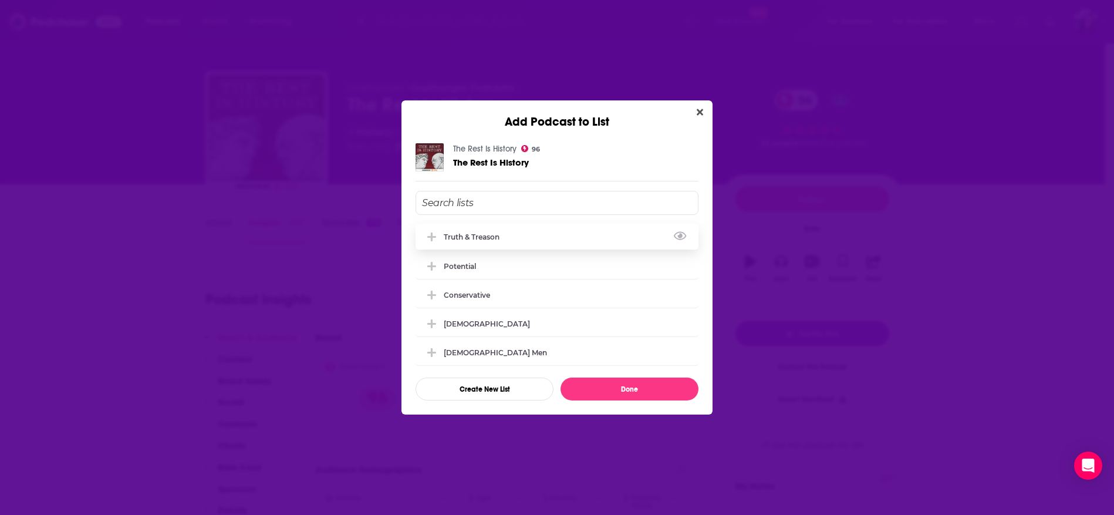
click at [467, 232] on div "Truth & Treason" at bounding box center [475, 236] width 63 height 9
click at [603, 397] on button "Done" at bounding box center [629, 388] width 138 height 23
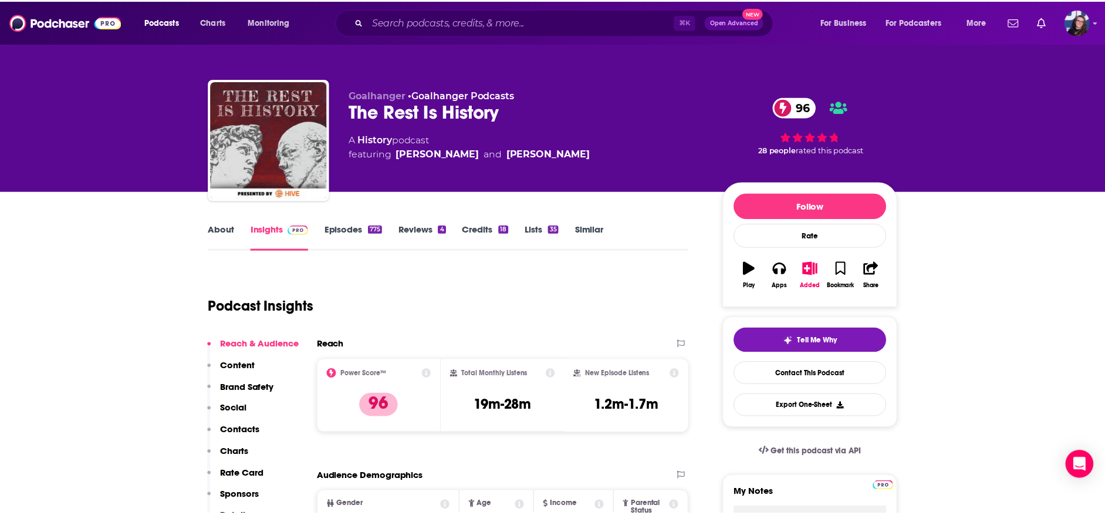
scroll to position [7, 0]
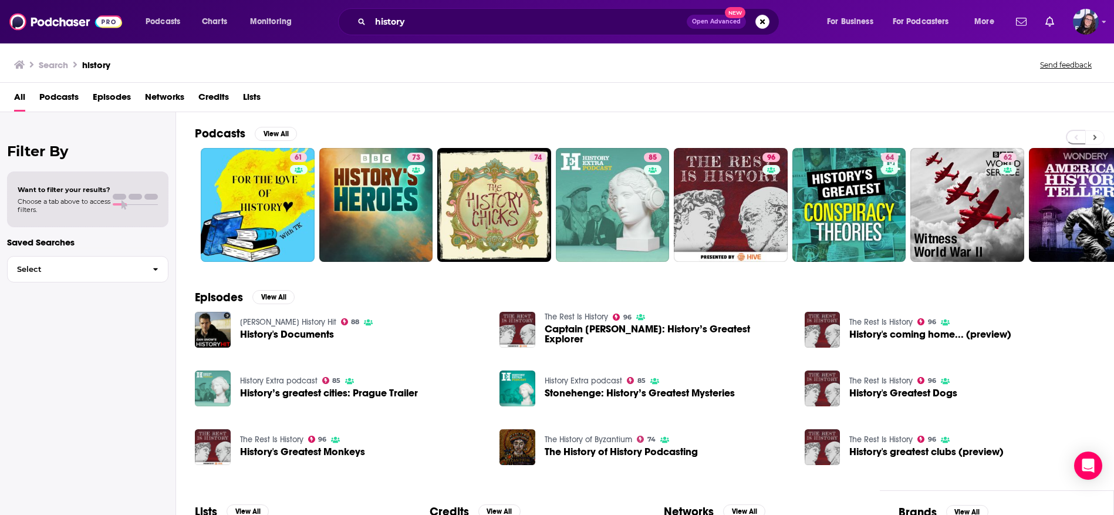
click at [1097, 134] on button at bounding box center [1094, 137] width 19 height 15
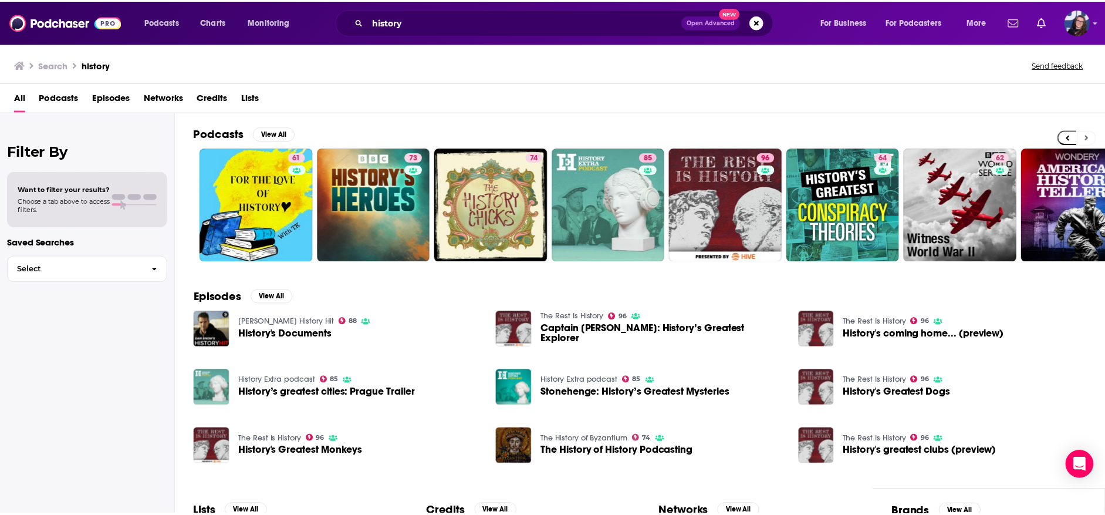
scroll to position [0, 154]
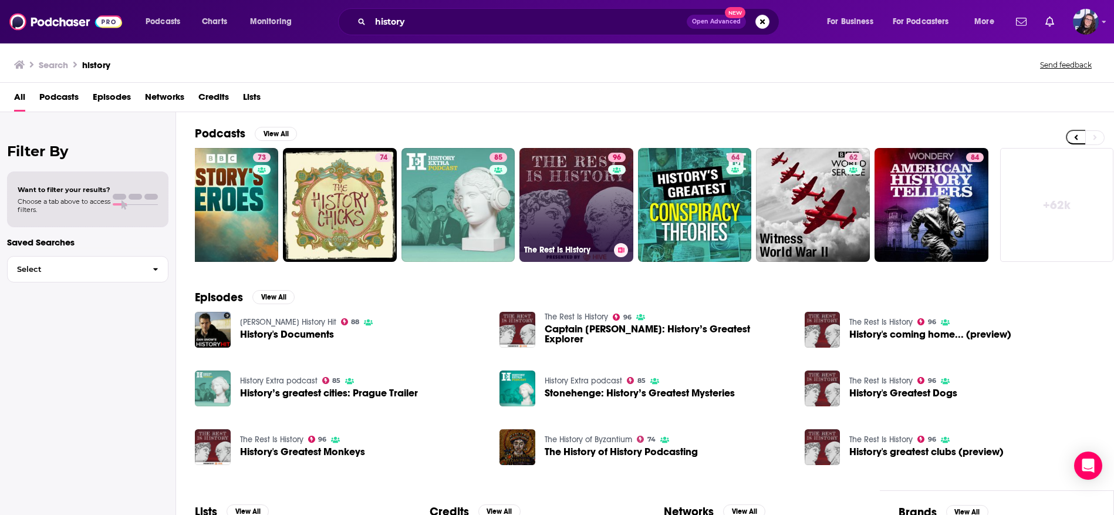
click at [553, 191] on link "96 The Rest Is History" at bounding box center [576, 205] width 114 height 114
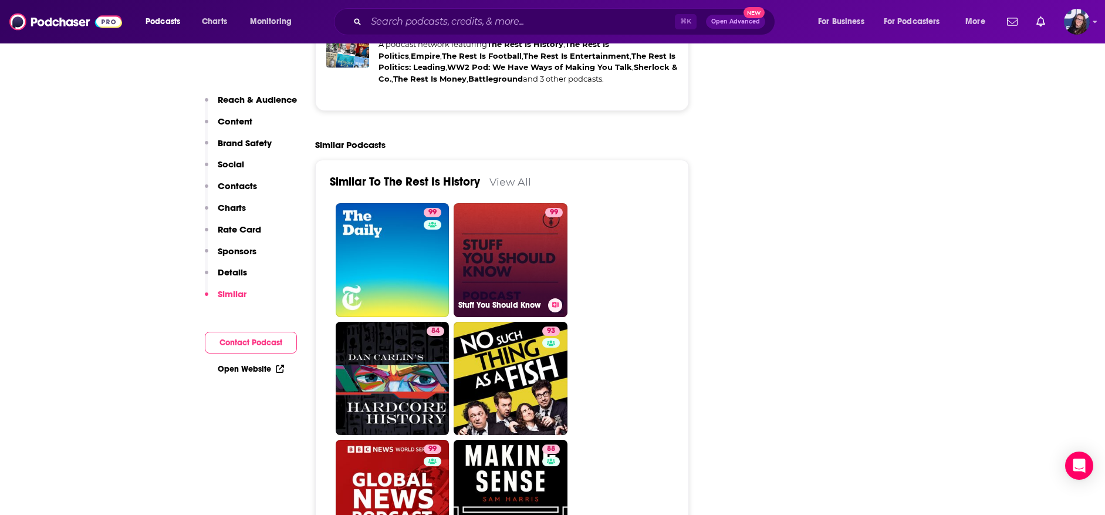
scroll to position [2787, 0]
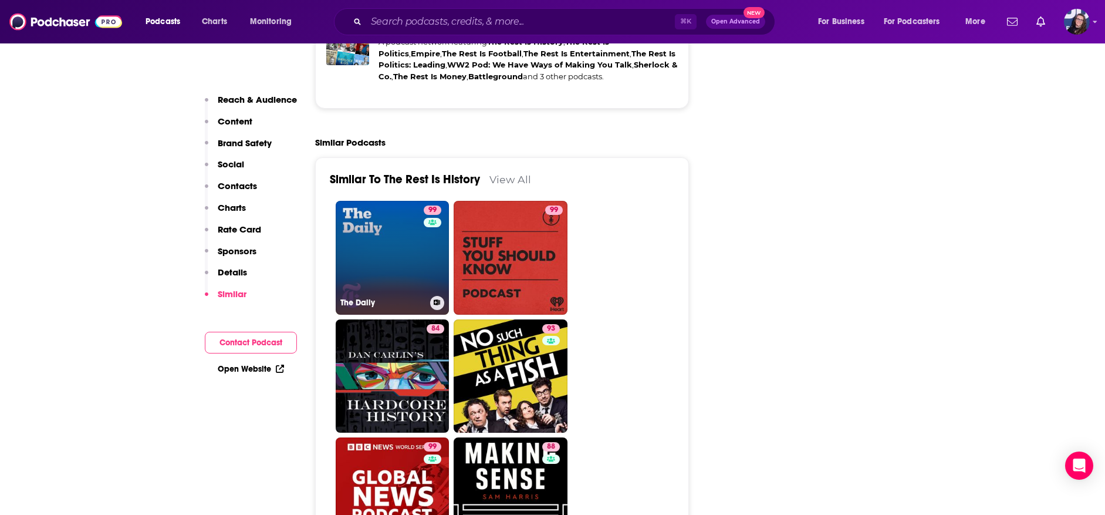
click at [379, 228] on link "99 The Daily" at bounding box center [393, 258] width 114 height 114
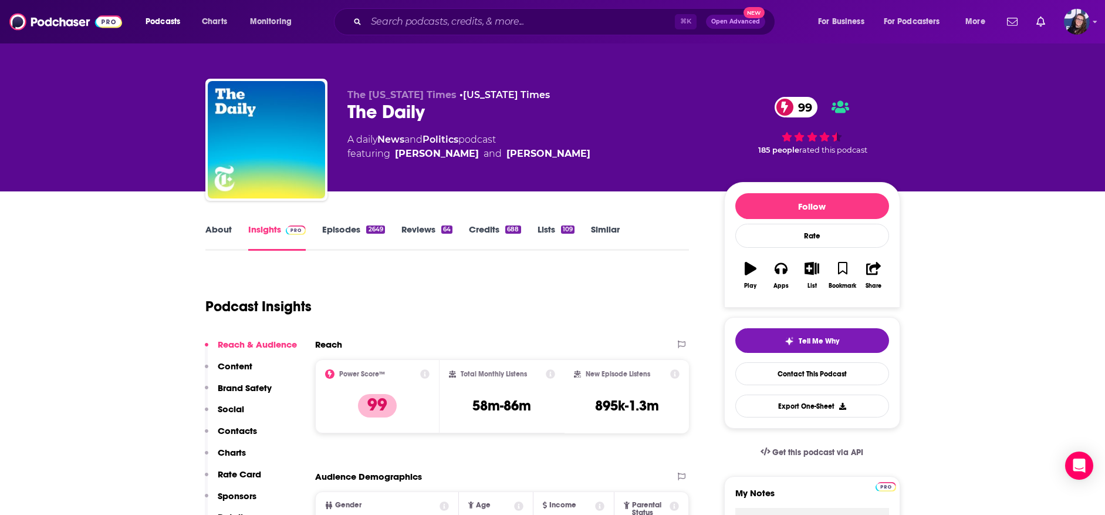
click at [809, 268] on icon "button" at bounding box center [812, 268] width 15 height 13
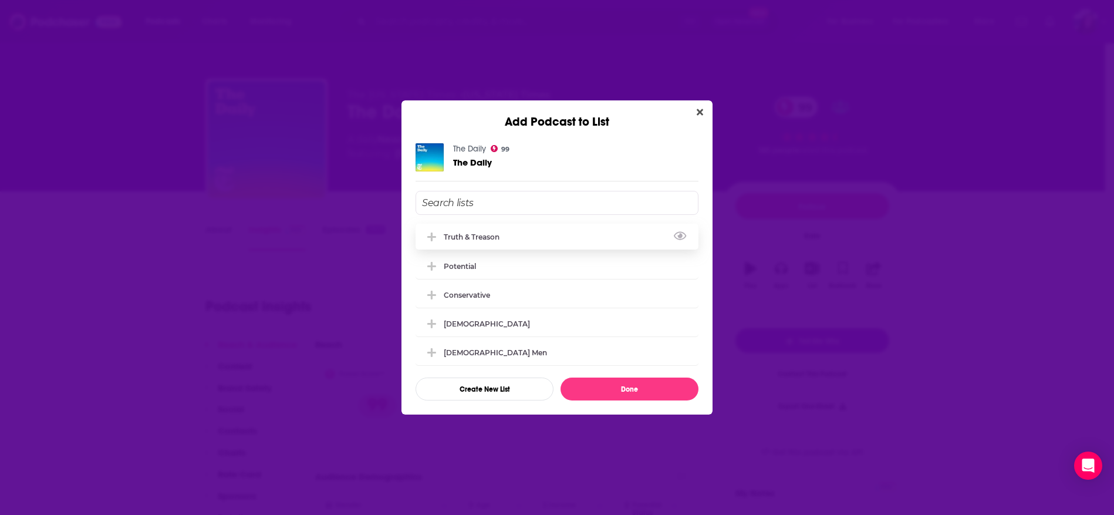
click at [519, 229] on div "Truth & Treason" at bounding box center [556, 237] width 283 height 26
click at [613, 397] on button "Done" at bounding box center [629, 388] width 138 height 23
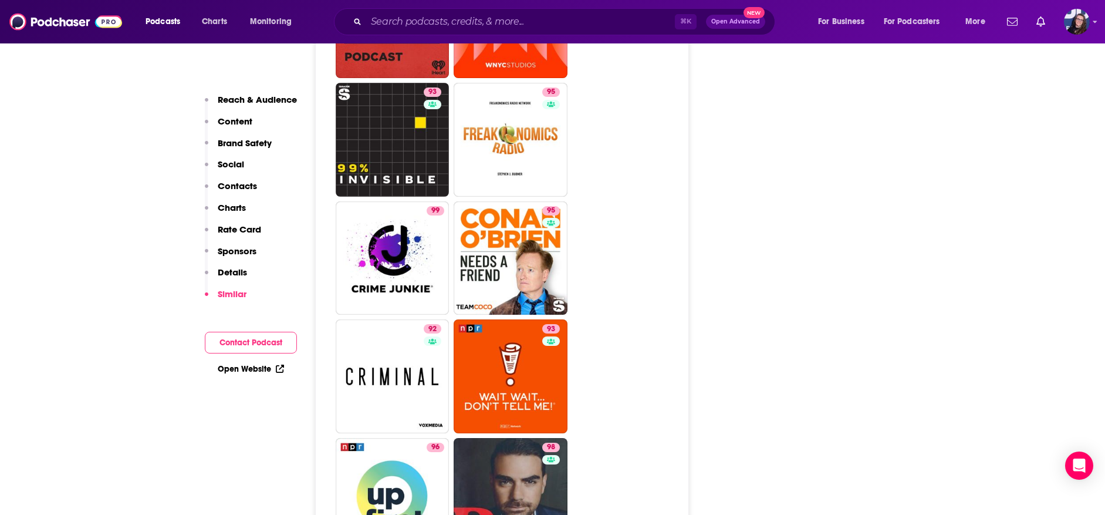
scroll to position [3175, 0]
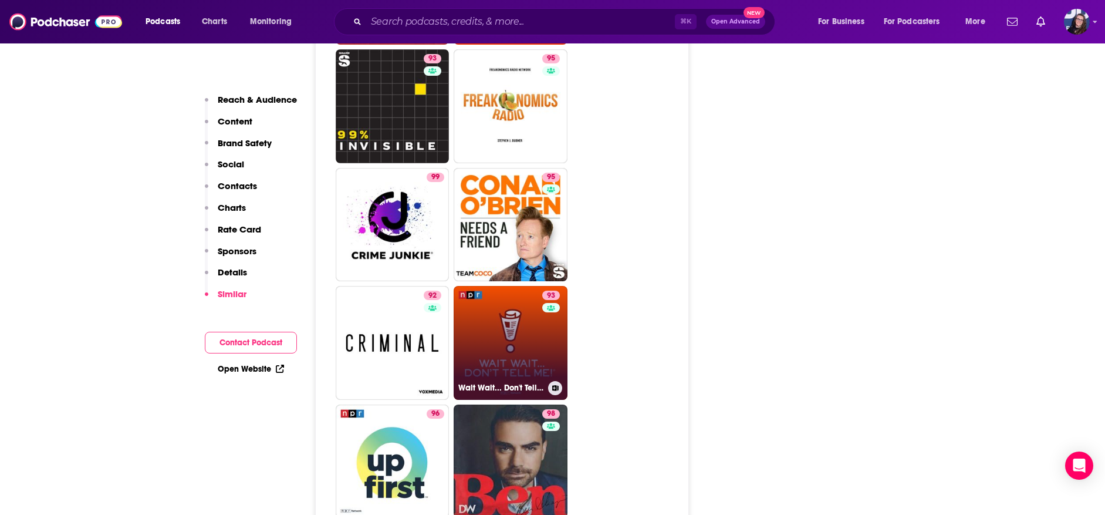
click at [530, 301] on link "93 Wait Wait... Don't Tell Me!" at bounding box center [511, 343] width 114 height 114
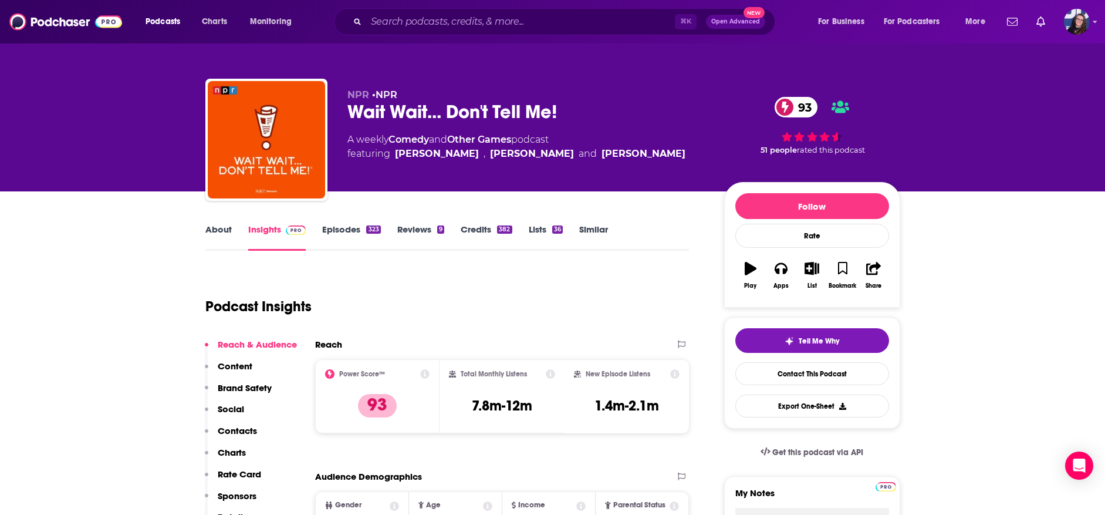
type input "[URL][DOMAIN_NAME]"
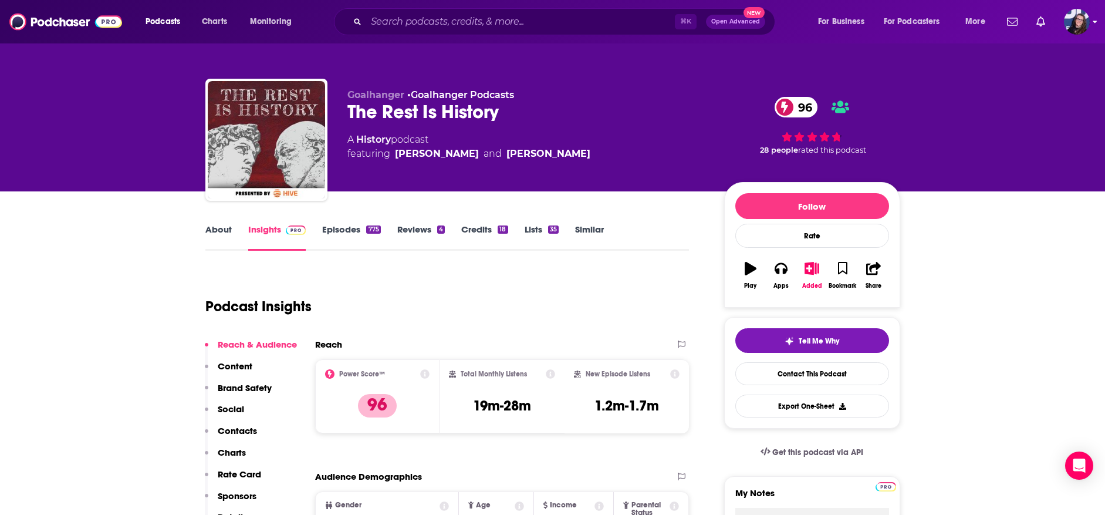
click at [1095, 19] on icon "Show profile menu" at bounding box center [1095, 21] width 5 height 7
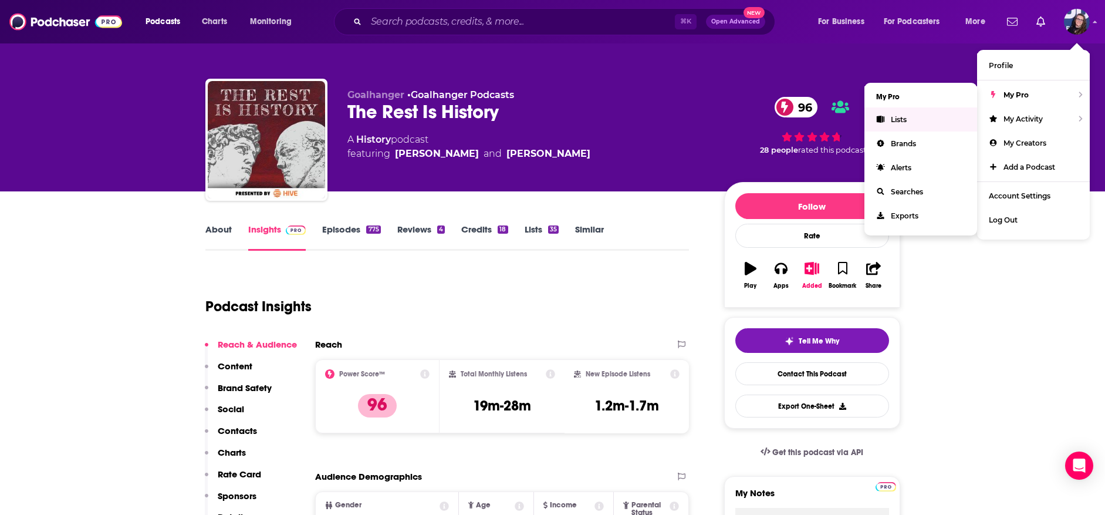
click at [897, 117] on span "Lists" at bounding box center [899, 119] width 16 height 9
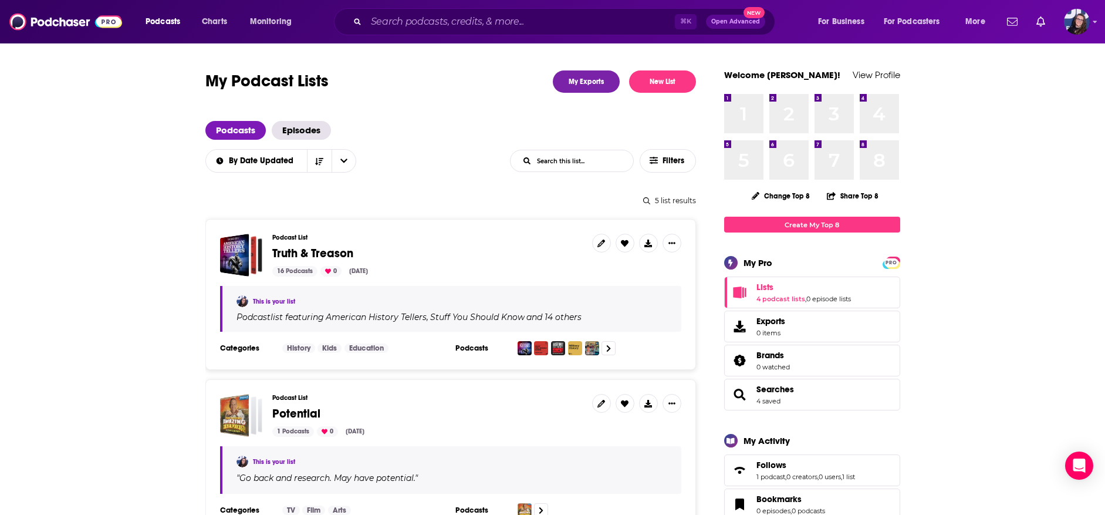
click at [343, 163] on icon "open menu" at bounding box center [343, 161] width 7 height 8
click at [377, 129] on div "Podcasts Episodes" at bounding box center [450, 130] width 491 height 19
click at [759, 319] on span "Exports" at bounding box center [770, 321] width 29 height 11
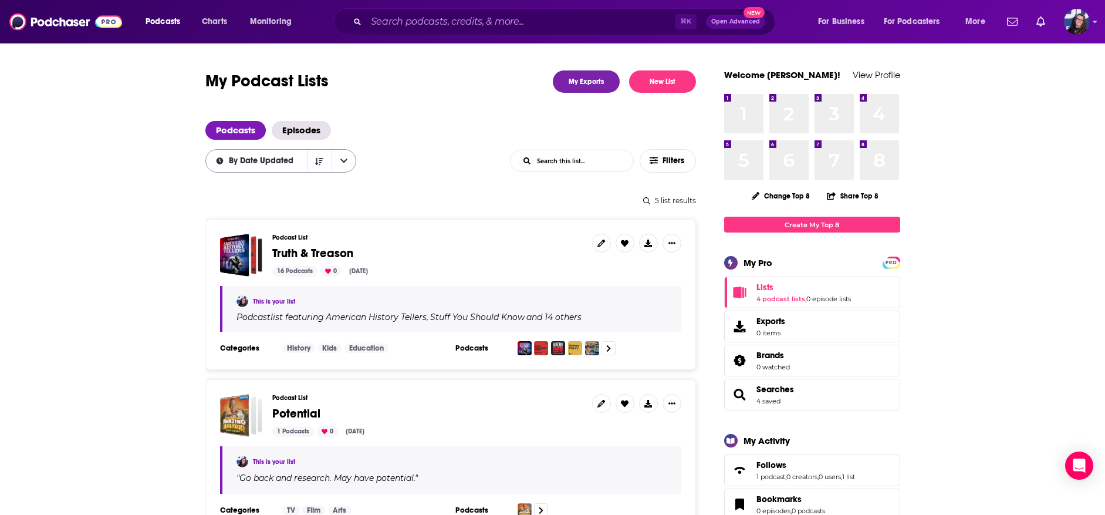
click at [339, 156] on button "open menu" at bounding box center [344, 161] width 25 height 22
click at [368, 131] on div "Podcasts Episodes" at bounding box center [450, 130] width 491 height 19
click at [327, 161] on button "Sort Direction" at bounding box center [319, 161] width 25 height 22
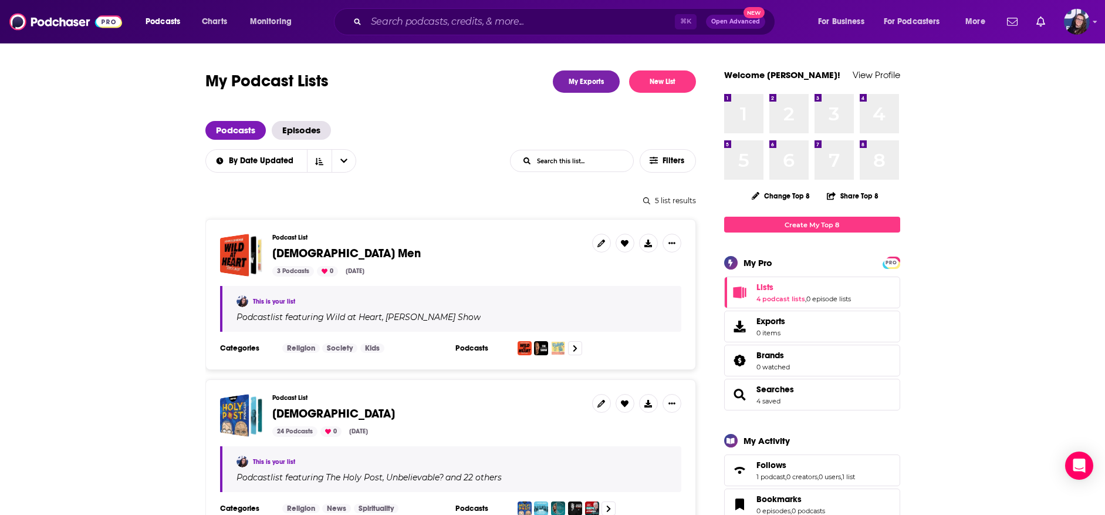
click at [1079, 24] on img "Logged in as CallieDaruk" at bounding box center [1077, 22] width 26 height 26
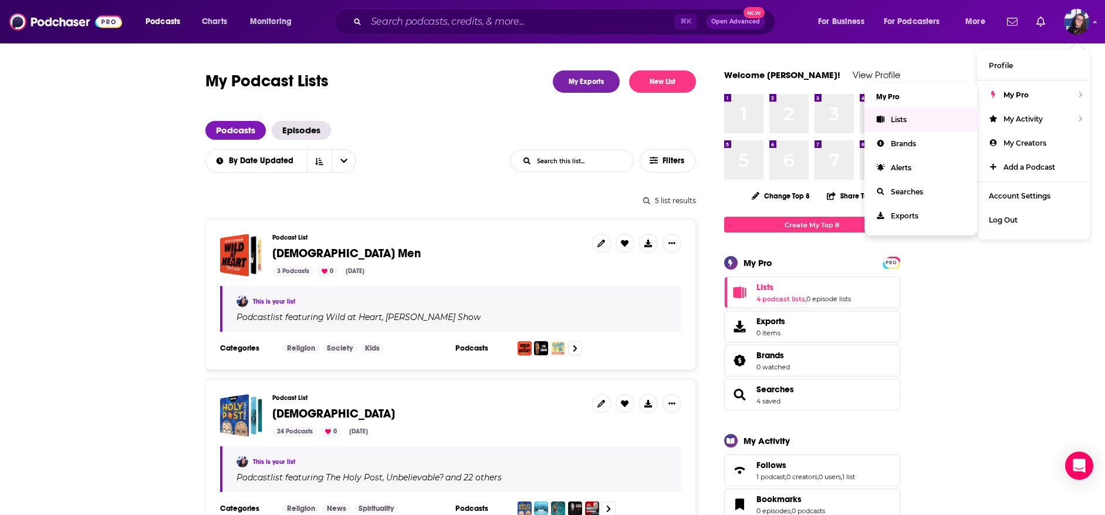
click at [903, 117] on span "Lists" at bounding box center [899, 119] width 16 height 9
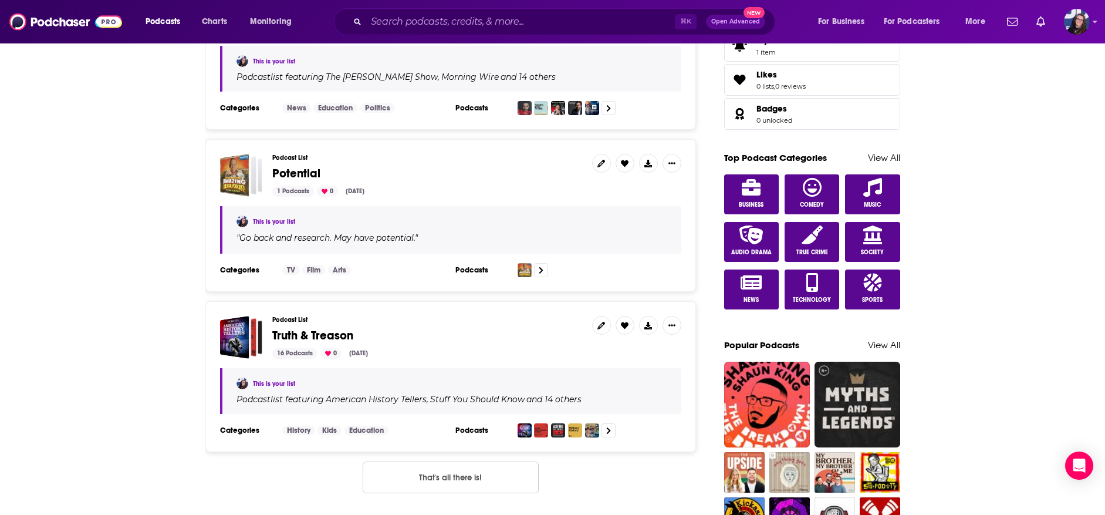
scroll to position [621, 0]
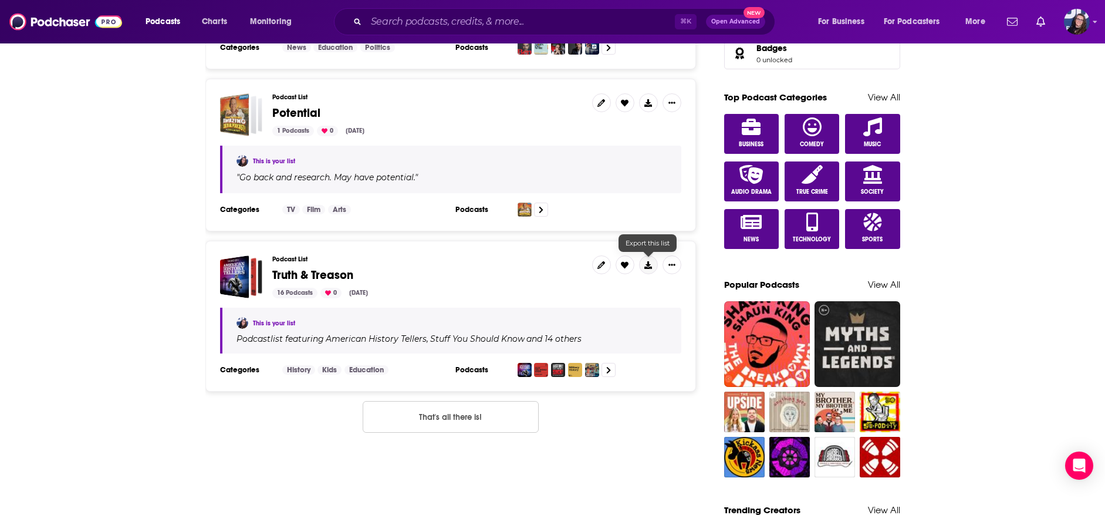
click at [651, 263] on icon at bounding box center [648, 265] width 8 height 8
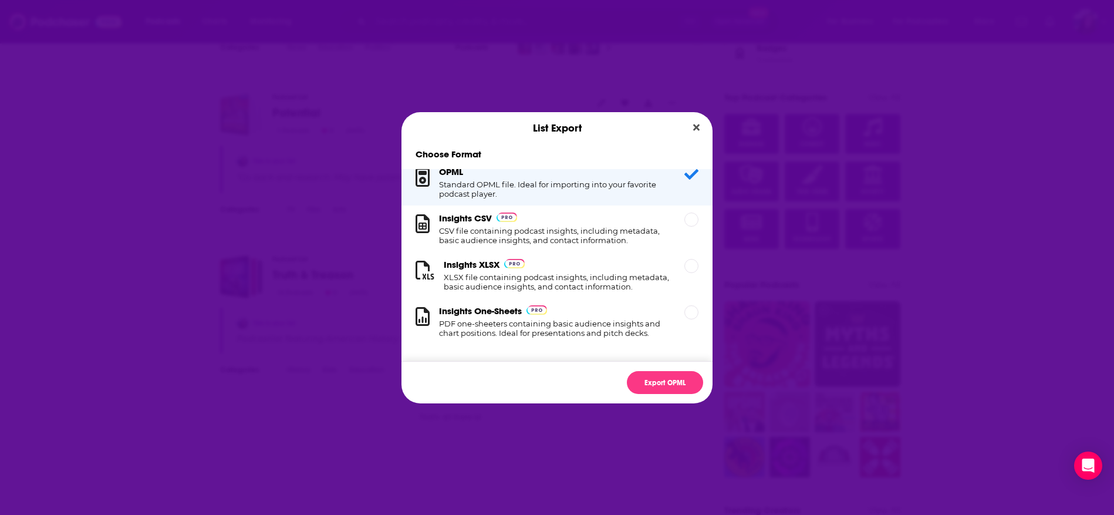
scroll to position [16, 0]
click at [553, 261] on div "Insights XLSX XLSX file containing podcast insights, including metadata, basic …" at bounding box center [557, 275] width 227 height 32
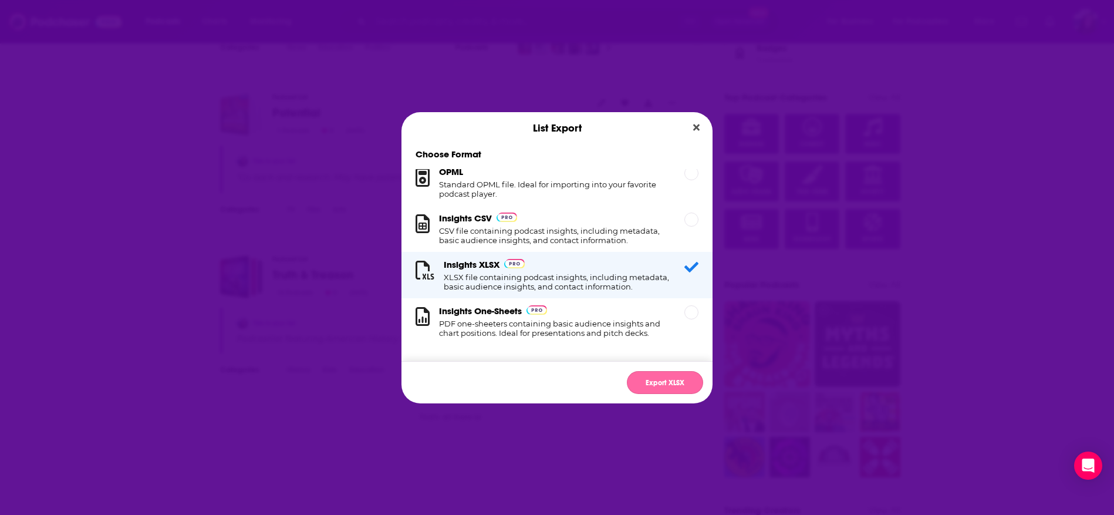
click at [652, 384] on button "Export XLSX" at bounding box center [665, 382] width 76 height 23
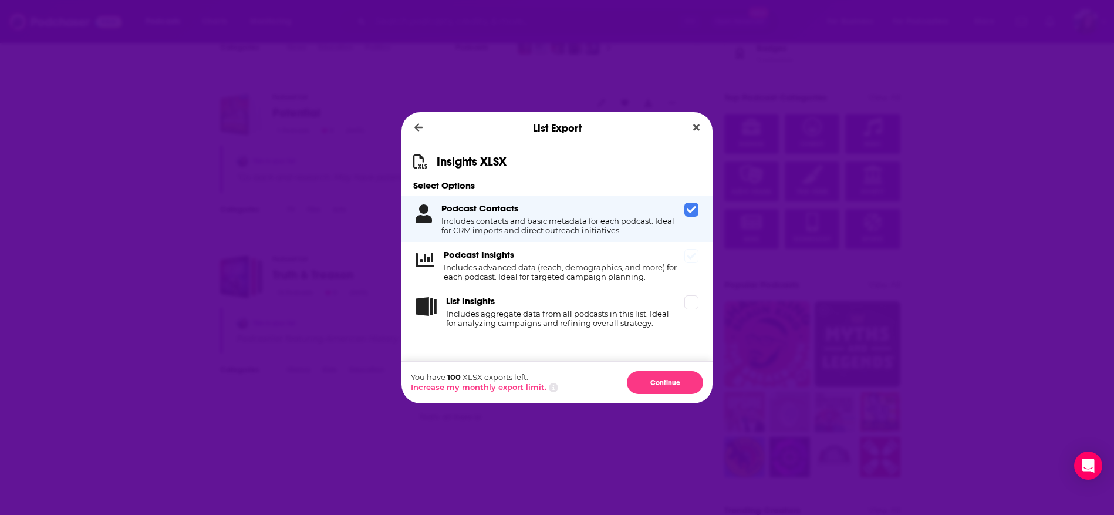
click at [694, 266] on div "Podcast Insights Includes advanced data (reach, demographics, and more) for eac…" at bounding box center [556, 265] width 311 height 46
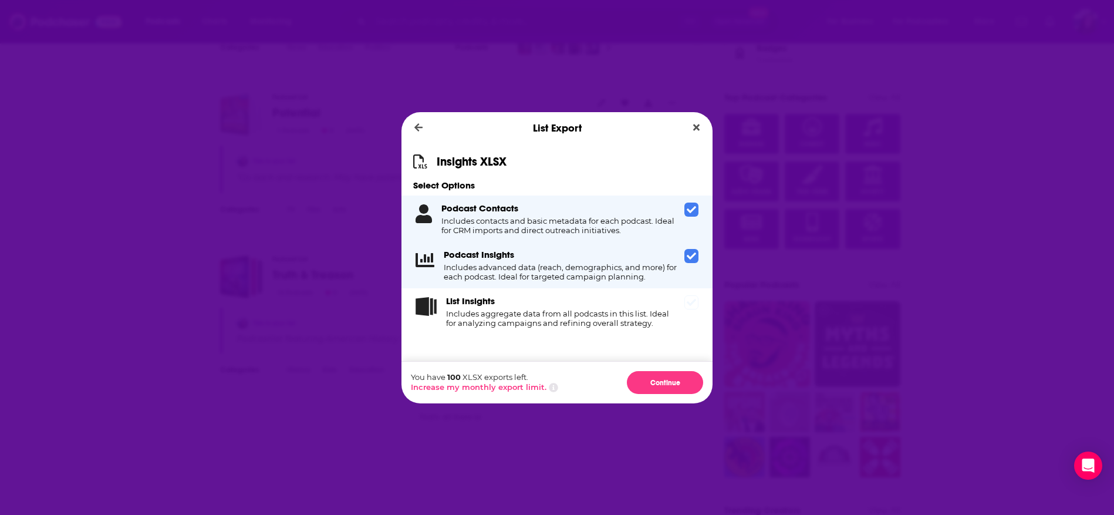
click at [688, 320] on div "List Insights Includes aggregate data from all podcasts in this list. Ideal for…" at bounding box center [556, 311] width 311 height 46
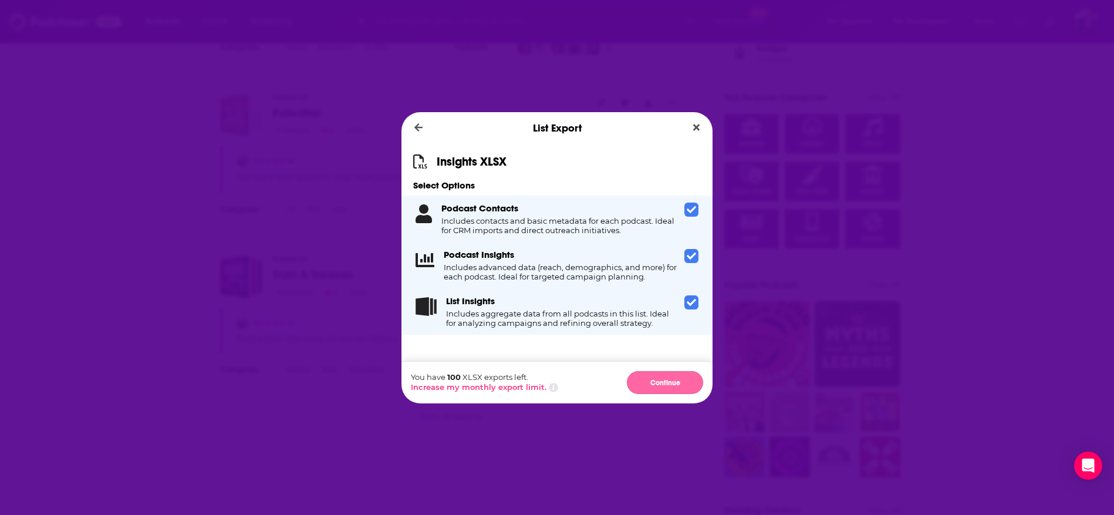
click at [674, 381] on button "Continue" at bounding box center [665, 382] width 76 height 23
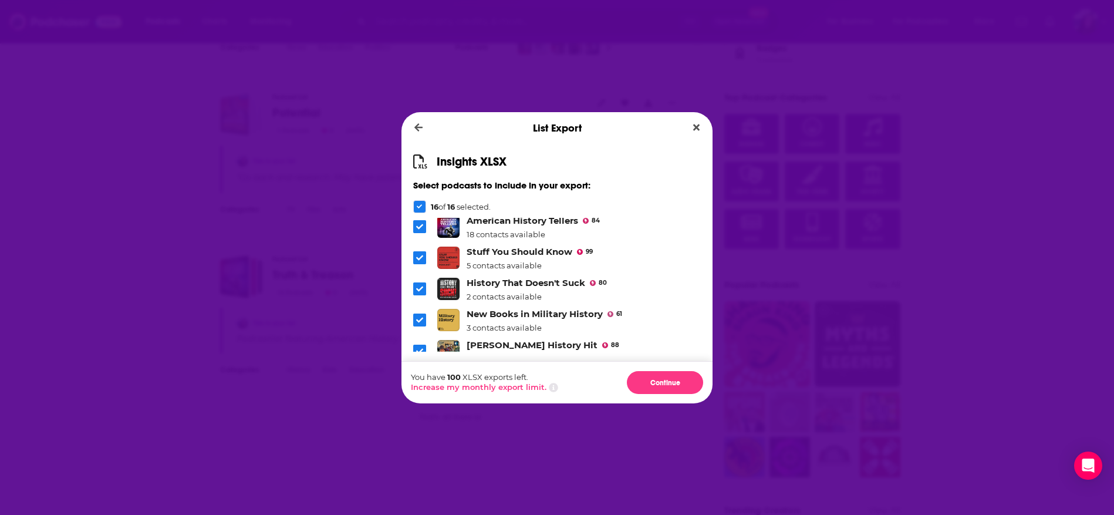
scroll to position [0, 0]
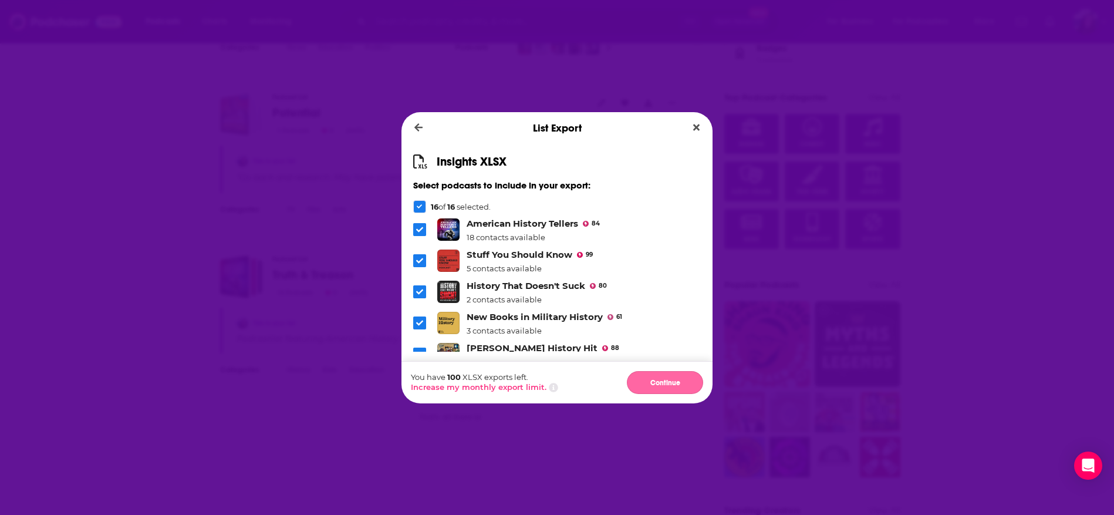
click at [655, 381] on button "Continue" at bounding box center [665, 382] width 76 height 23
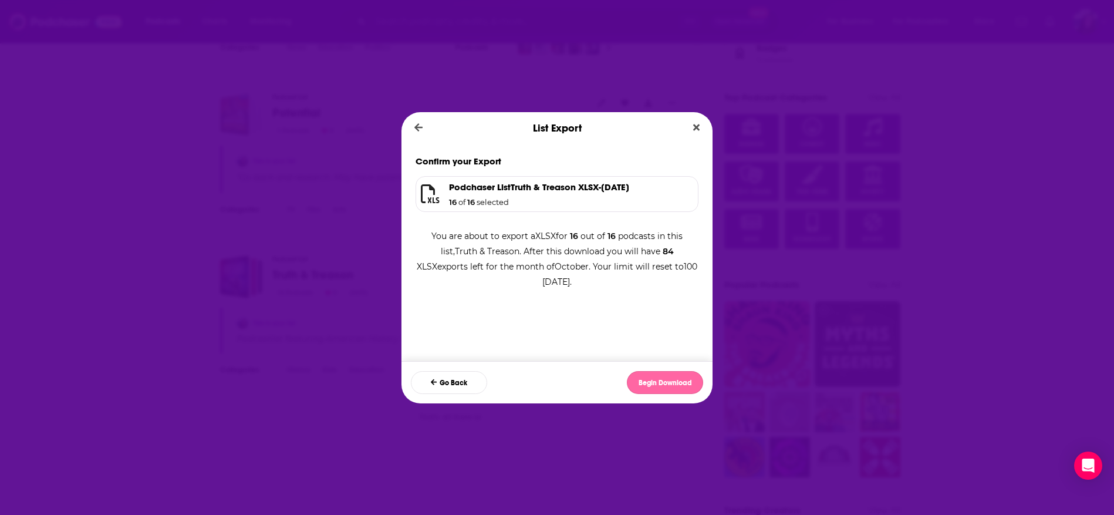
click at [664, 383] on button "Begin Download" at bounding box center [665, 382] width 76 height 23
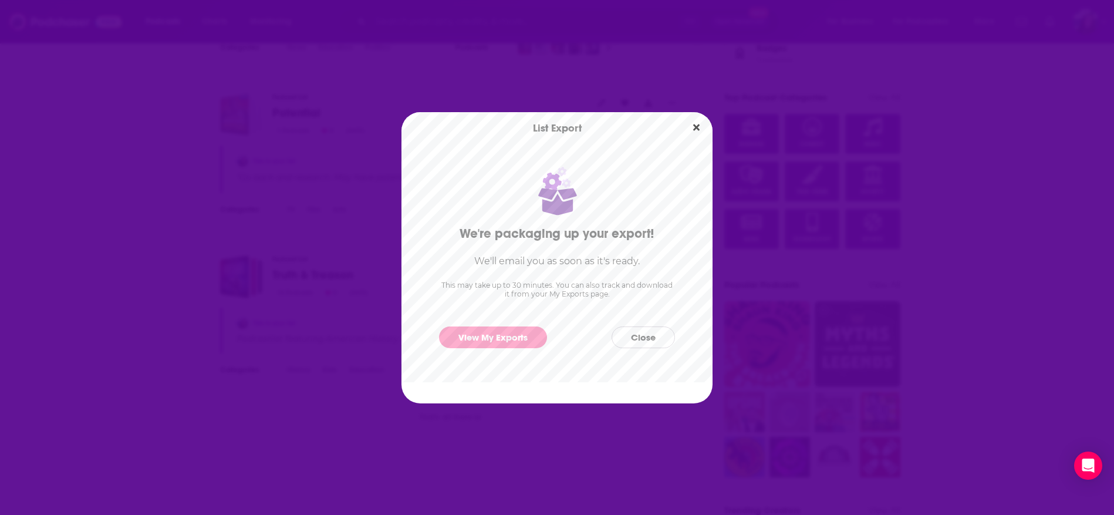
click at [644, 333] on button "Close" at bounding box center [642, 337] width 63 height 22
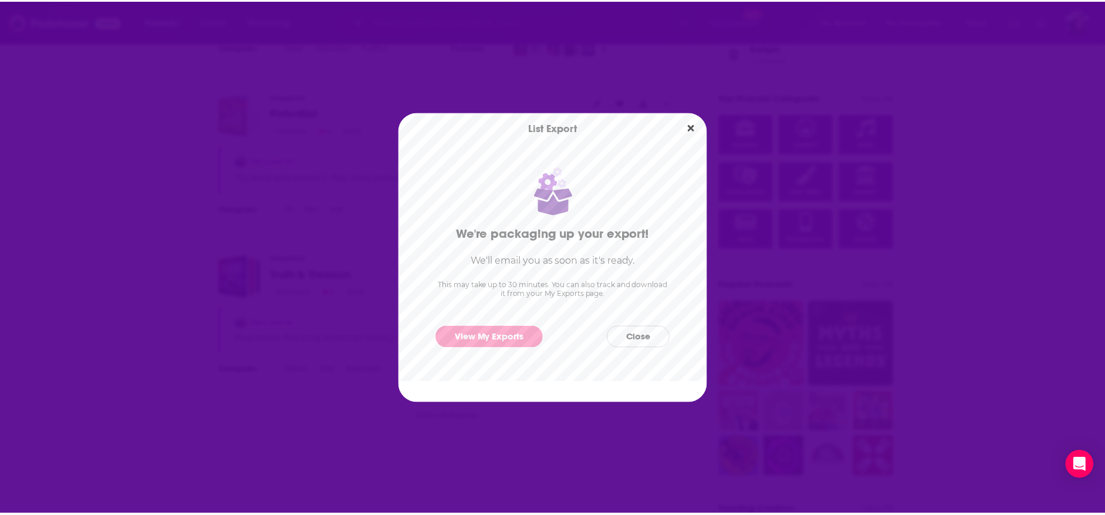
scroll to position [621, 0]
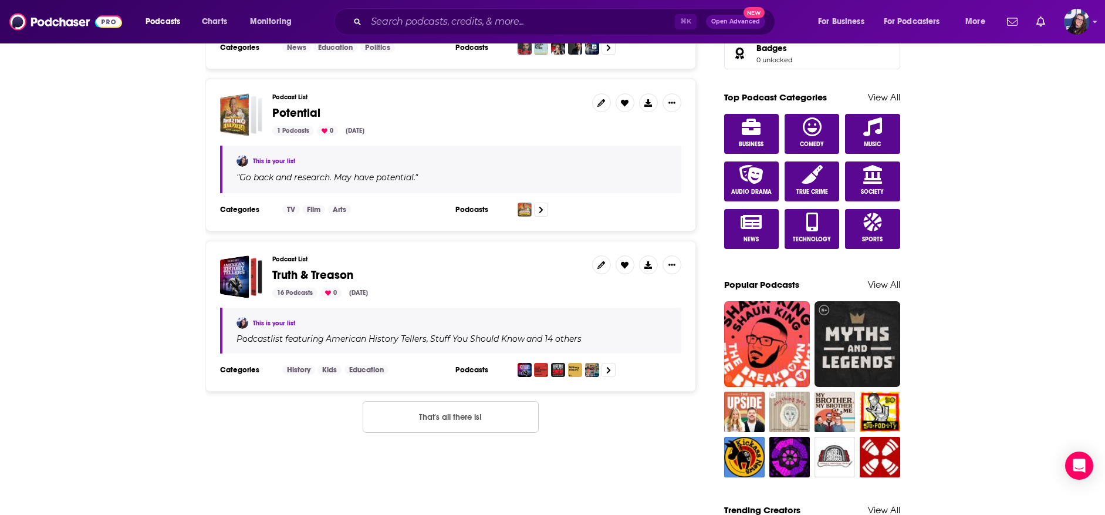
click at [120, 135] on div "Back to Account My Podcast Lists My Exports New List Podcasts Episodes By Date …" at bounding box center [552, 462] width 1105 height 2082
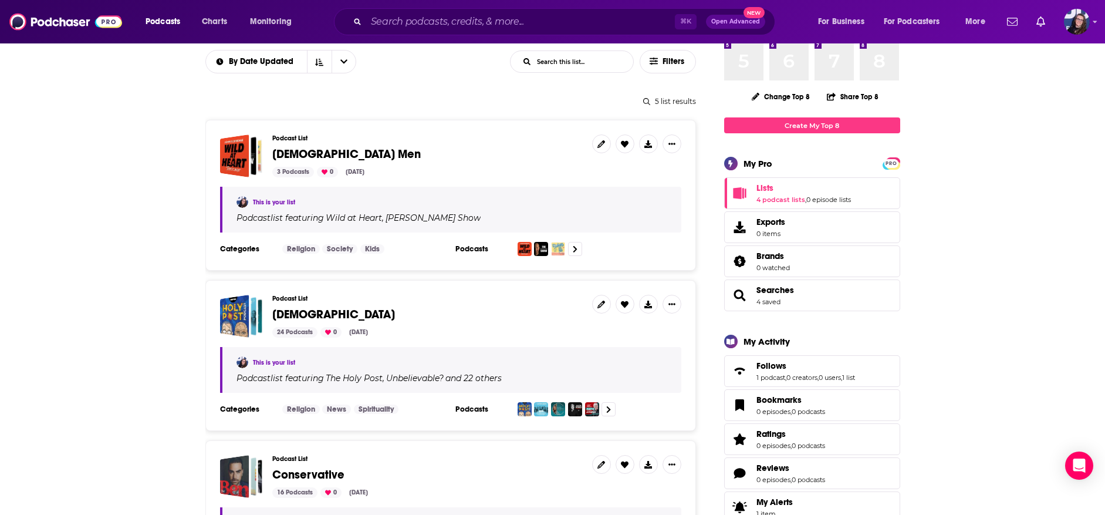
scroll to position [89, 0]
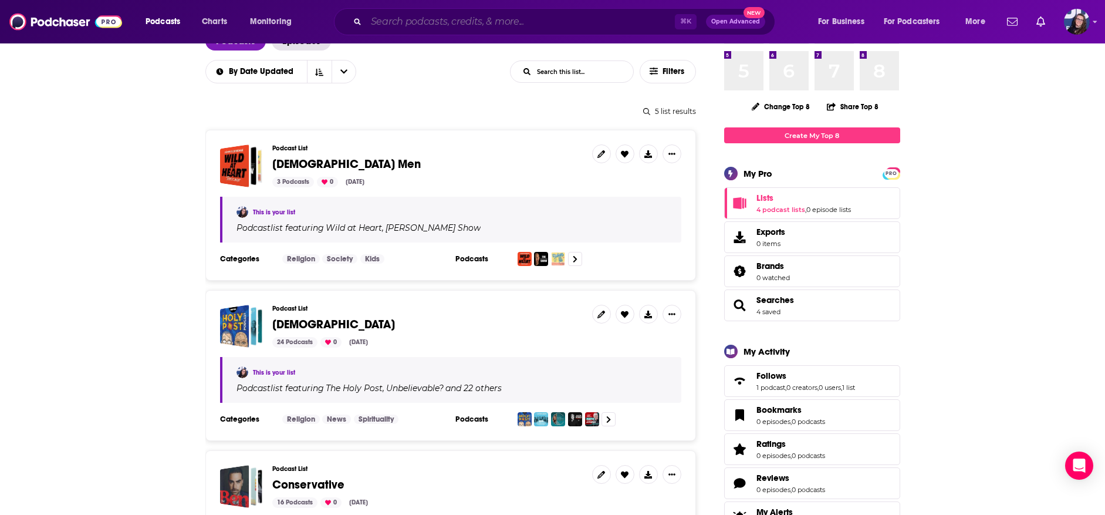
click at [386, 23] on input "Search podcasts, credits, & more..." at bounding box center [520, 21] width 309 height 19
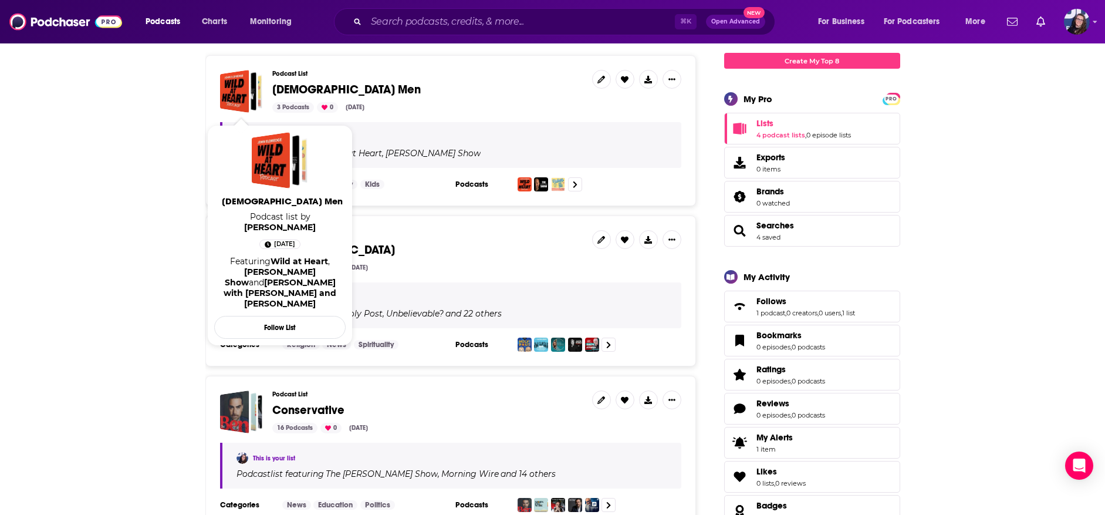
scroll to position [217, 0]
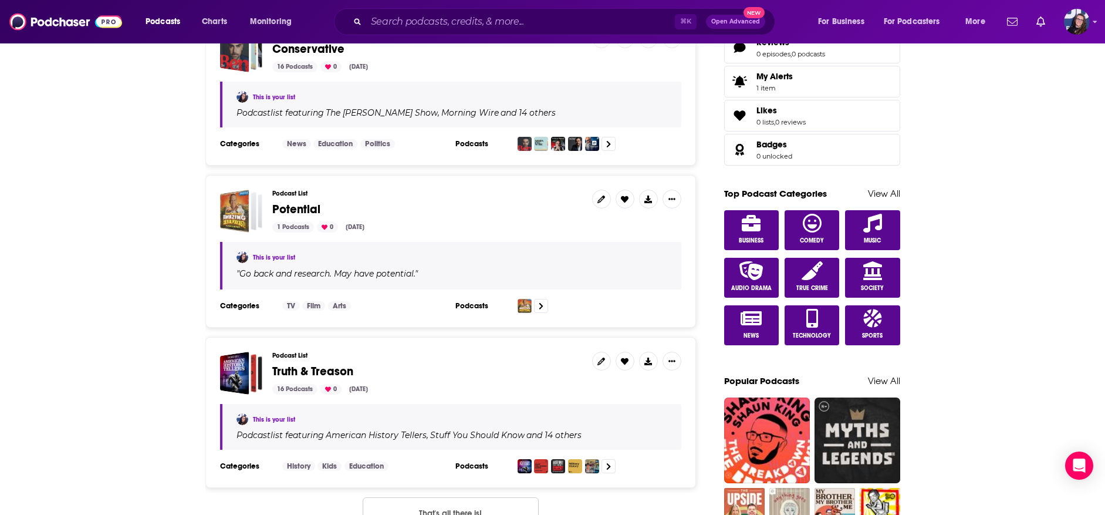
scroll to position [528, 0]
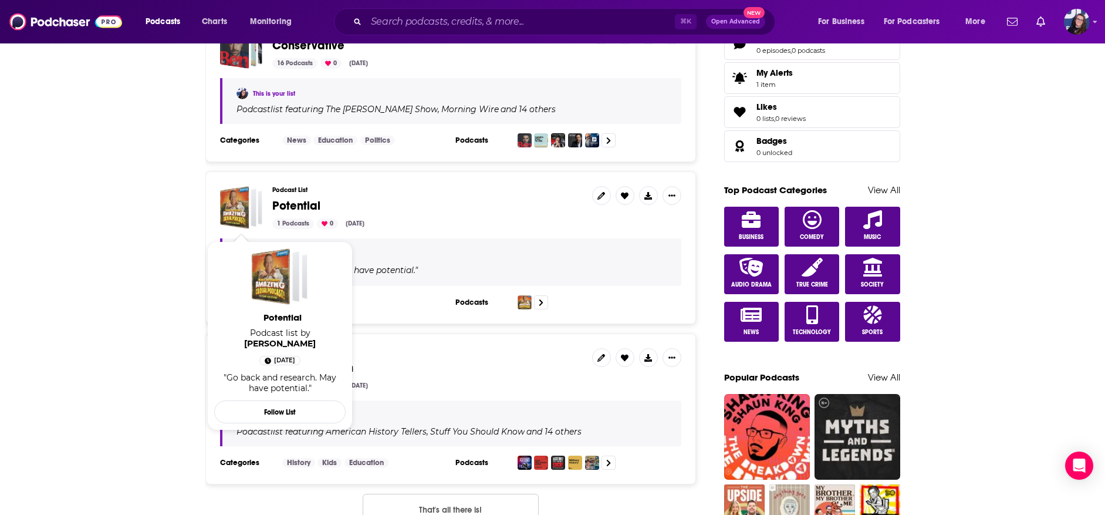
click at [232, 202] on div "Potential" at bounding box center [233, 207] width 29 height 43
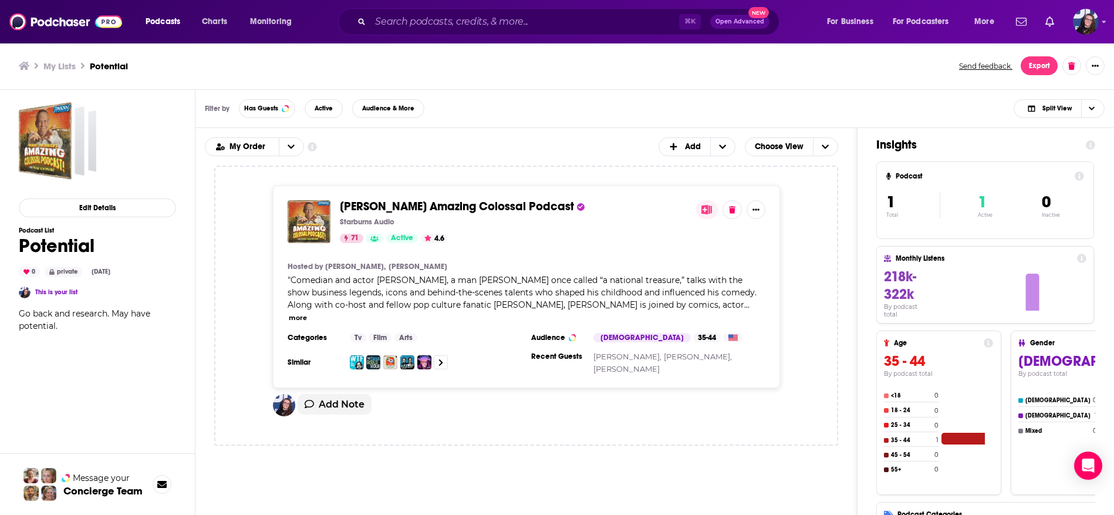
click at [699, 310] on div "" Comedian and actor [PERSON_NAME], a man [PERSON_NAME] once called “a national…" at bounding box center [527, 298] width 478 height 49
click at [307, 313] on button "more" at bounding box center [298, 318] width 18 height 10
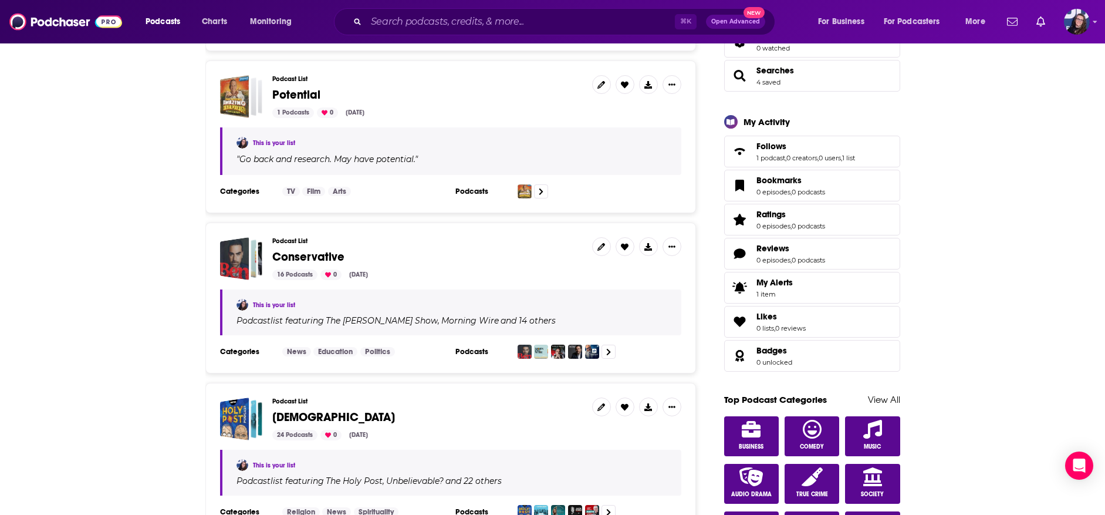
scroll to position [322, 0]
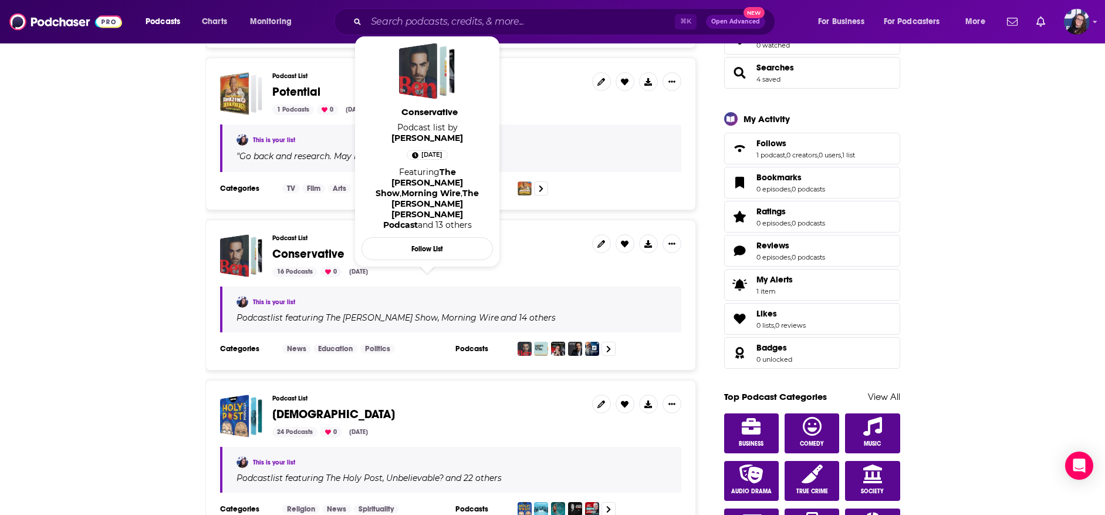
click at [281, 254] on span "Conservative" at bounding box center [308, 253] width 72 height 15
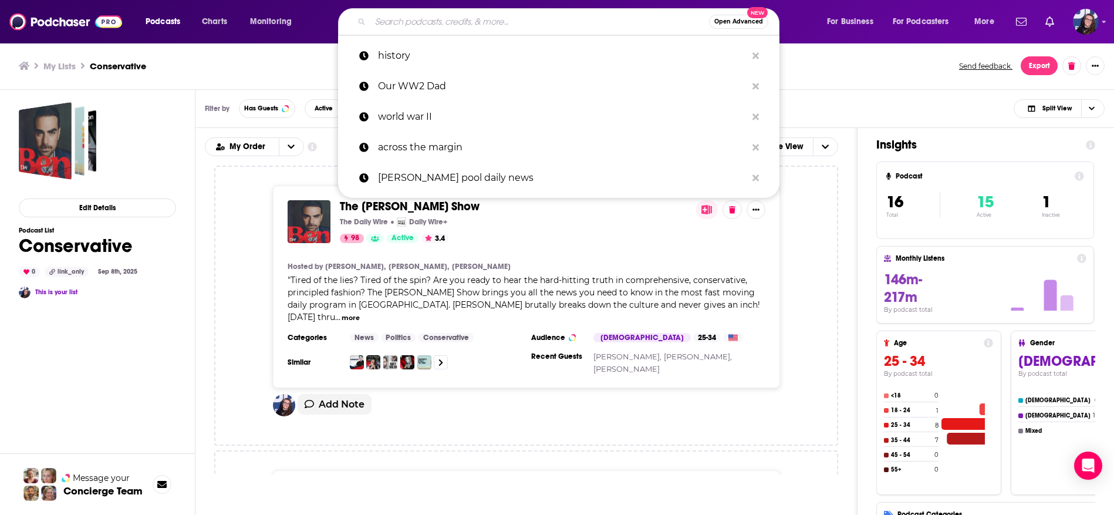
click at [383, 25] on input "Search podcasts, credits, & more..." at bounding box center [539, 21] width 339 height 19
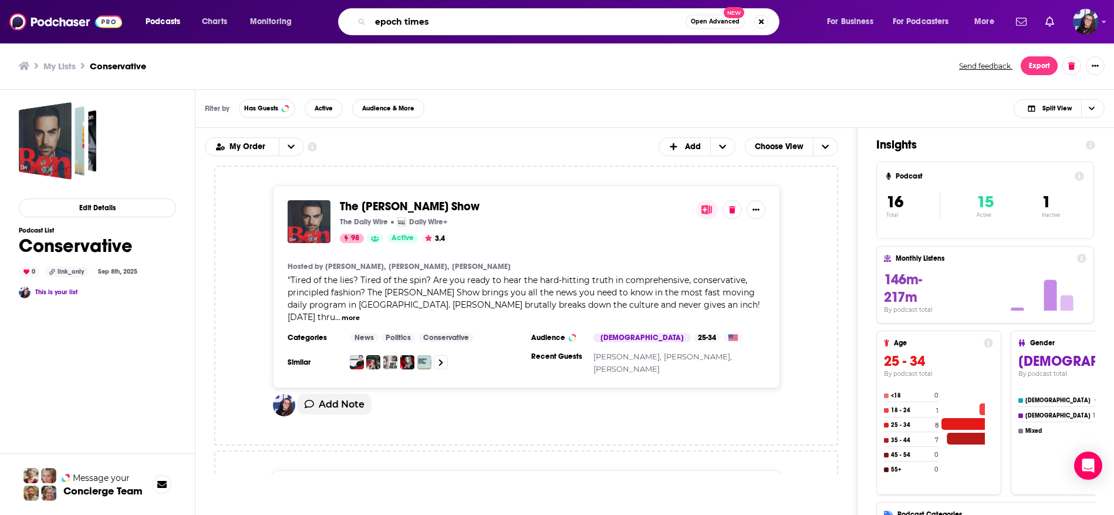
type input "epoch times"
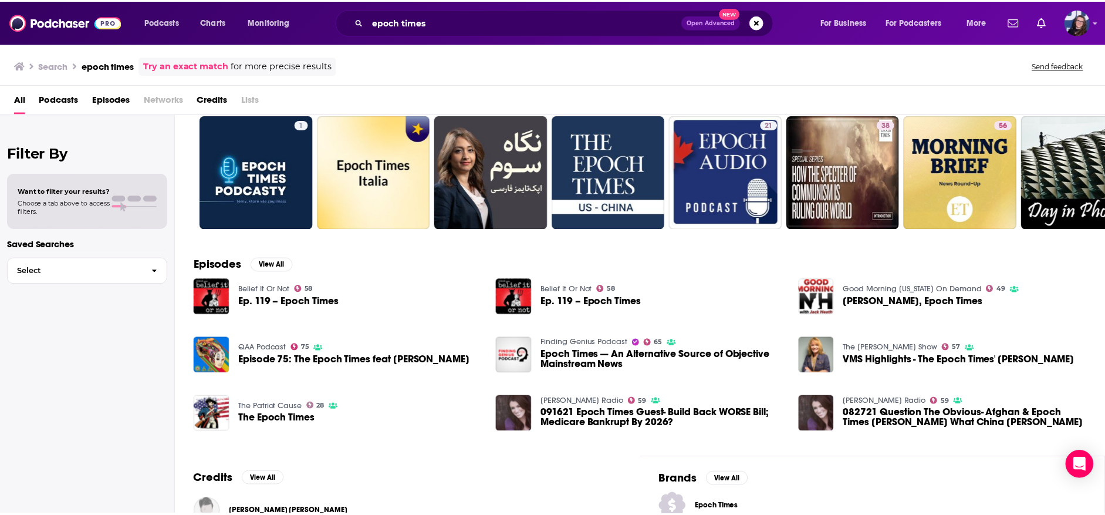
scroll to position [50, 0]
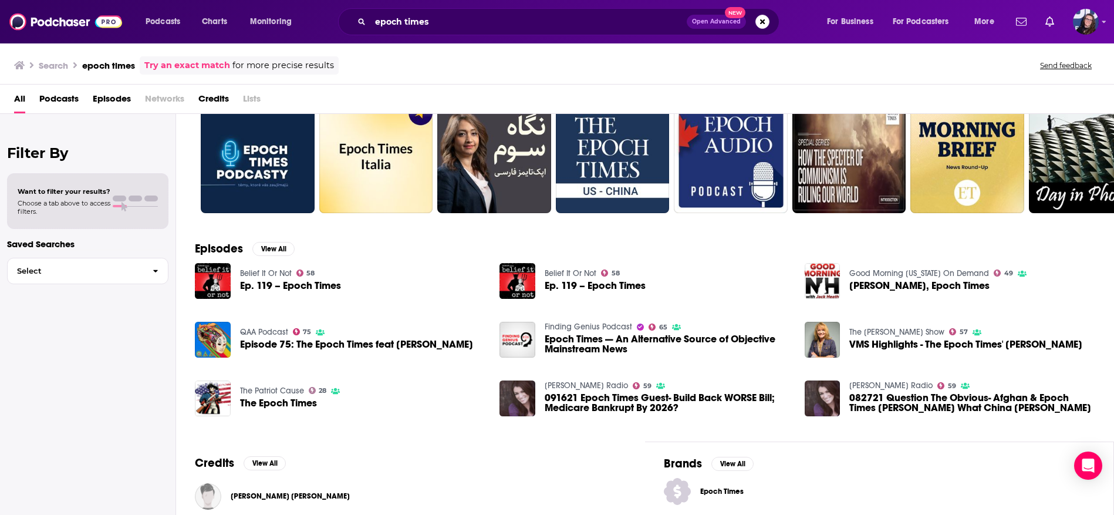
click at [217, 272] on img "Ep. 119 – Epoch Times" at bounding box center [213, 281] width 36 height 36
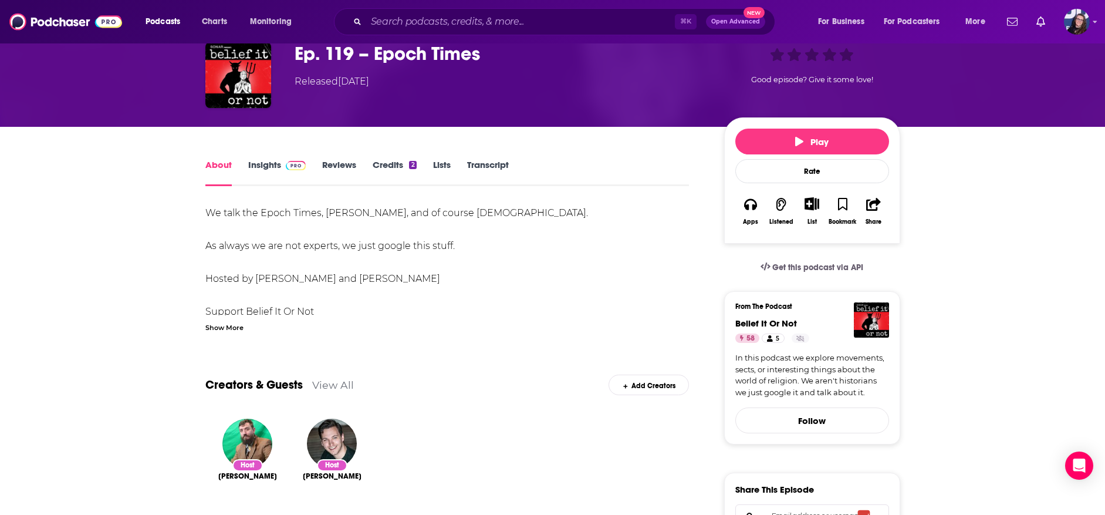
scroll to position [62, 0]
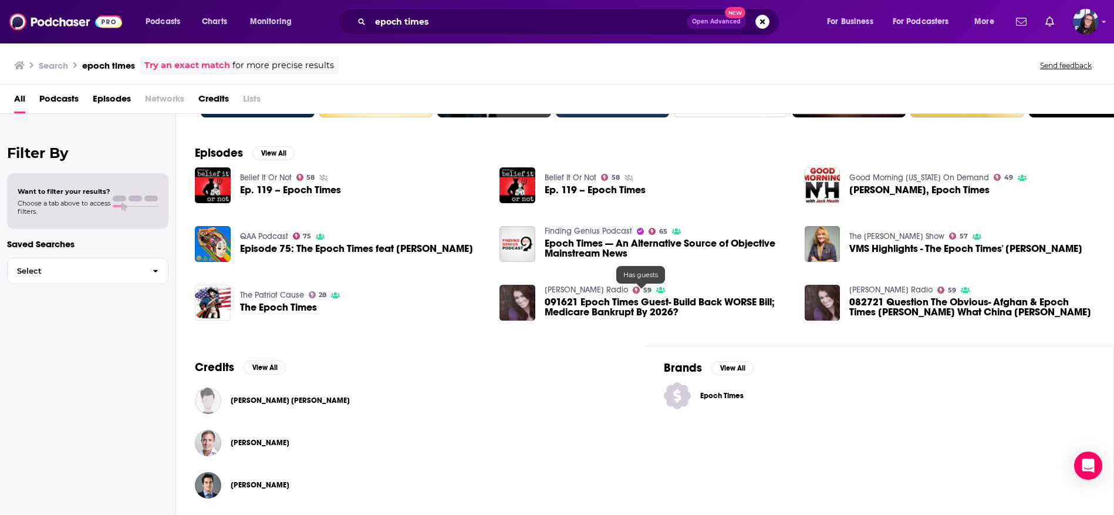
scroll to position [148, 0]
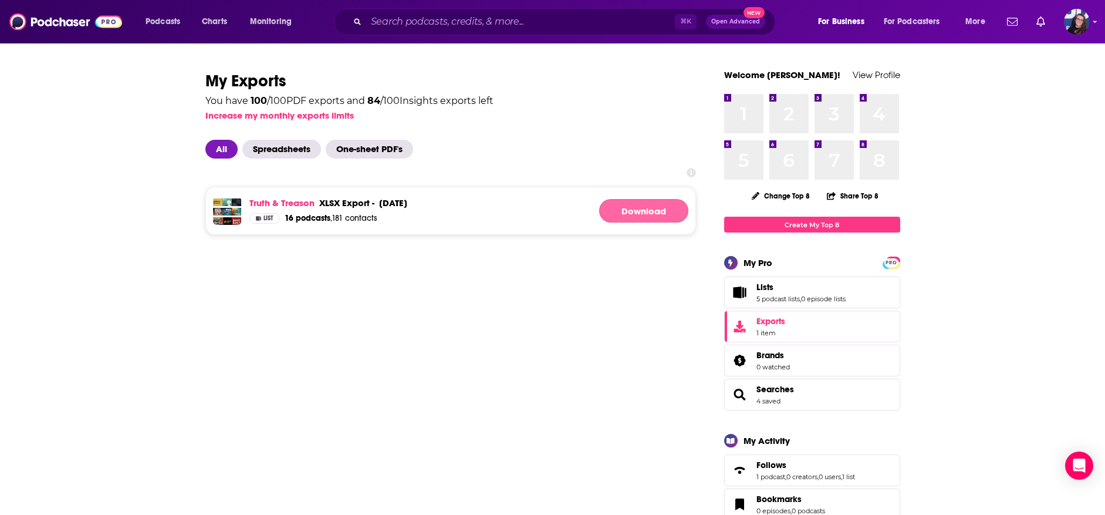
click at [628, 210] on link "Download" at bounding box center [643, 210] width 89 height 23
